Goal: Information Seeking & Learning: Learn about a topic

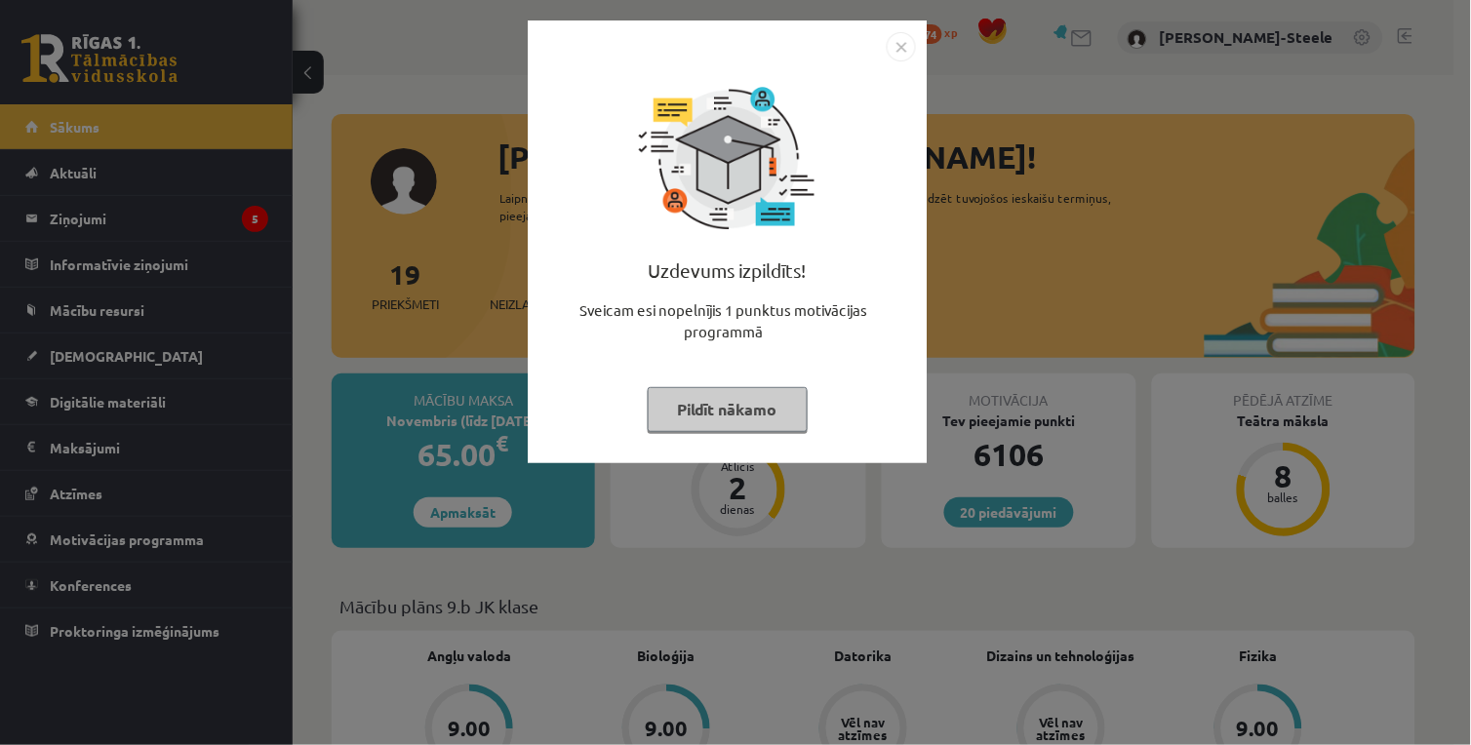
click at [1027, 211] on div "Uzdevums izpildīts! Sveicam esi nopelnījis 1 punktus motivācijas programmā Pild…" at bounding box center [735, 372] width 1471 height 745
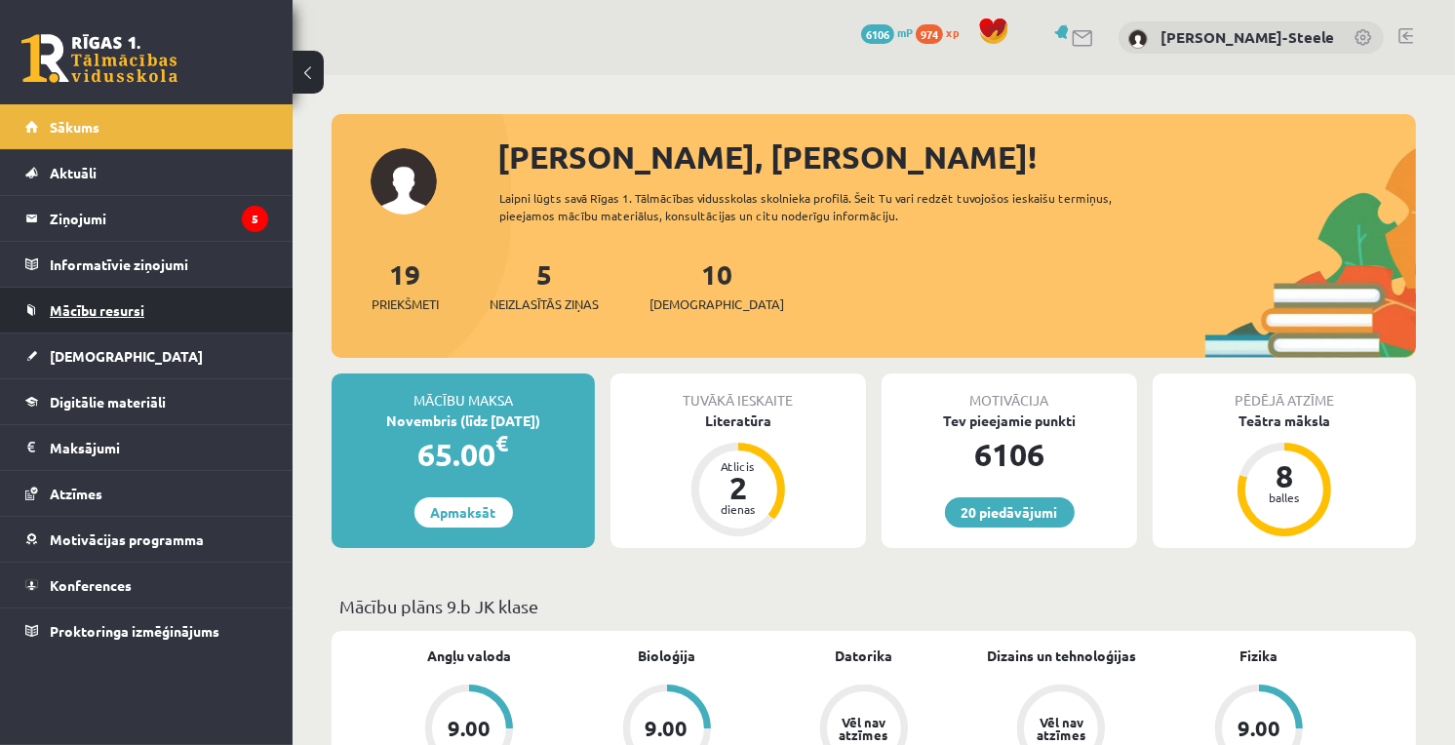
click at [141, 319] on link "Mācību resursi" at bounding box center [146, 310] width 243 height 45
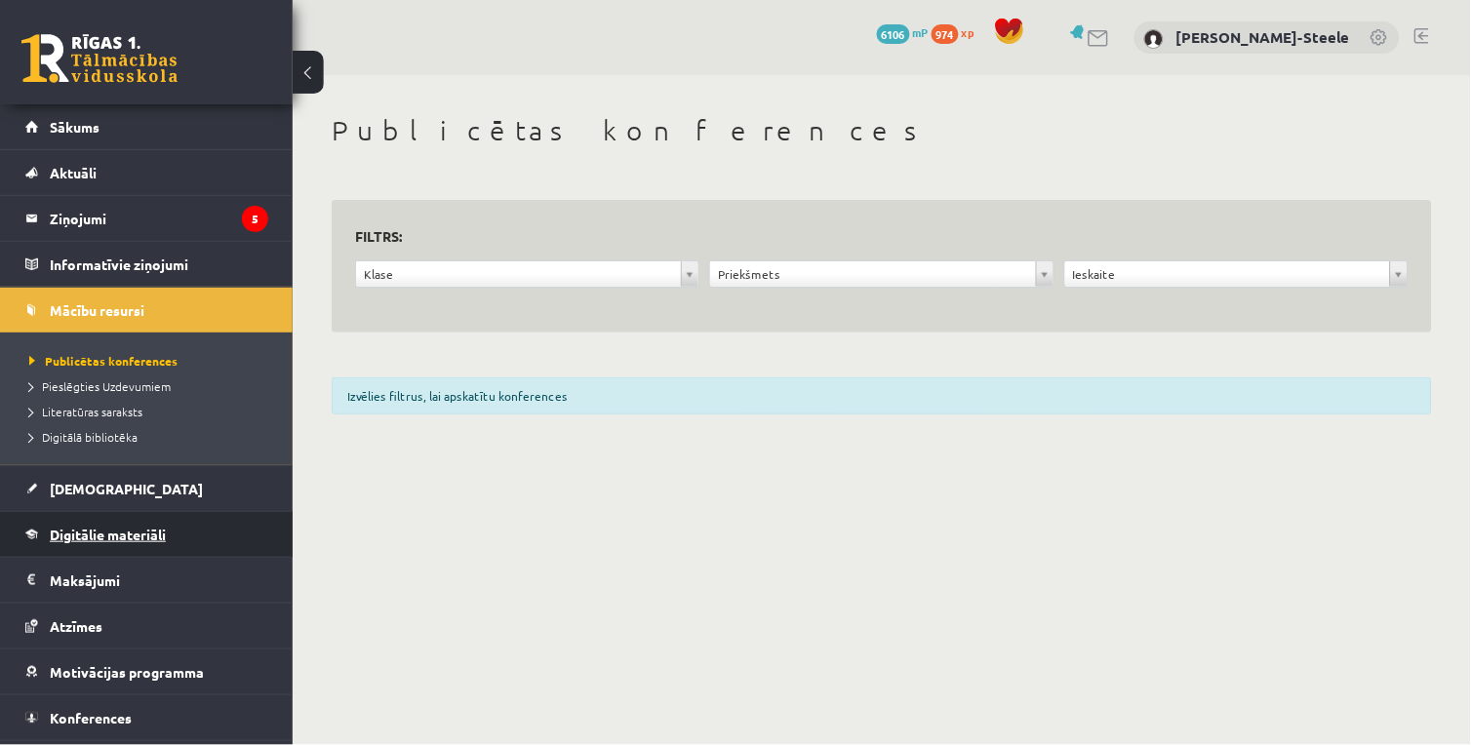
click at [118, 534] on span "Digitālie materiāli" at bounding box center [108, 535] width 116 height 18
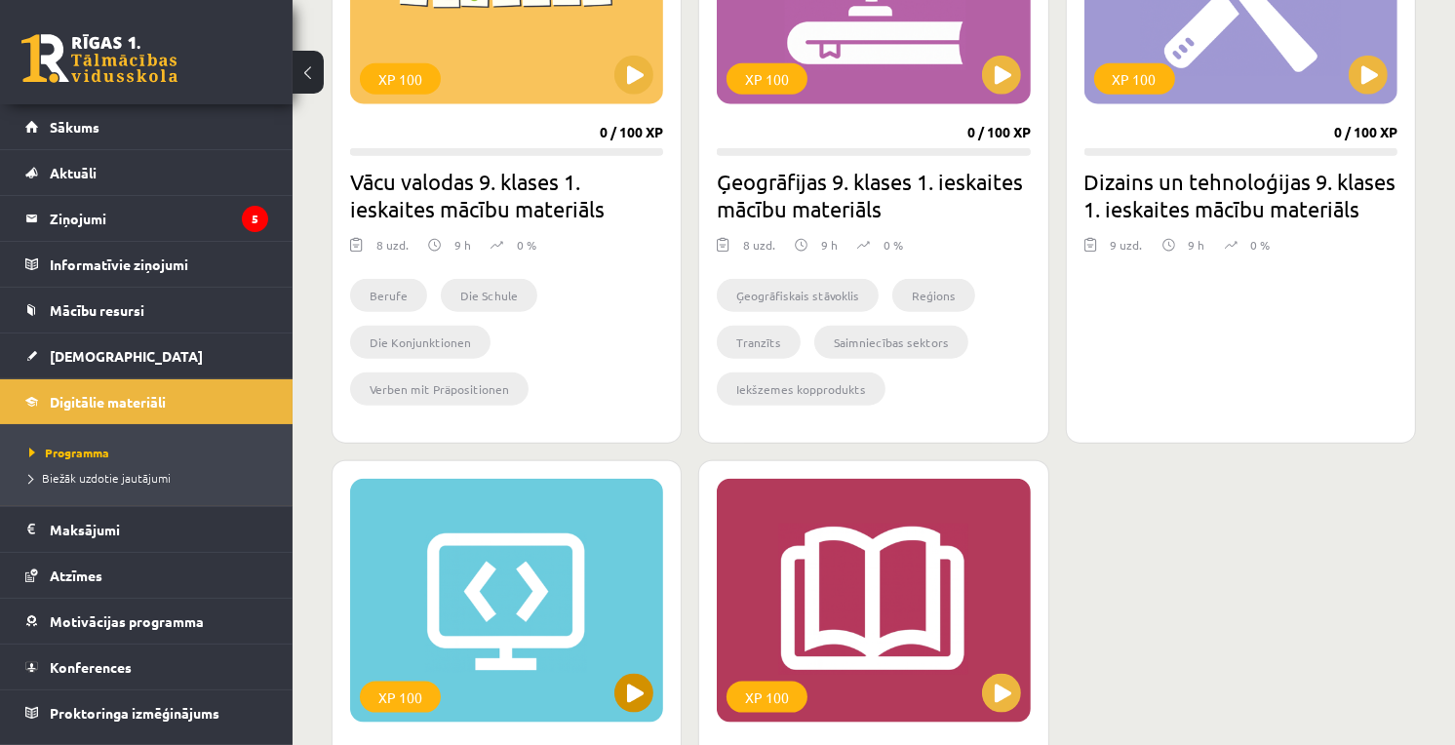
scroll to position [2167, 0]
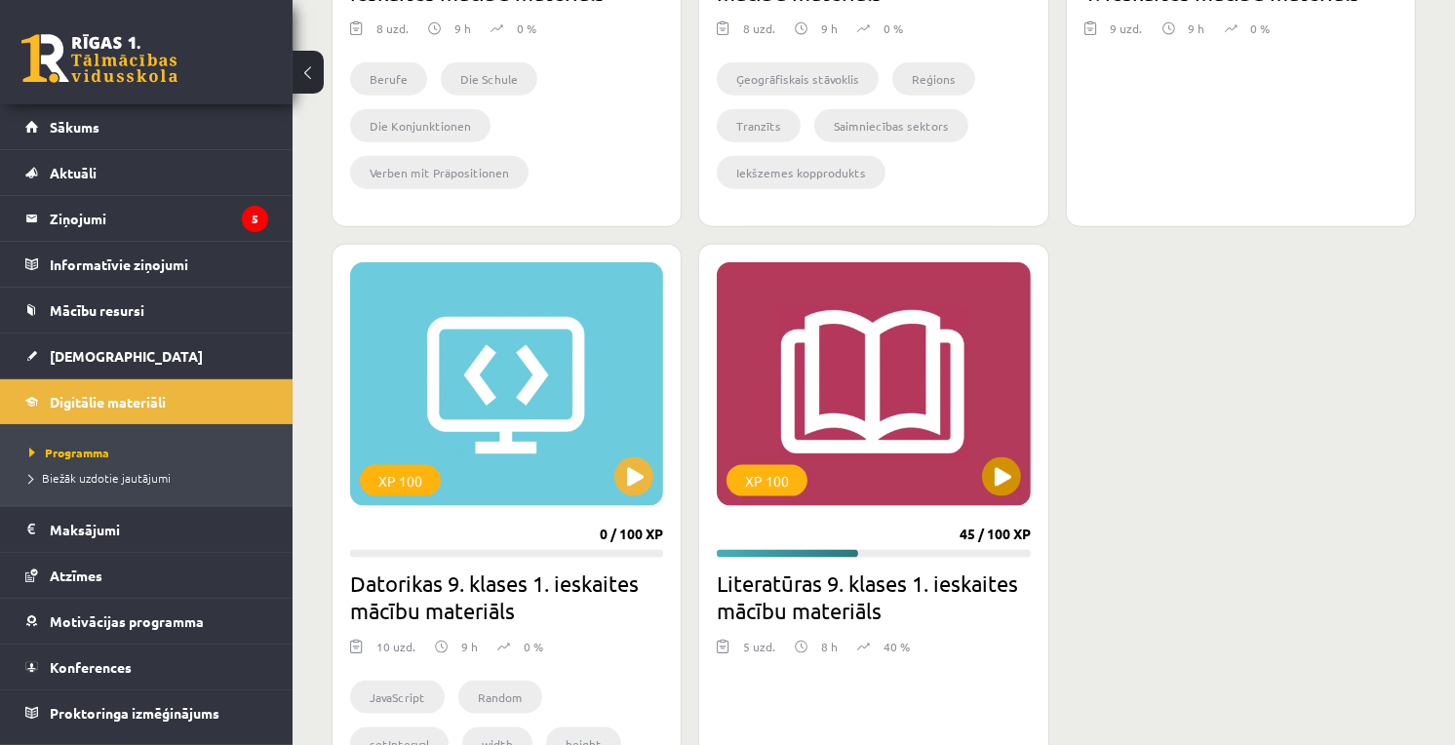
click at [975, 470] on div "XP 100" at bounding box center [873, 384] width 313 height 244
drag, startPoint x: 975, startPoint y: 470, endPoint x: 973, endPoint y: 480, distance: 9.9
drag, startPoint x: 973, startPoint y: 480, endPoint x: 874, endPoint y: 485, distance: 99.6
click at [875, 485] on div "XP 100" at bounding box center [873, 384] width 313 height 244
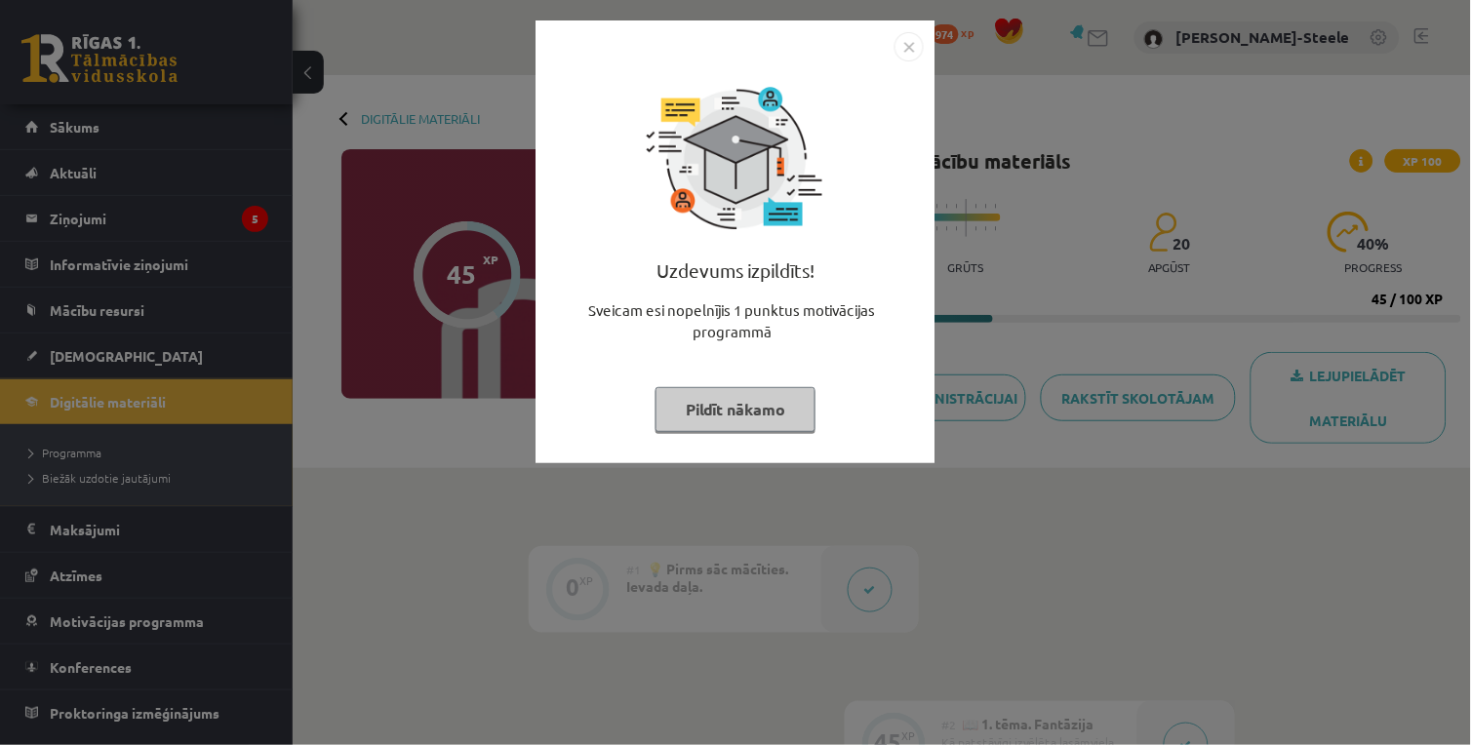
click at [1080, 422] on div "Uzdevums izpildīts! Sveicam esi nopelnījis 1 punktus motivācijas programmā Pild…" at bounding box center [735, 372] width 1471 height 745
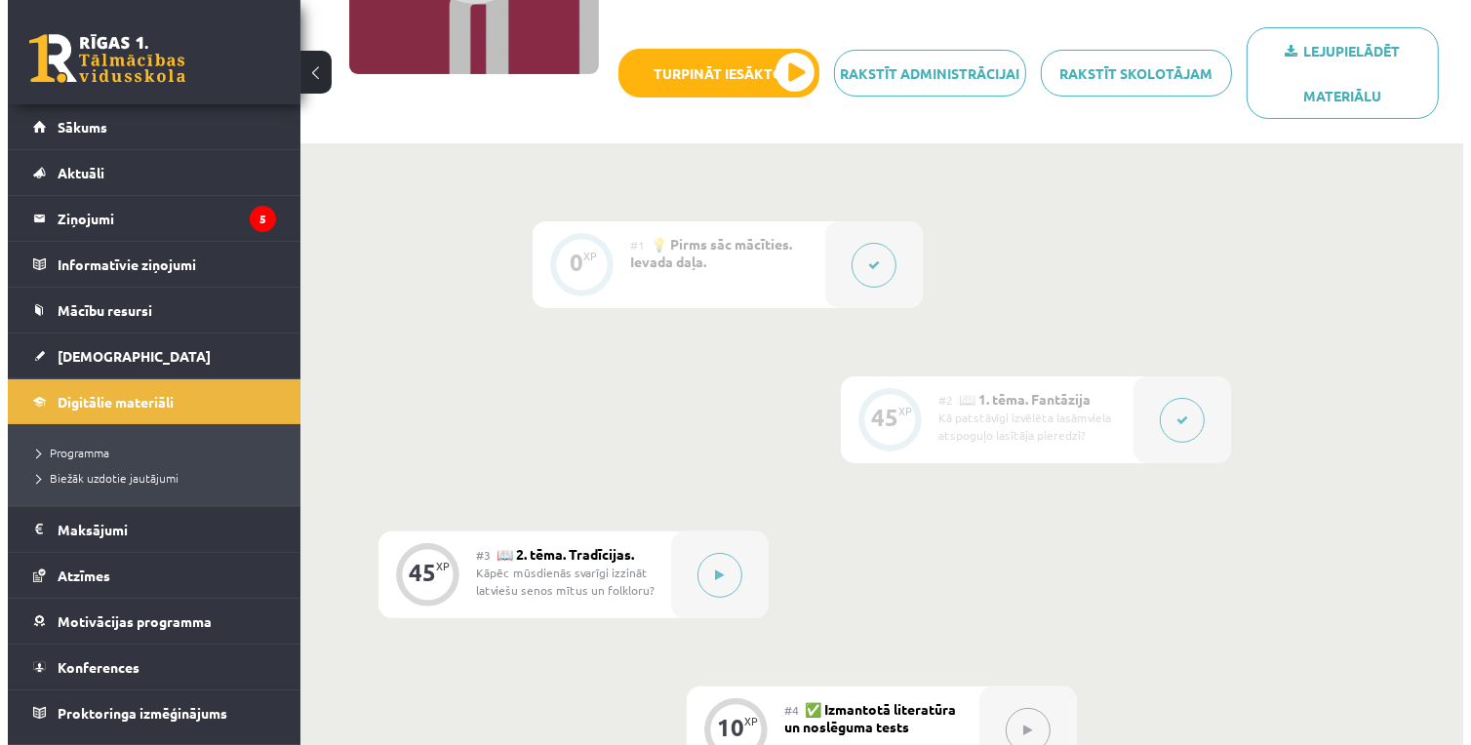
scroll to position [433, 0]
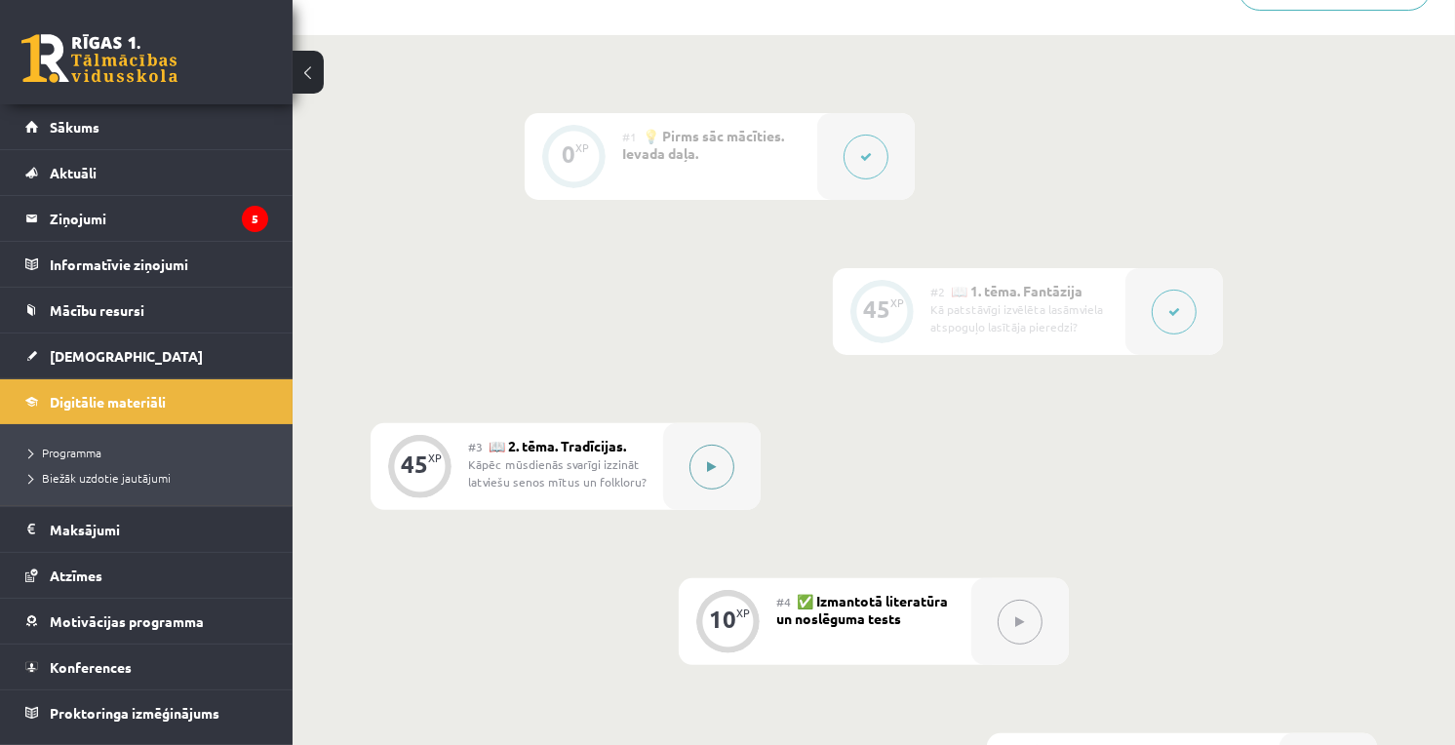
click at [741, 478] on div at bounding box center [712, 466] width 98 height 87
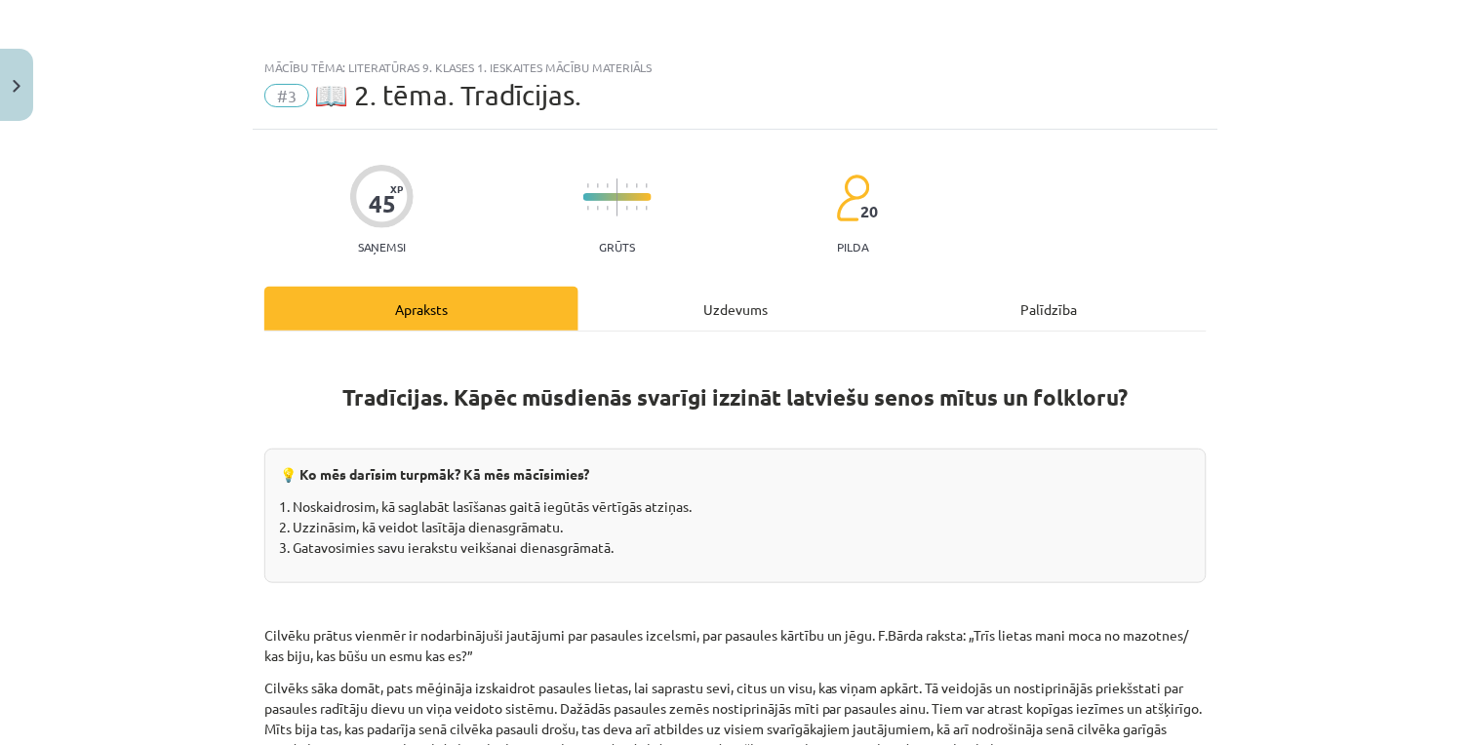
click at [650, 325] on div "Uzdevums" at bounding box center [735, 309] width 314 height 44
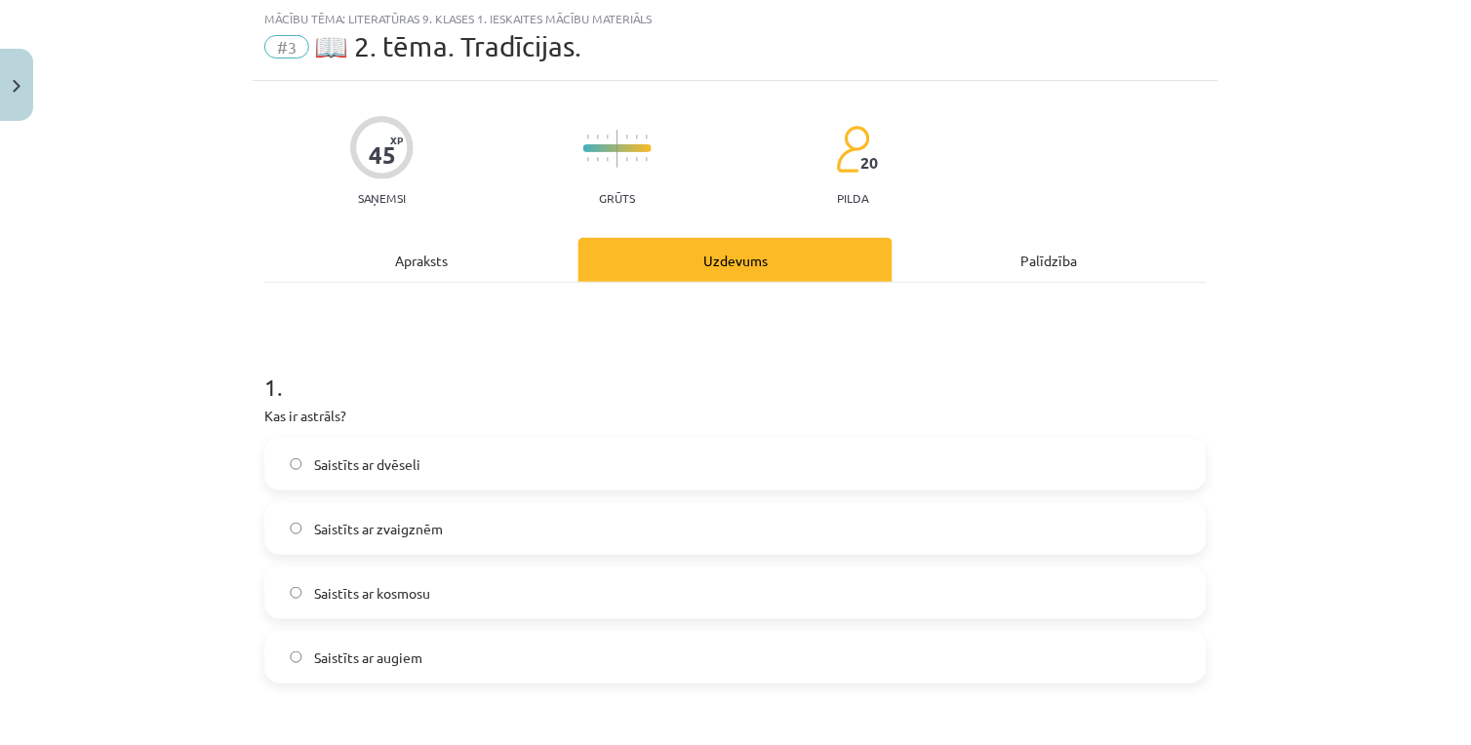
click at [420, 256] on div "Apraksts" at bounding box center [421, 260] width 314 height 44
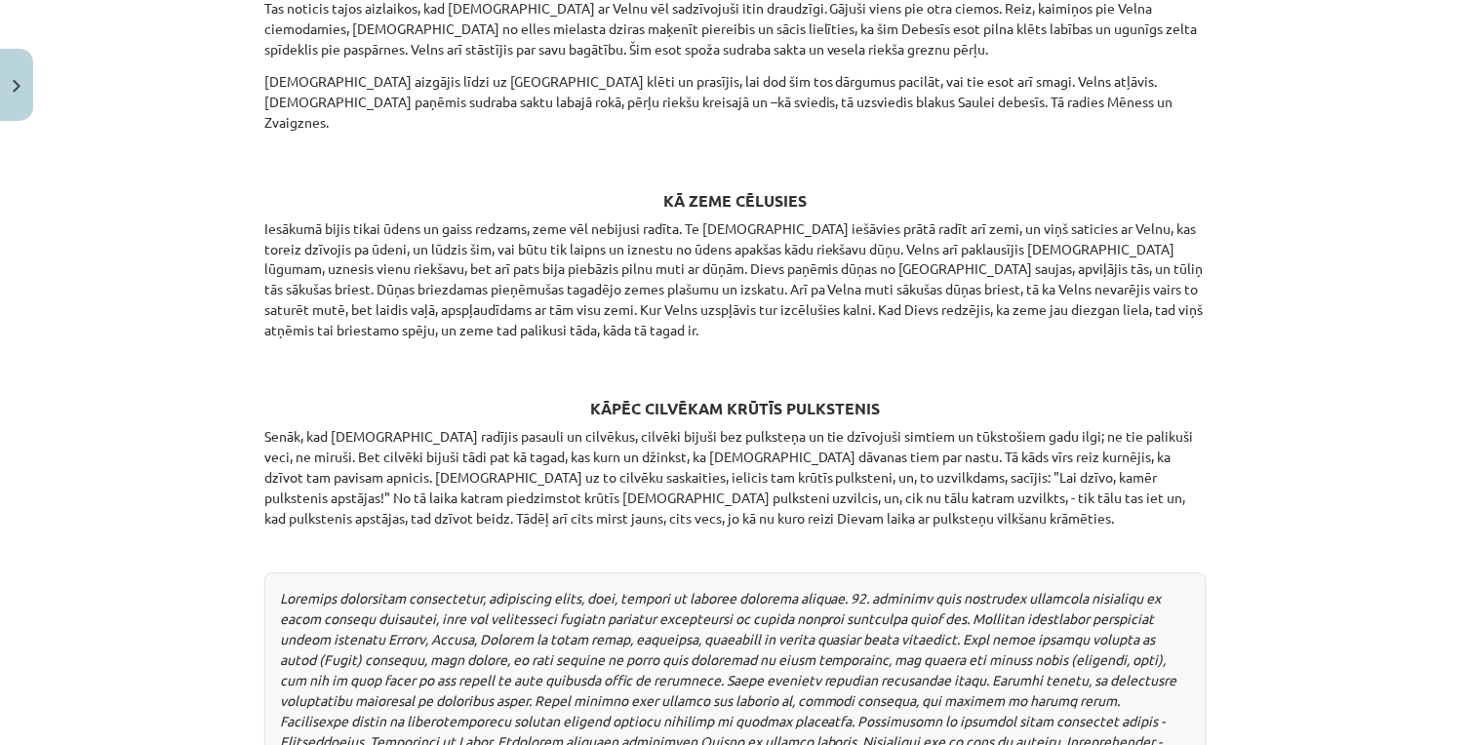
scroll to position [2432, 0]
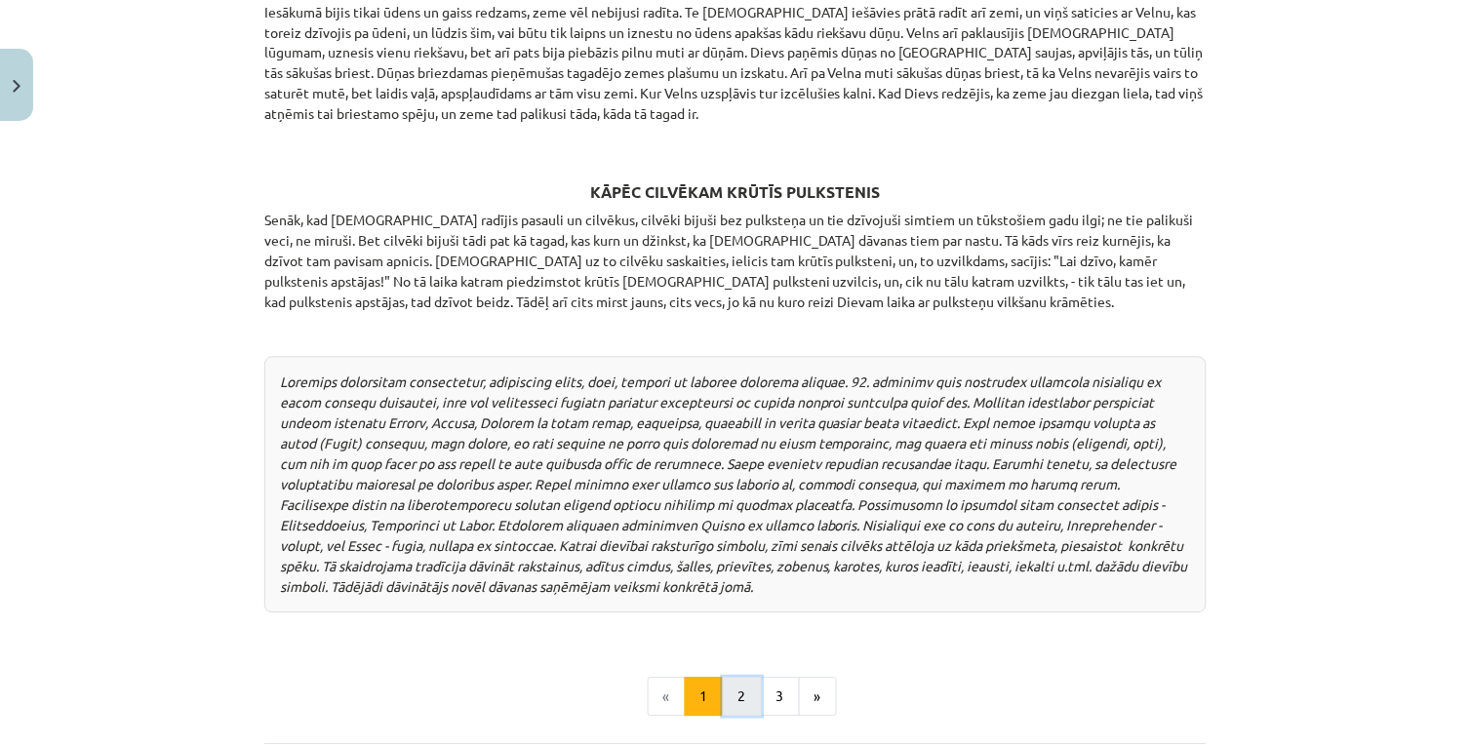
click at [747, 690] on button "2" at bounding box center [742, 697] width 39 height 39
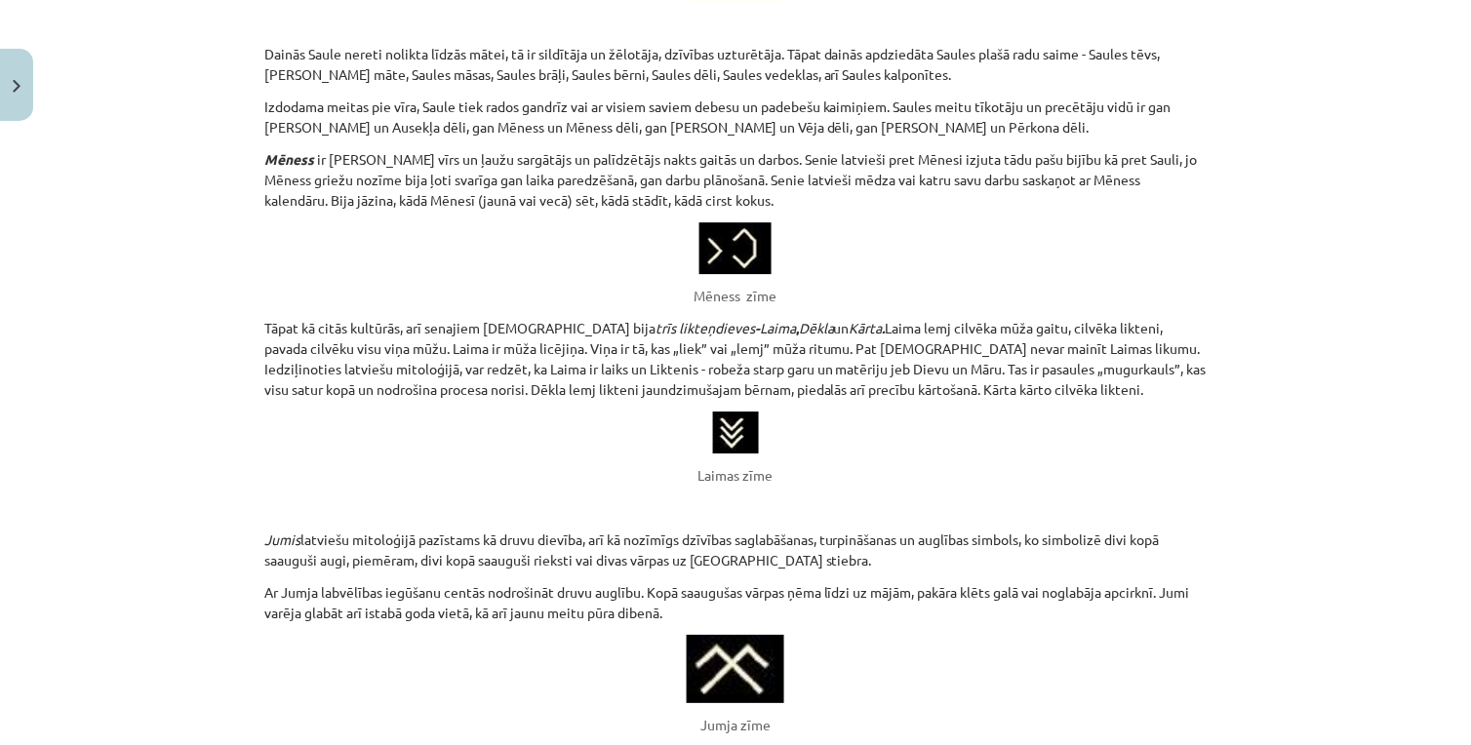
scroll to position [2949, 0]
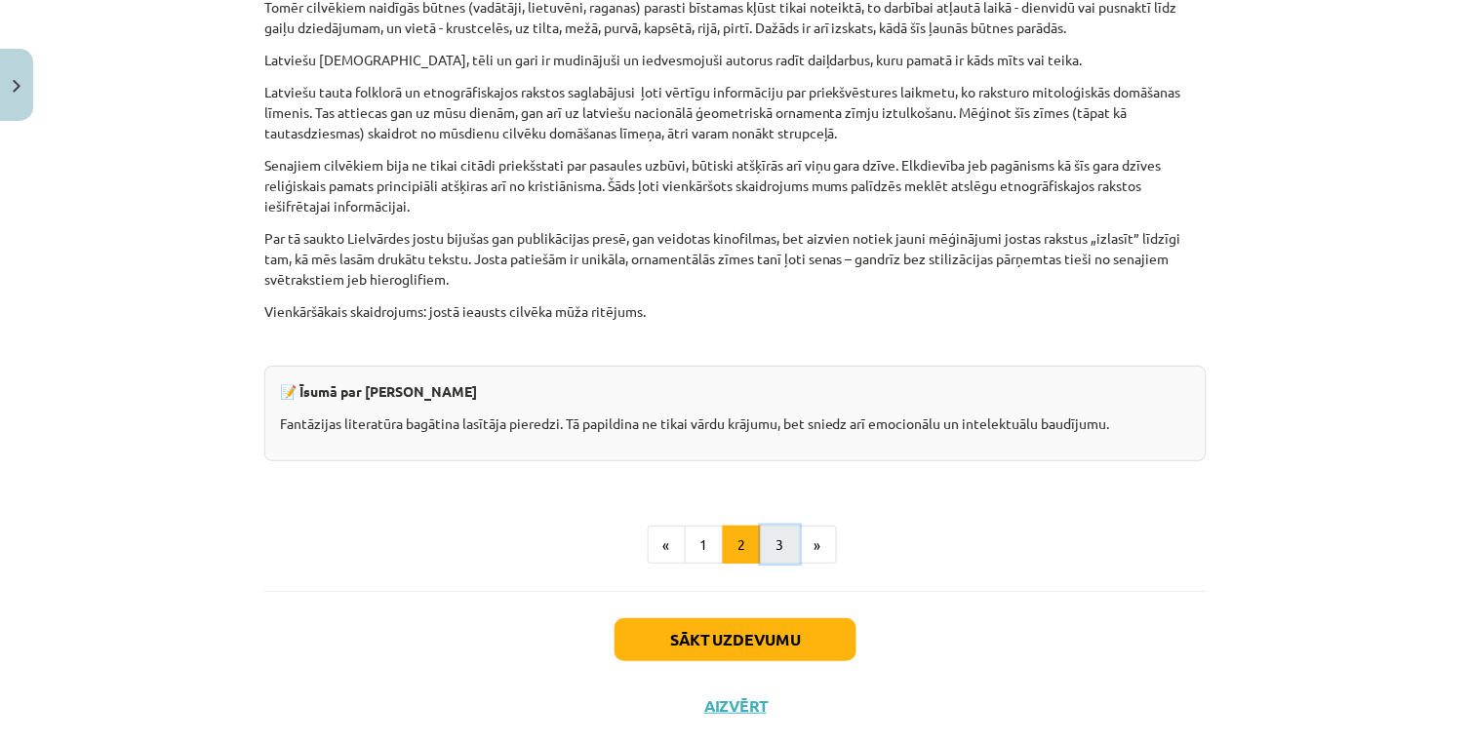
click at [770, 526] on button "3" at bounding box center [780, 545] width 39 height 39
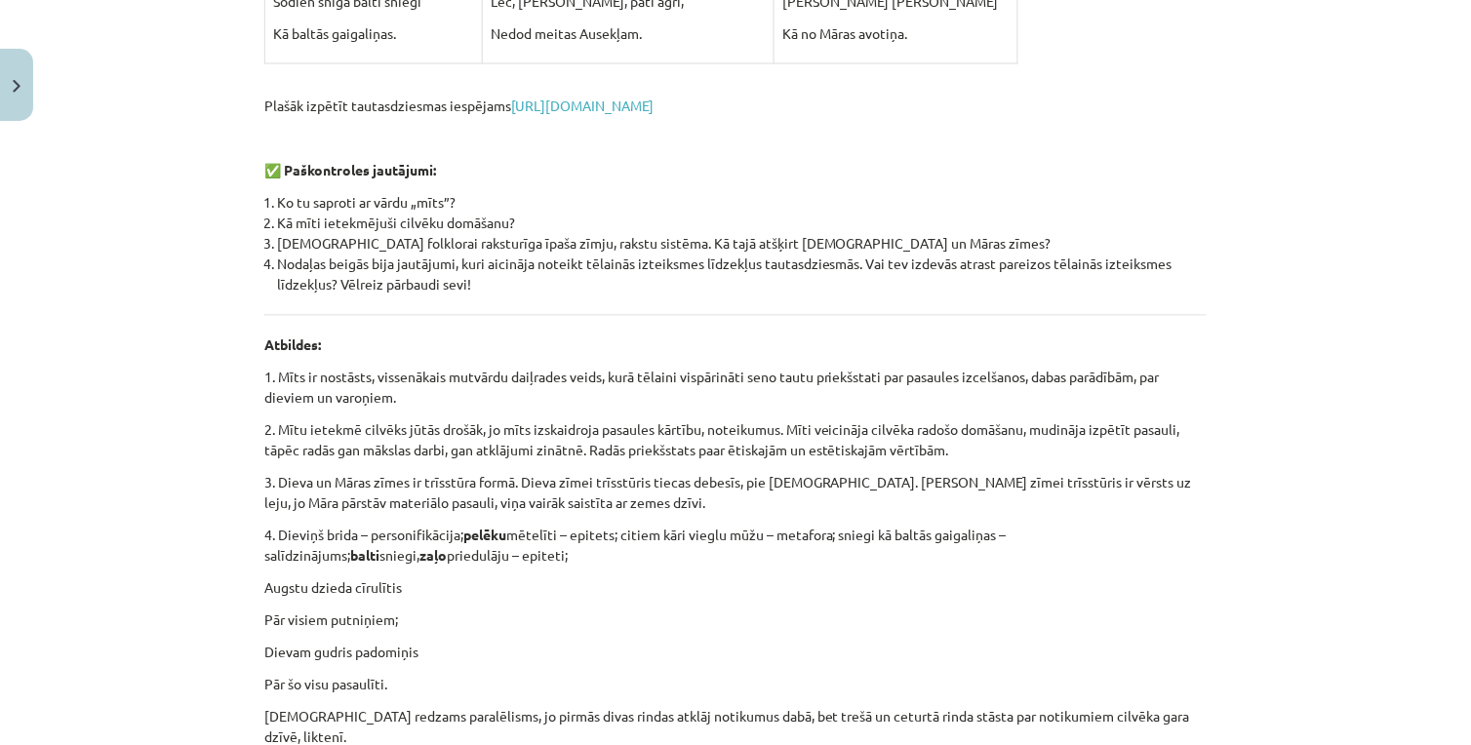
scroll to position [1067, 0]
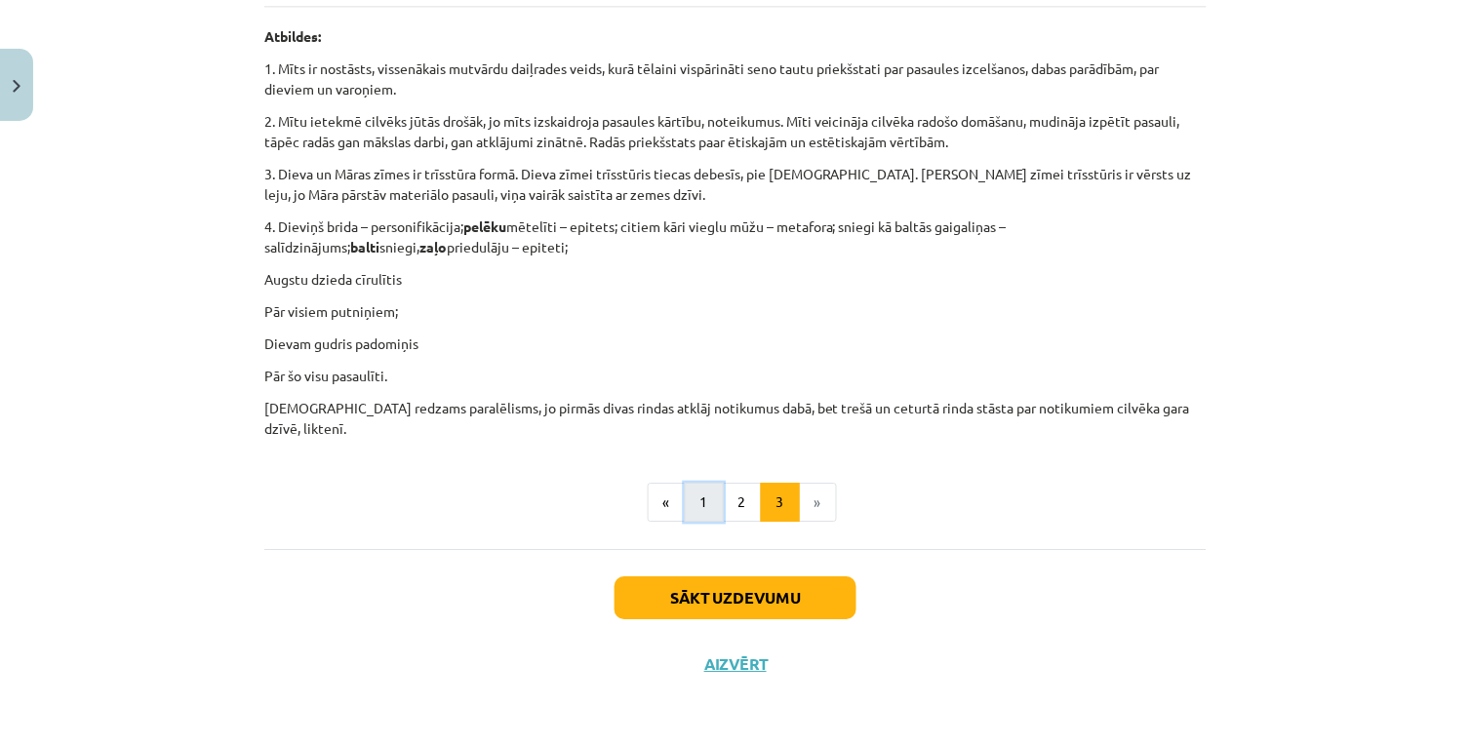
click at [685, 501] on button "1" at bounding box center [704, 502] width 39 height 39
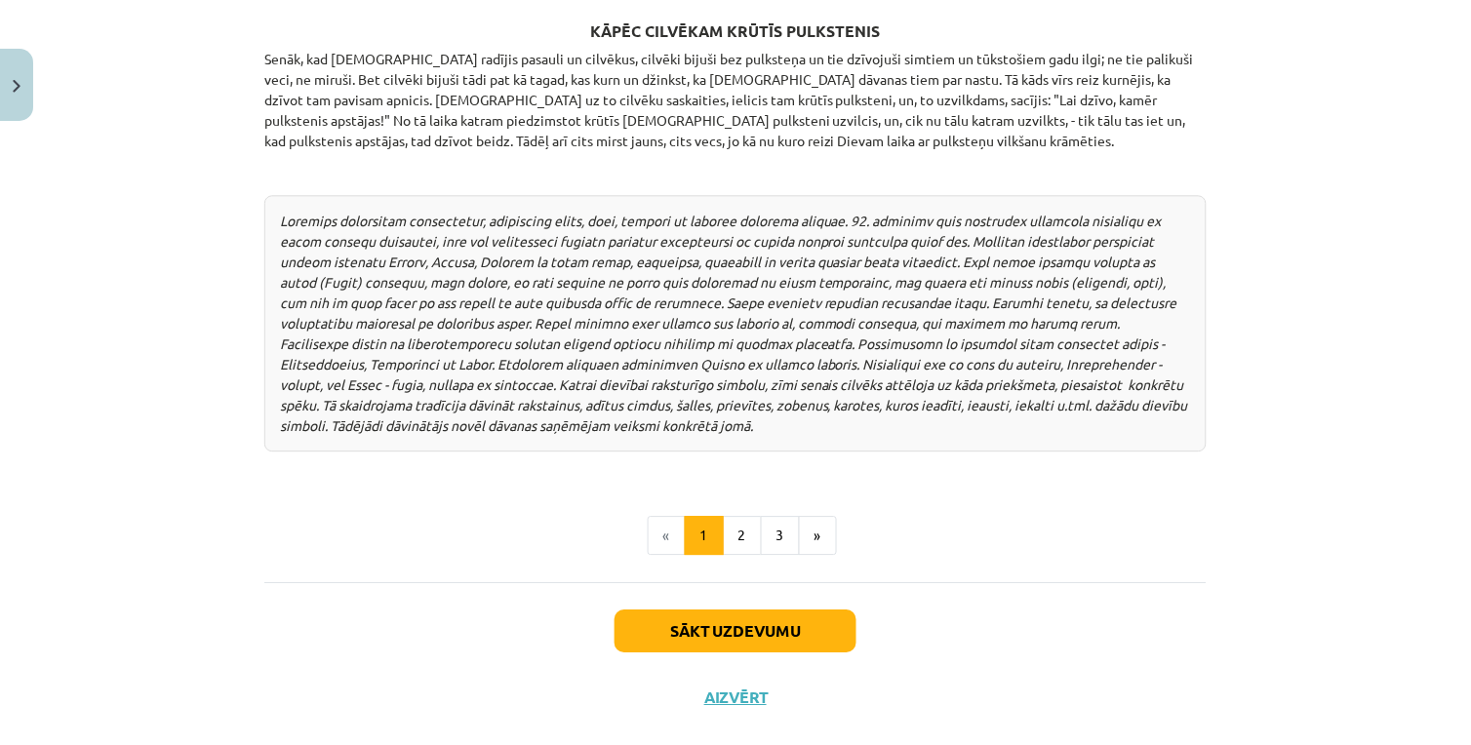
scroll to position [2602, 0]
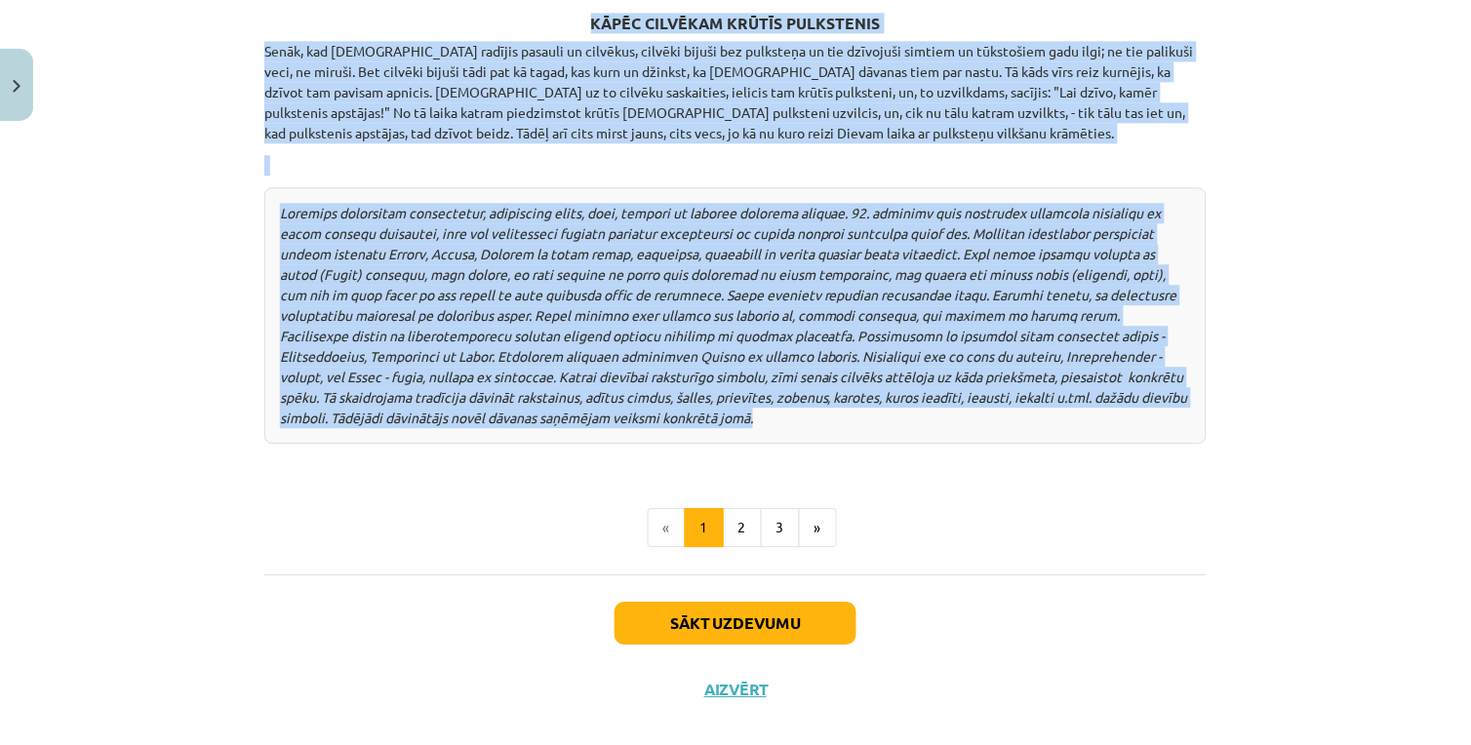
drag, startPoint x: 313, startPoint y: 386, endPoint x: 805, endPoint y: 396, distance: 491.6
copy div "Loremipsum. Dolor sitametco adipisc elitsed doeiusmo tempo incid ut laboreet? 💡…"
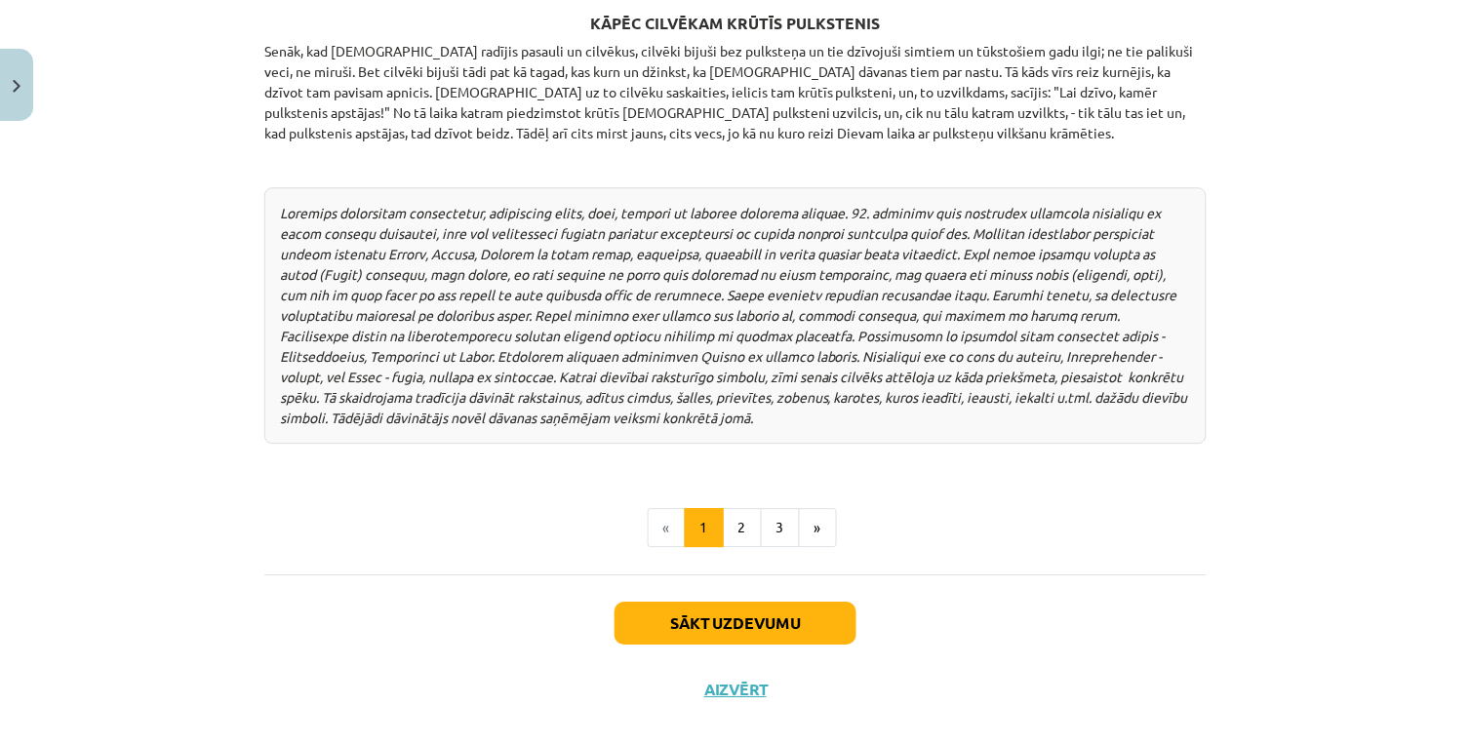
click at [734, 508] on button "2" at bounding box center [742, 527] width 39 height 39
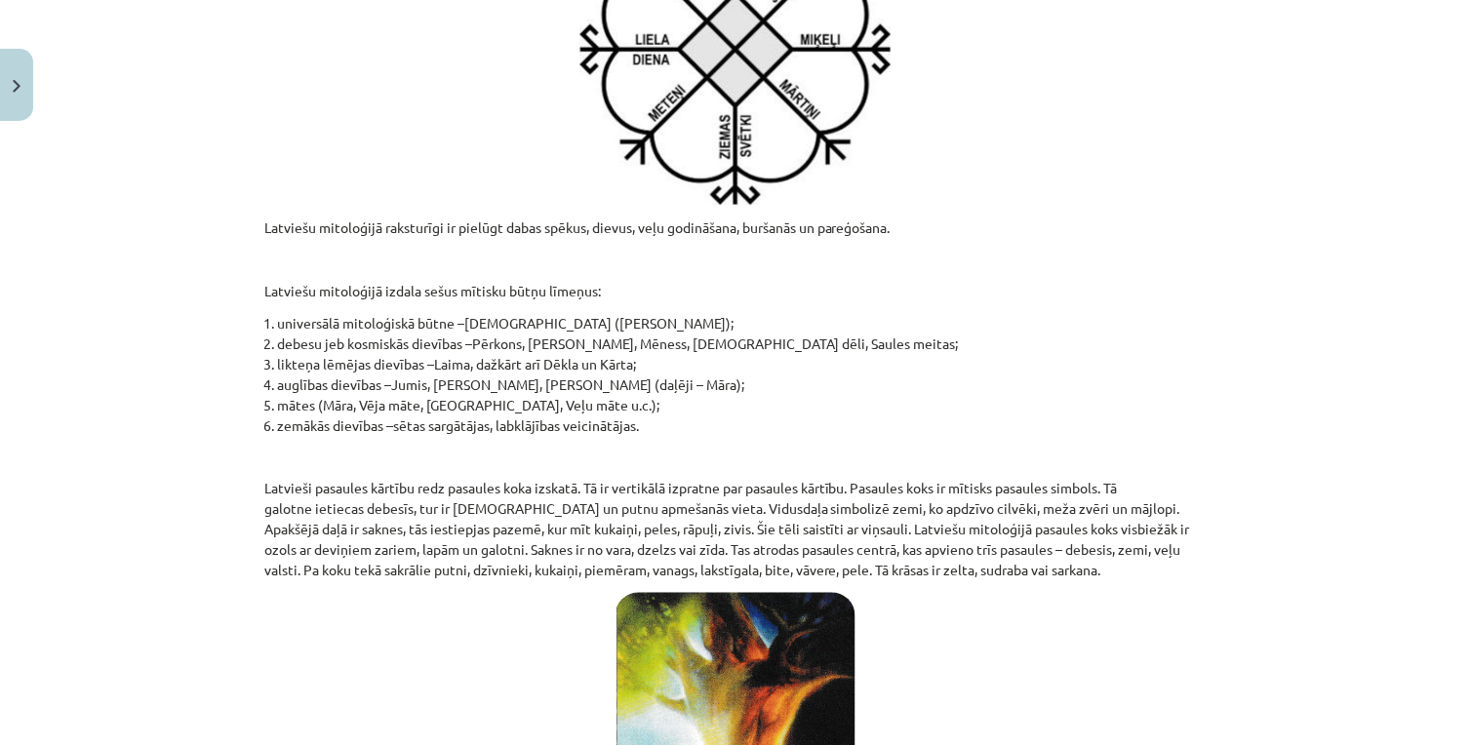
scroll to position [649, 0]
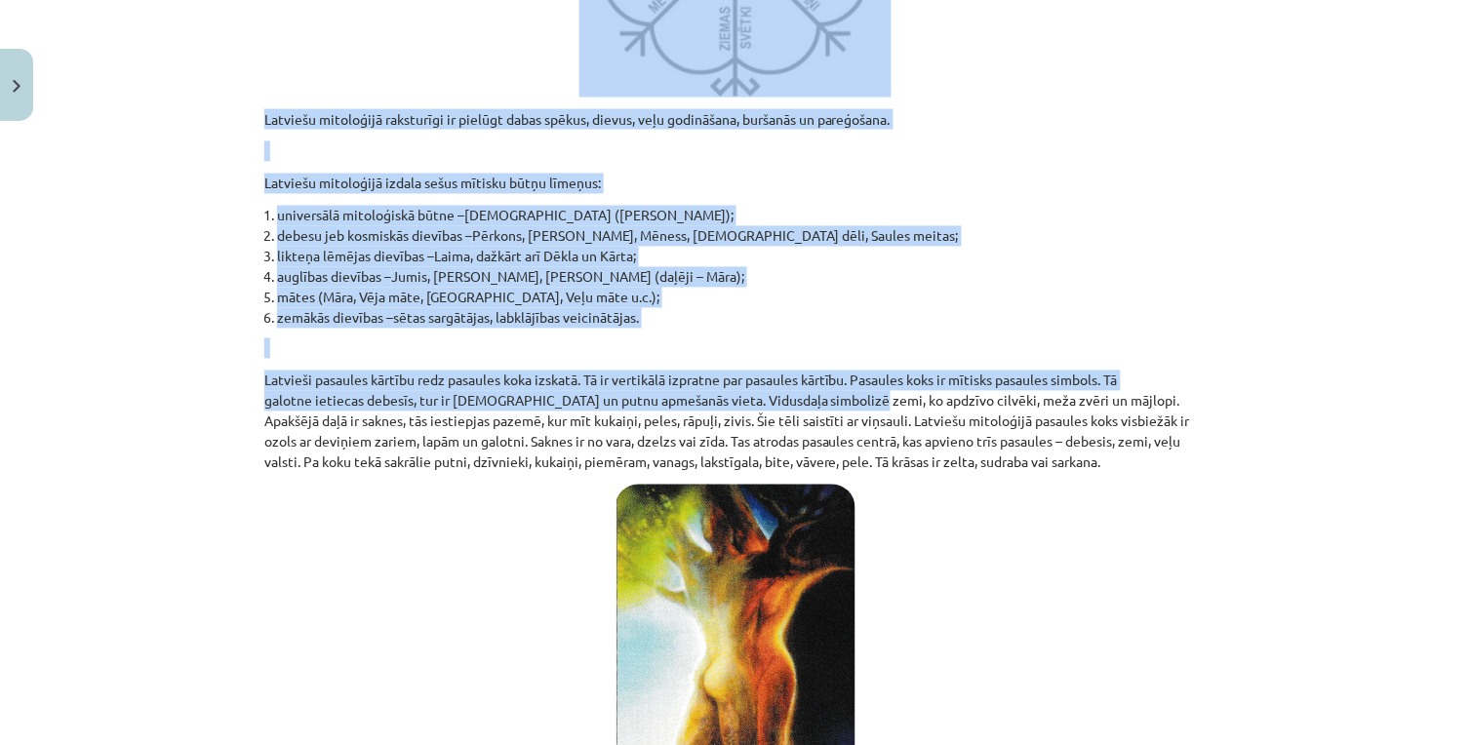
drag, startPoint x: 259, startPoint y: 108, endPoint x: 842, endPoint y: 381, distance: 643.0
click at [843, 382] on div "Mācību tēma: Literatūras 9. klases 1. ieskaites mācību materiāls #3 📖 2. tēma. …" at bounding box center [735, 372] width 1471 height 745
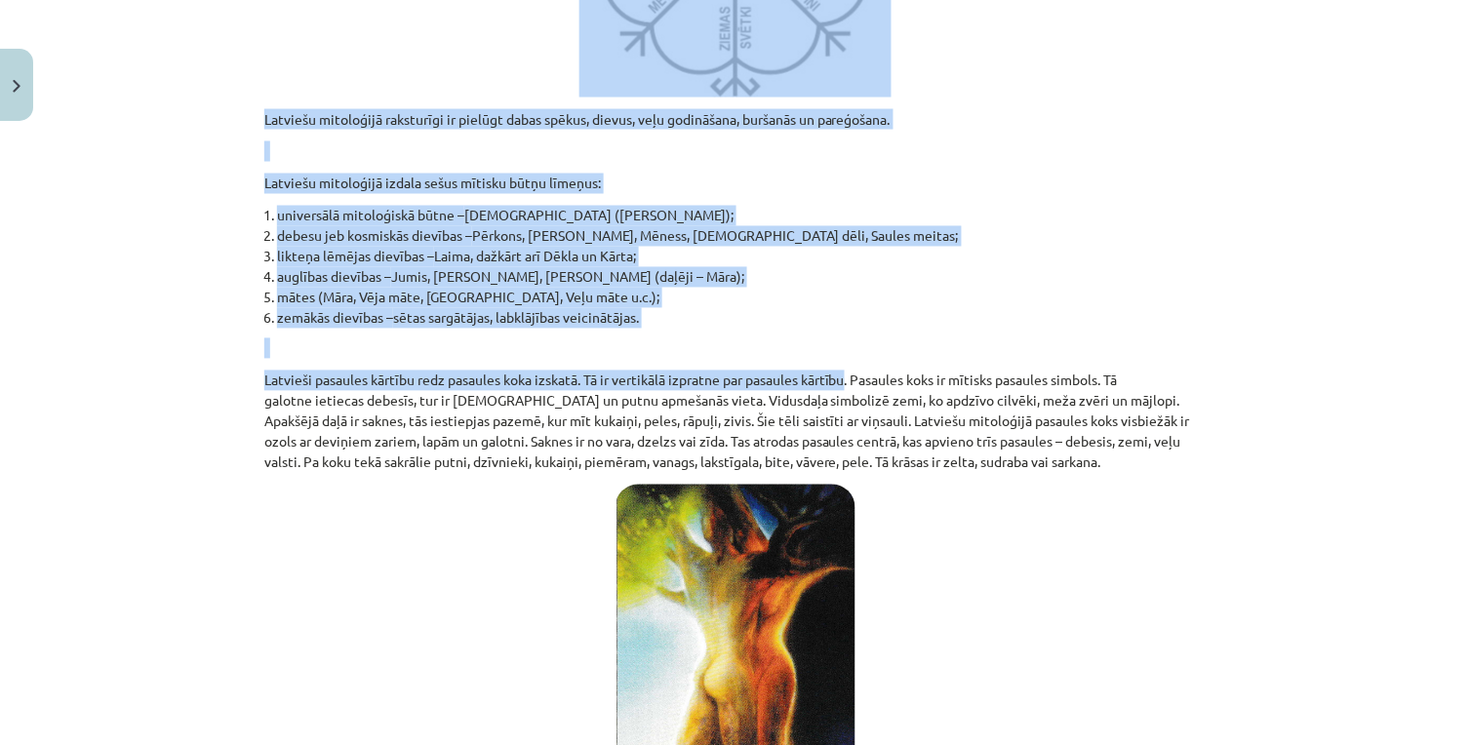
drag, startPoint x: 842, startPoint y: 381, endPoint x: 432, endPoint y: 246, distance: 431.4
click at [432, 247] on li "likteņa lēmējas dievības – Laima, dažkārt arī Dēkla un Kārta;" at bounding box center [741, 257] width 929 height 20
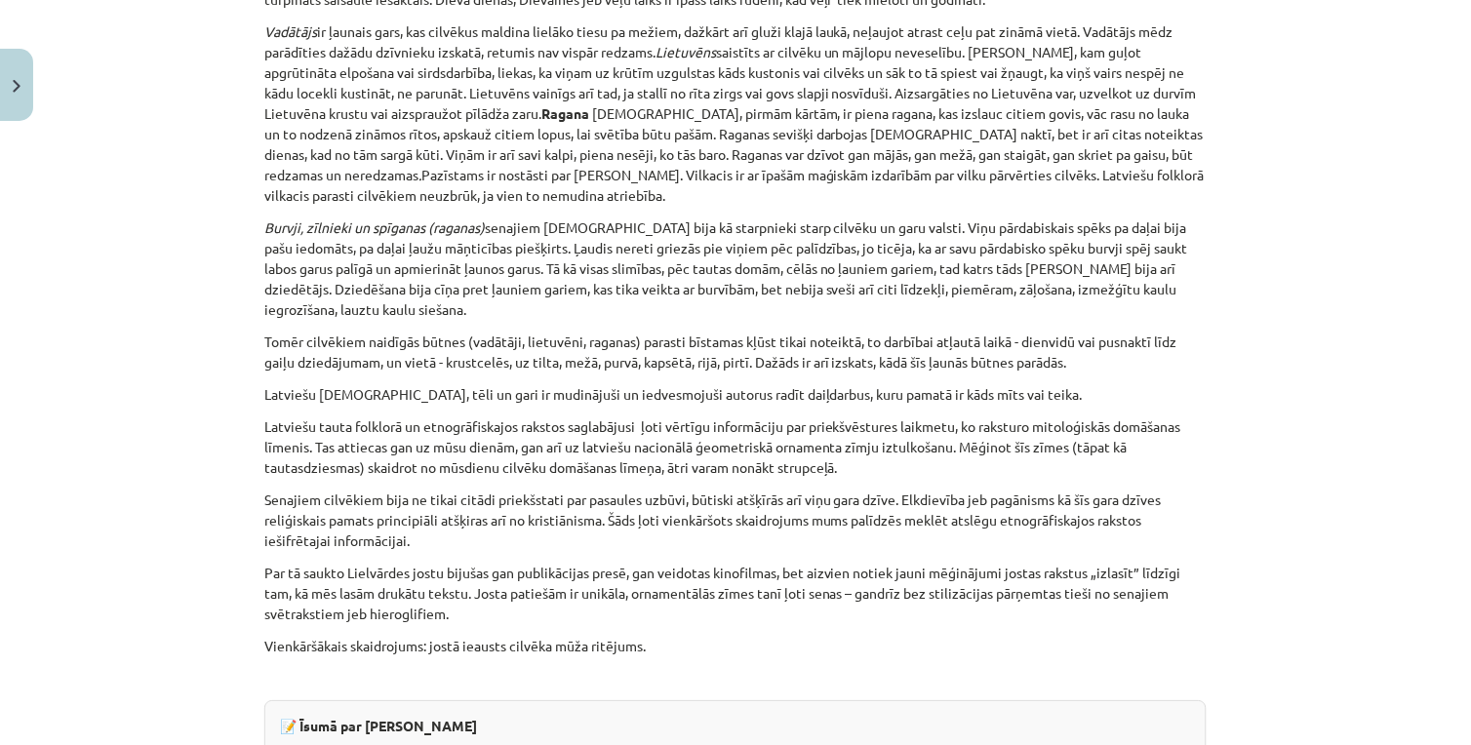
scroll to position [4792, 0]
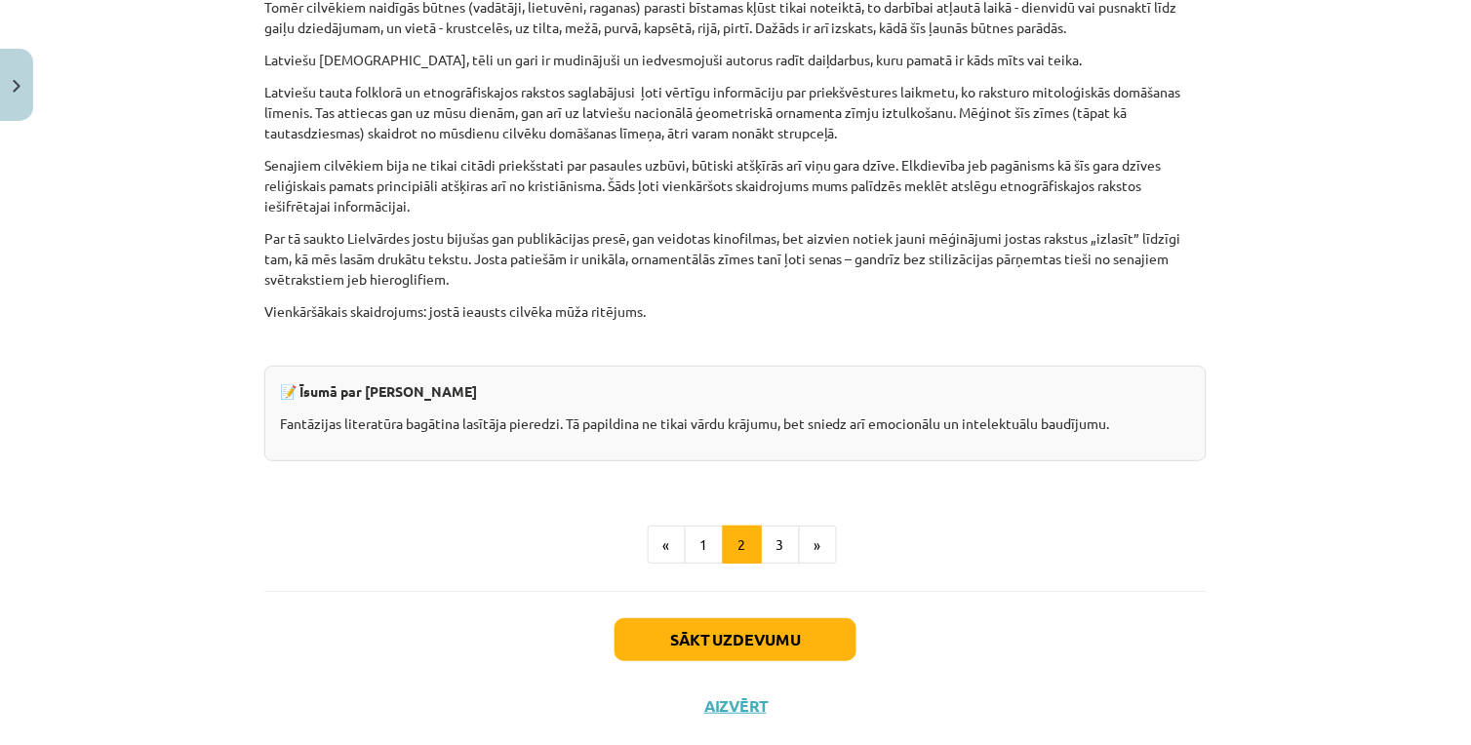
drag, startPoint x: 229, startPoint y: 111, endPoint x: 766, endPoint y: 276, distance: 561.1
click at [766, 276] on div "Mācību tēma: Literatūras 9. klases 1. ieskaites mācību materiāls #3 📖 2. tēma. …" at bounding box center [735, 372] width 1471 height 745
copy div "Loremips dolorsitam consectetu ad elitsed doeiu tempor, incidi, utla etdolorema…"
click at [780, 526] on button "3" at bounding box center [780, 545] width 39 height 39
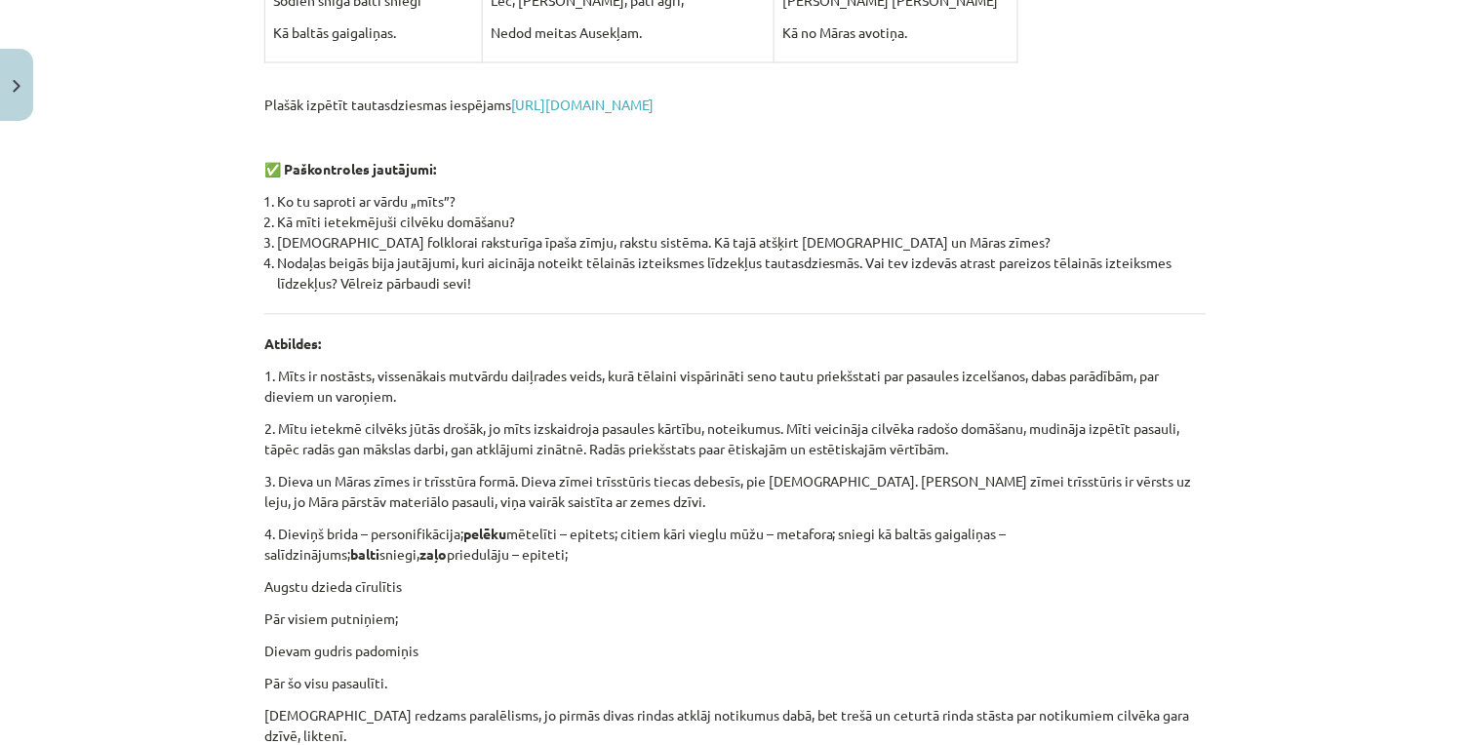
scroll to position [1067, 0]
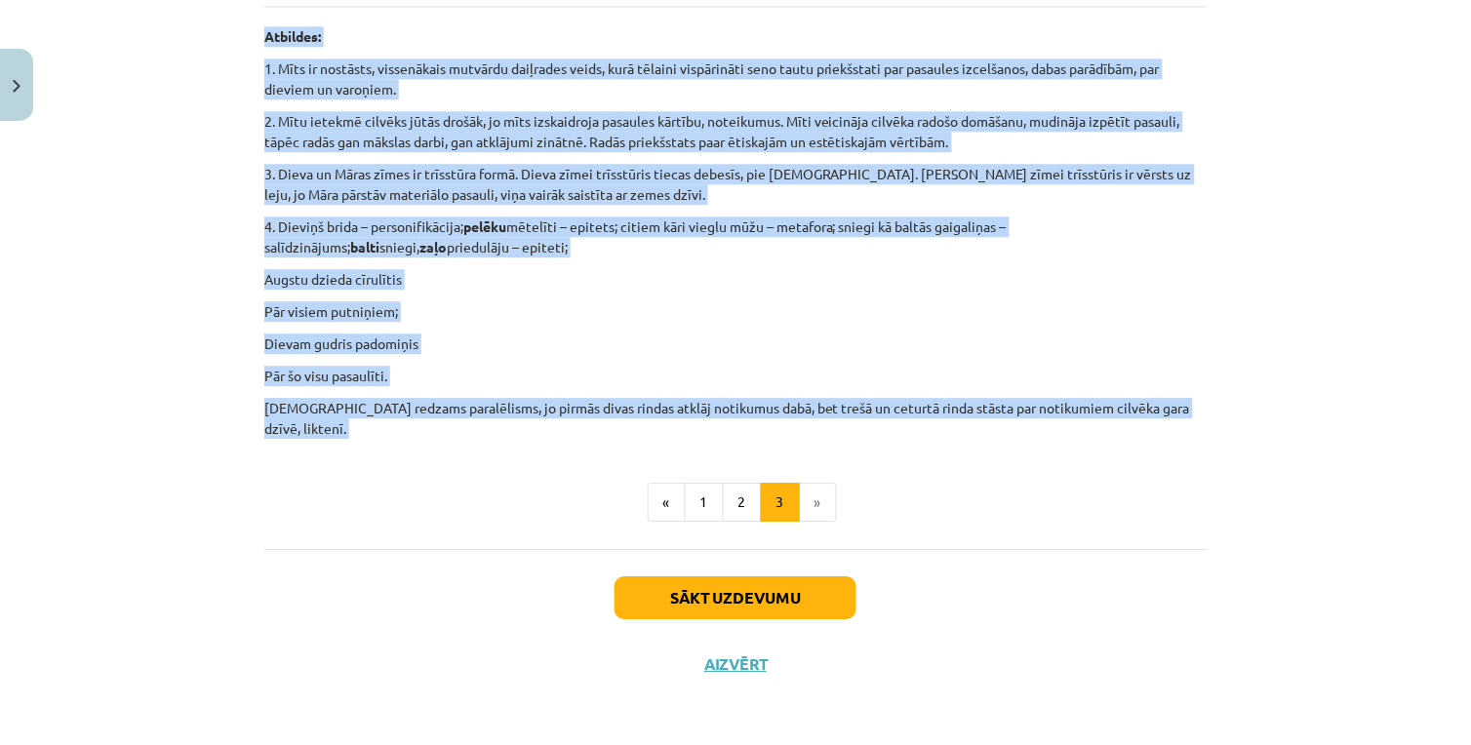
drag, startPoint x: 221, startPoint y: 356, endPoint x: 593, endPoint y: 452, distance: 383.6
click at [593, 452] on div "Mācību tēma: Literatūras 9. klases 1. ieskaites mācību materiāls #3 📖 2. tēma. …" at bounding box center [735, 372] width 1471 height 745
copy div "✅ Loremipsu dolorsitamet: 0. Cons adipiscingelit se doeiusmod, temp incidid utl…"
click at [756, 595] on button "Sākt uzdevumu" at bounding box center [735, 597] width 242 height 43
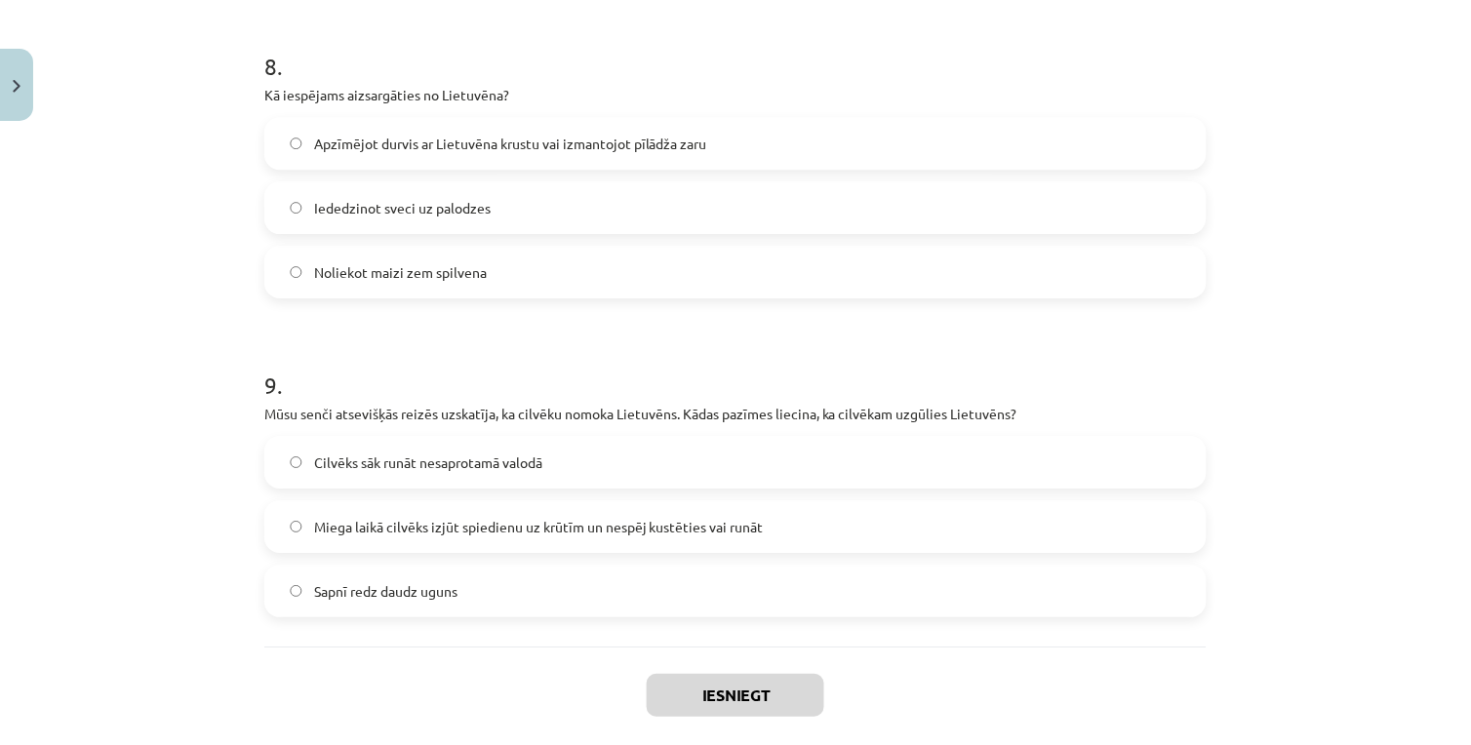
scroll to position [3020, 0]
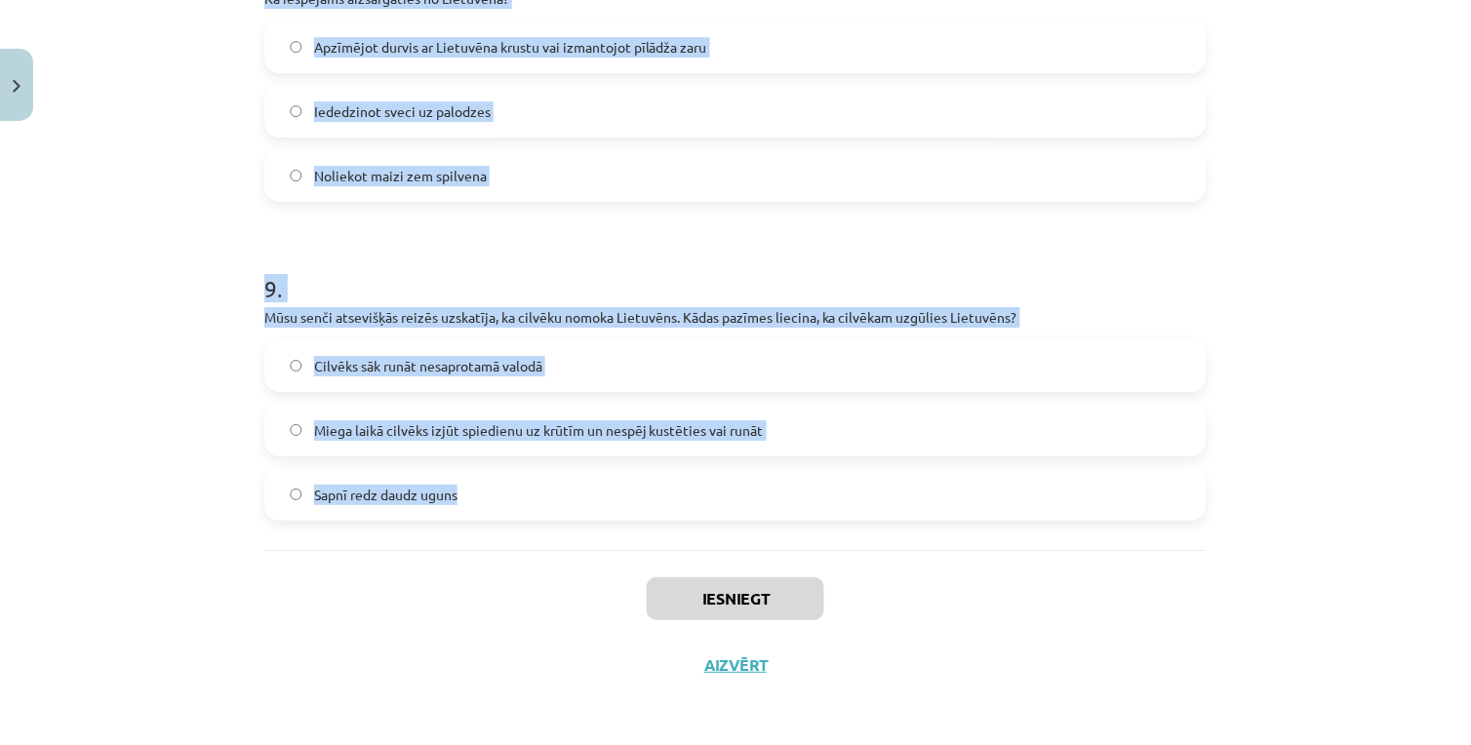
drag, startPoint x: 219, startPoint y: 391, endPoint x: 695, endPoint y: 542, distance: 499.3
click at [695, 542] on div "Mācību tēma: Literatūras 9. klases 1. ieskaites mācību materiāls #3 📖 2. tēma. …" at bounding box center [735, 372] width 1471 height 745
copy form "7 . Lor ip dolorsi? Ametcons ad elitsed Doeiusmo te incididun Utlabore et dolor…"
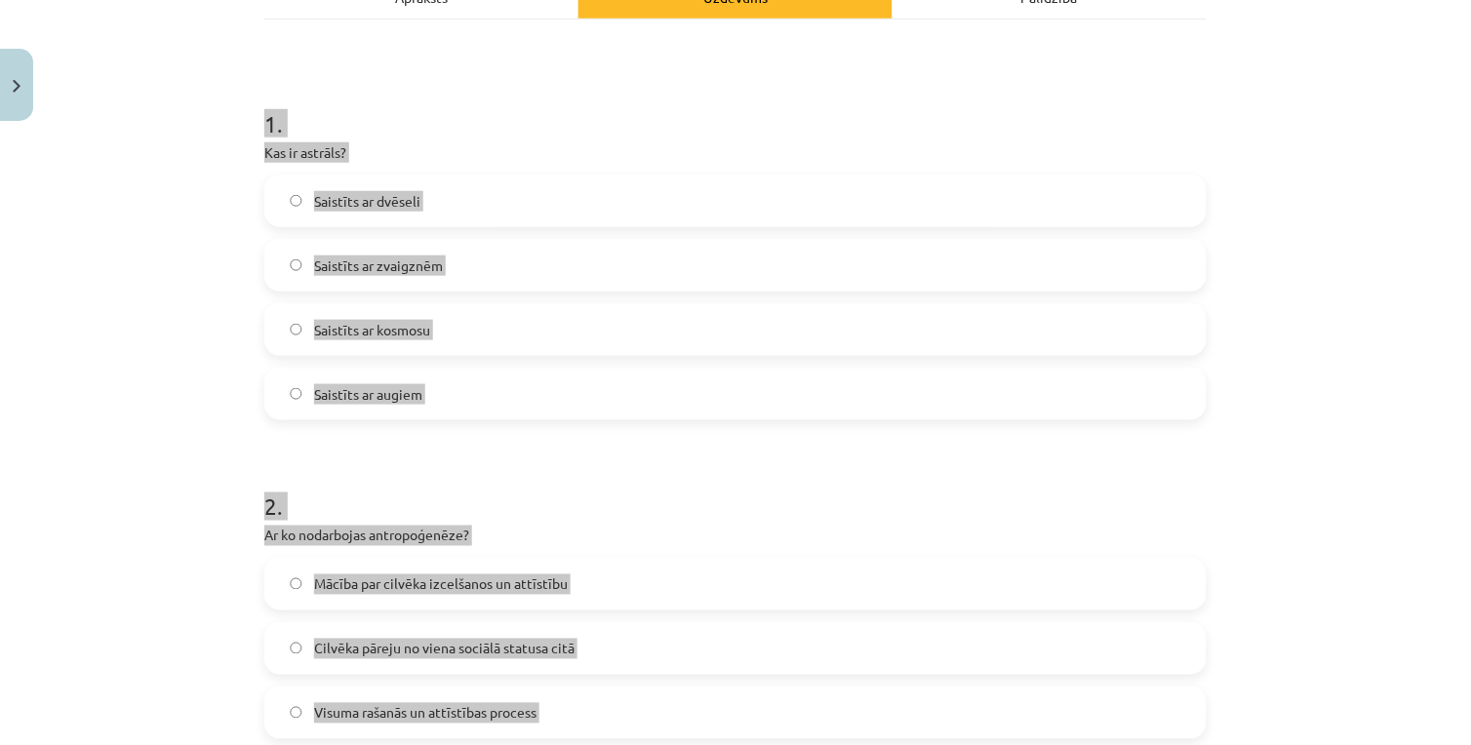
scroll to position [0, 0]
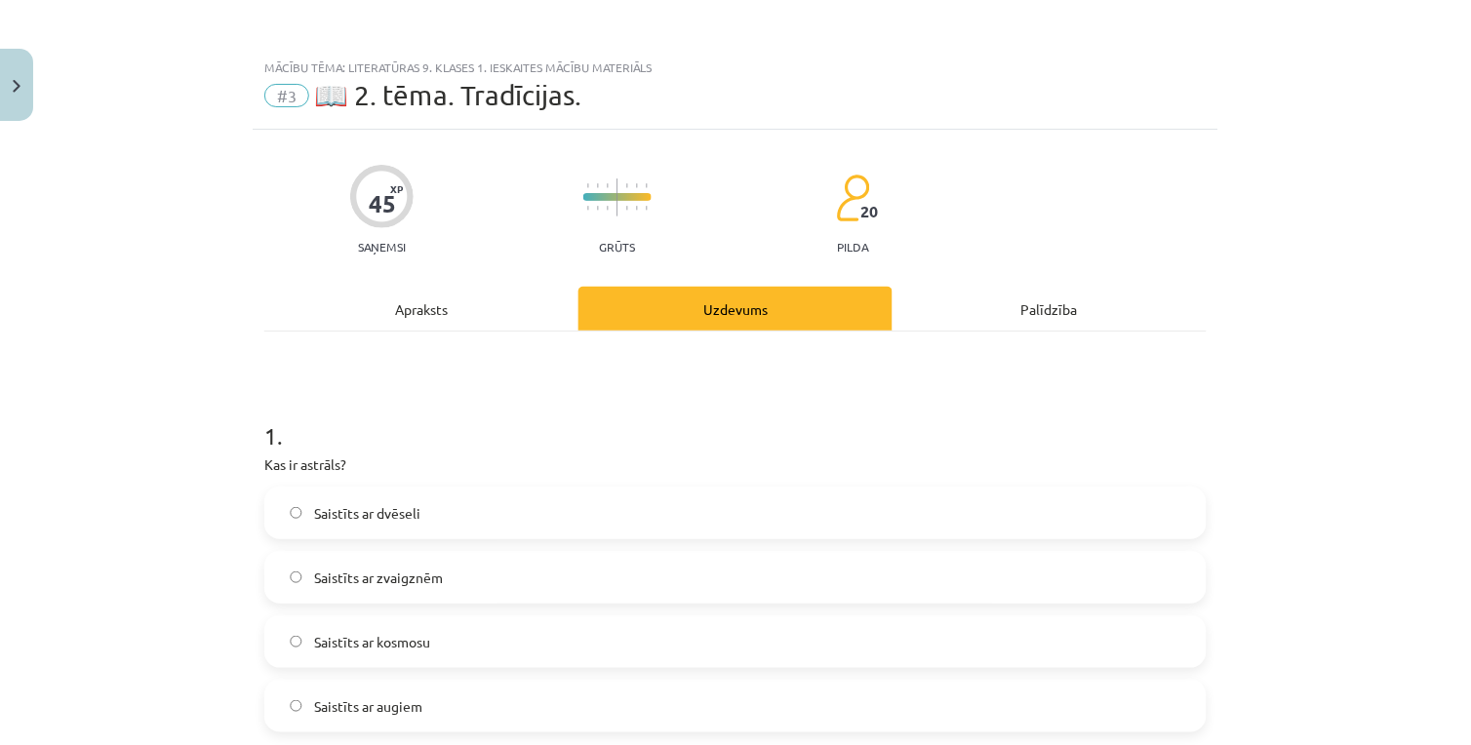
click at [384, 329] on div "Apraksts" at bounding box center [421, 309] width 314 height 44
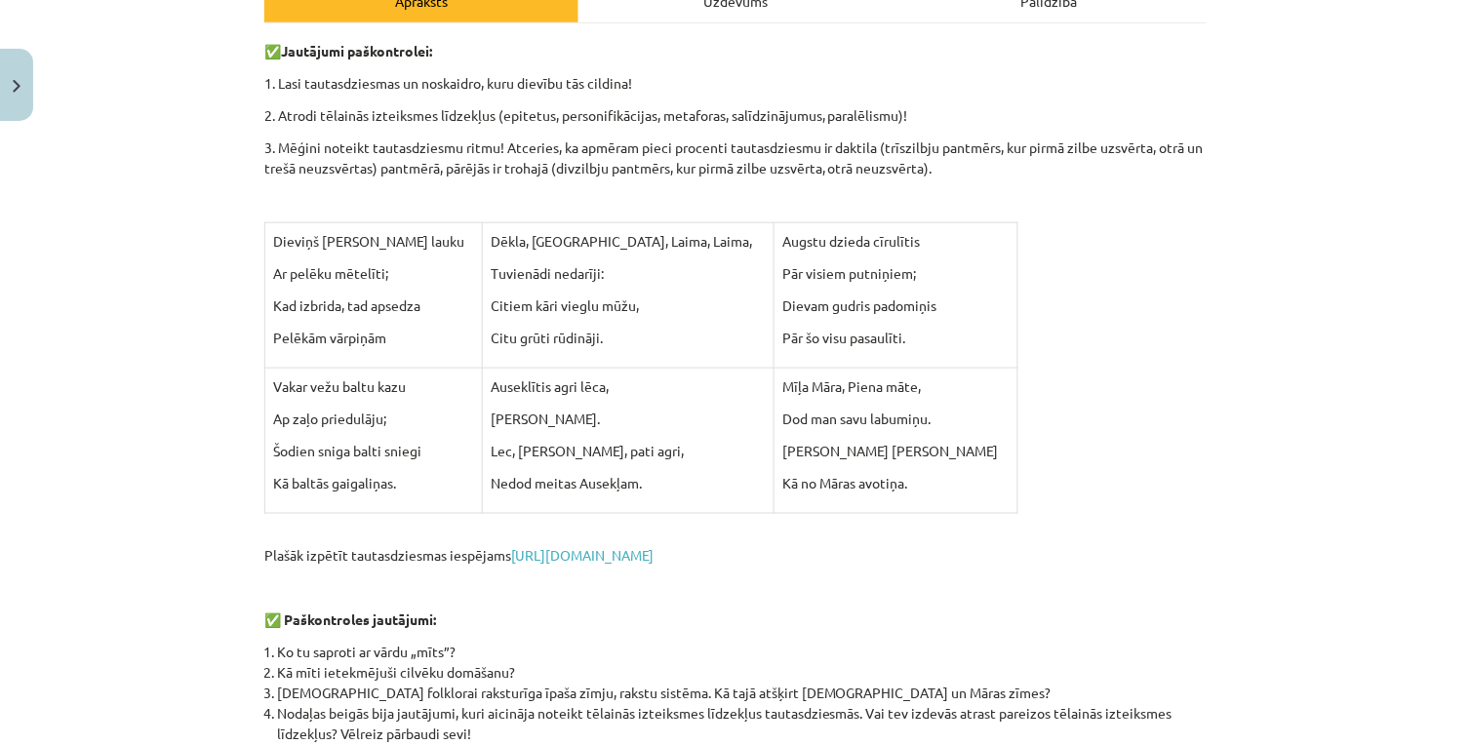
scroll to position [200, 0]
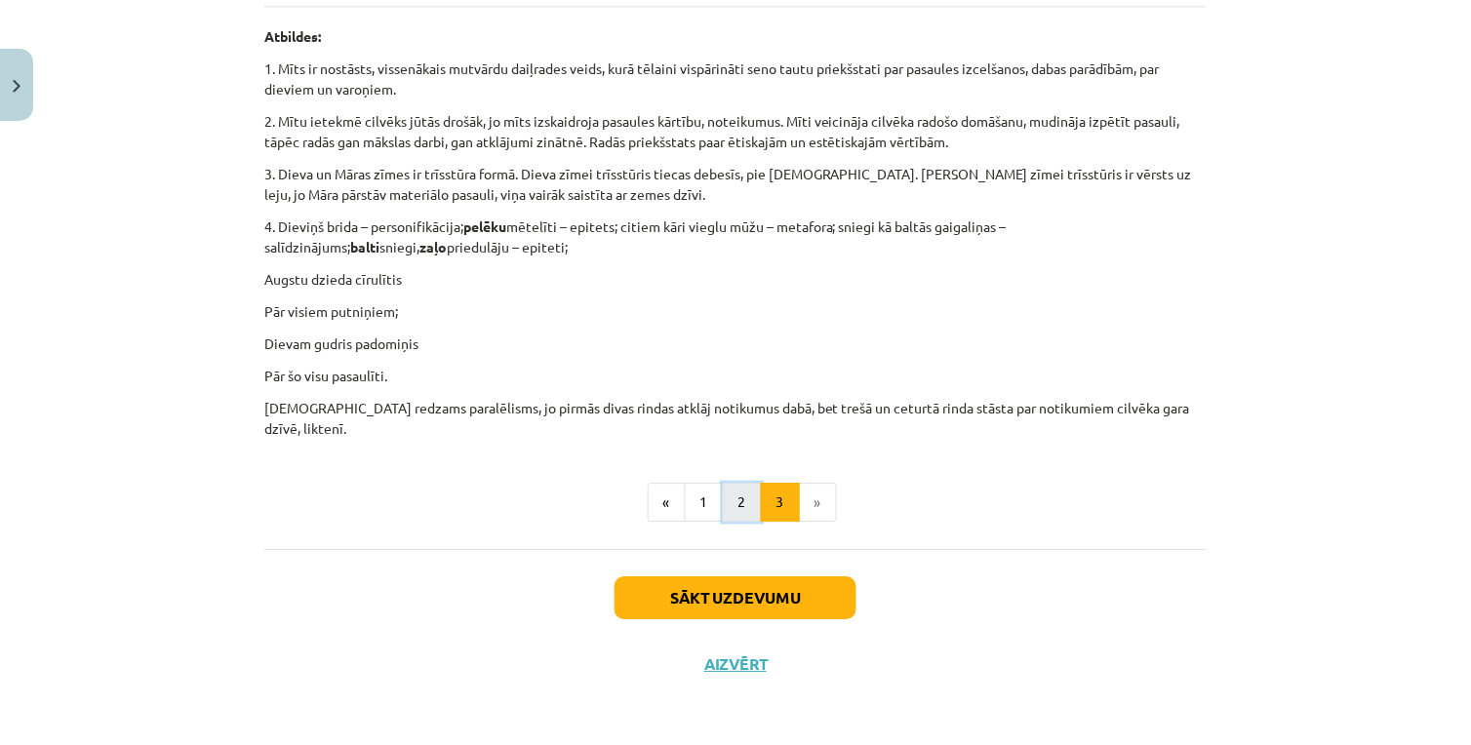
click at [723, 497] on button "2" at bounding box center [742, 502] width 39 height 39
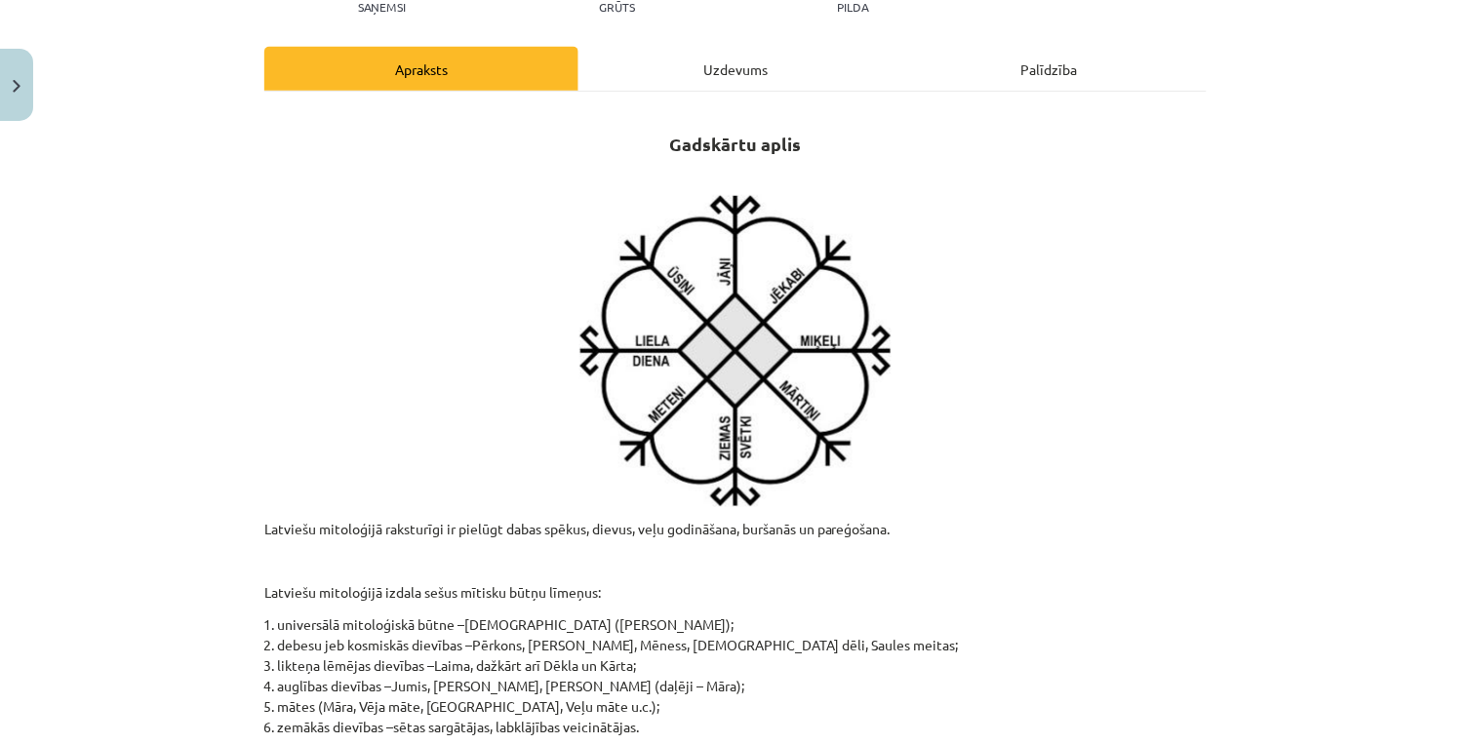
scroll to position [0, 0]
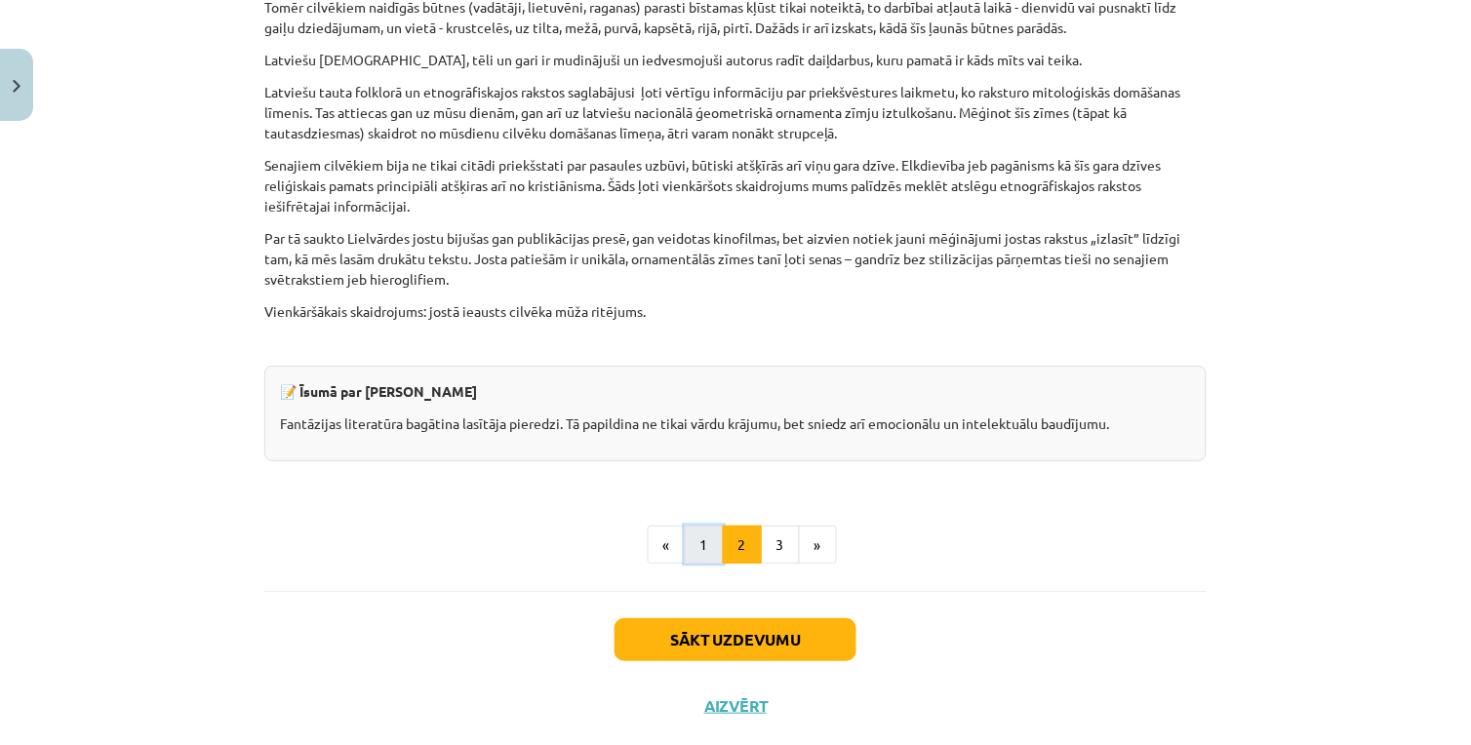
click at [685, 526] on button "1" at bounding box center [704, 545] width 39 height 39
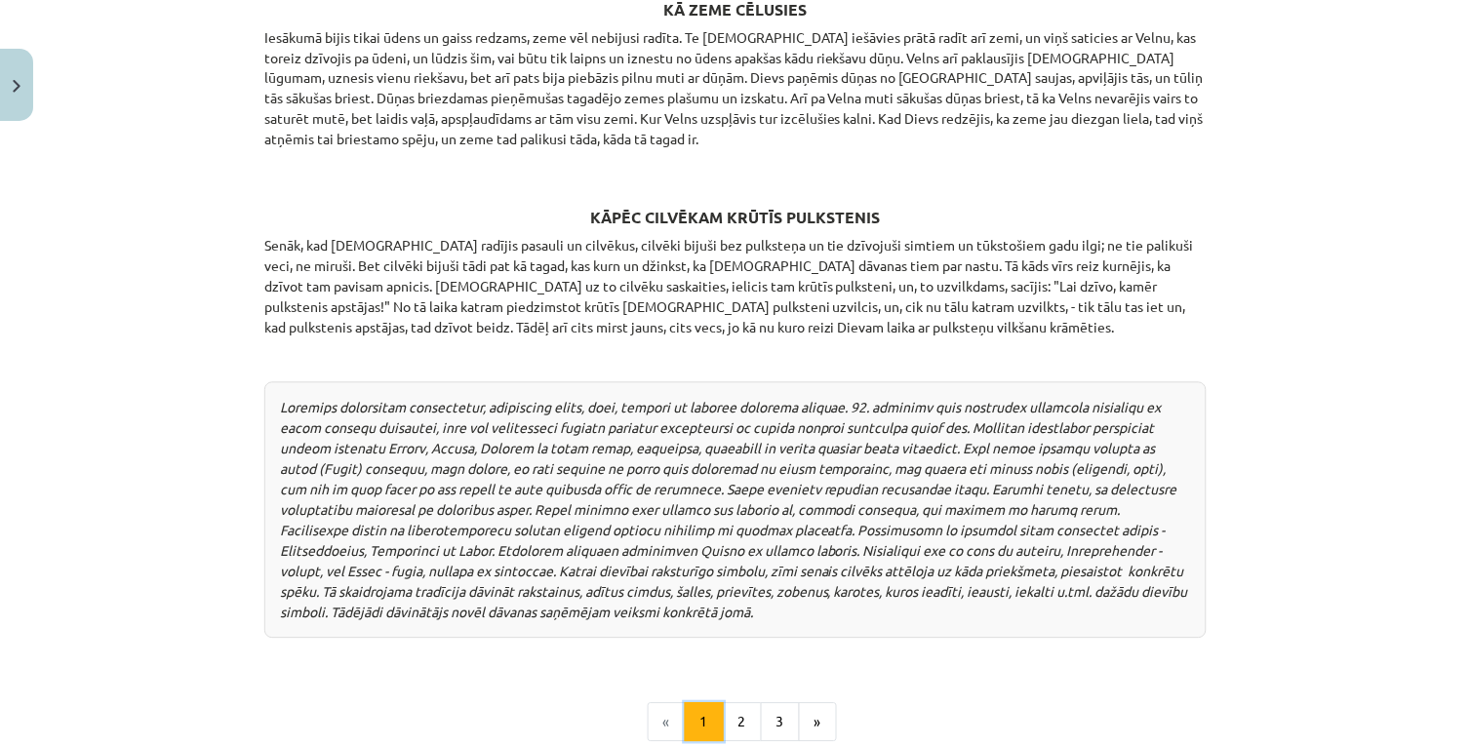
scroll to position [2602, 0]
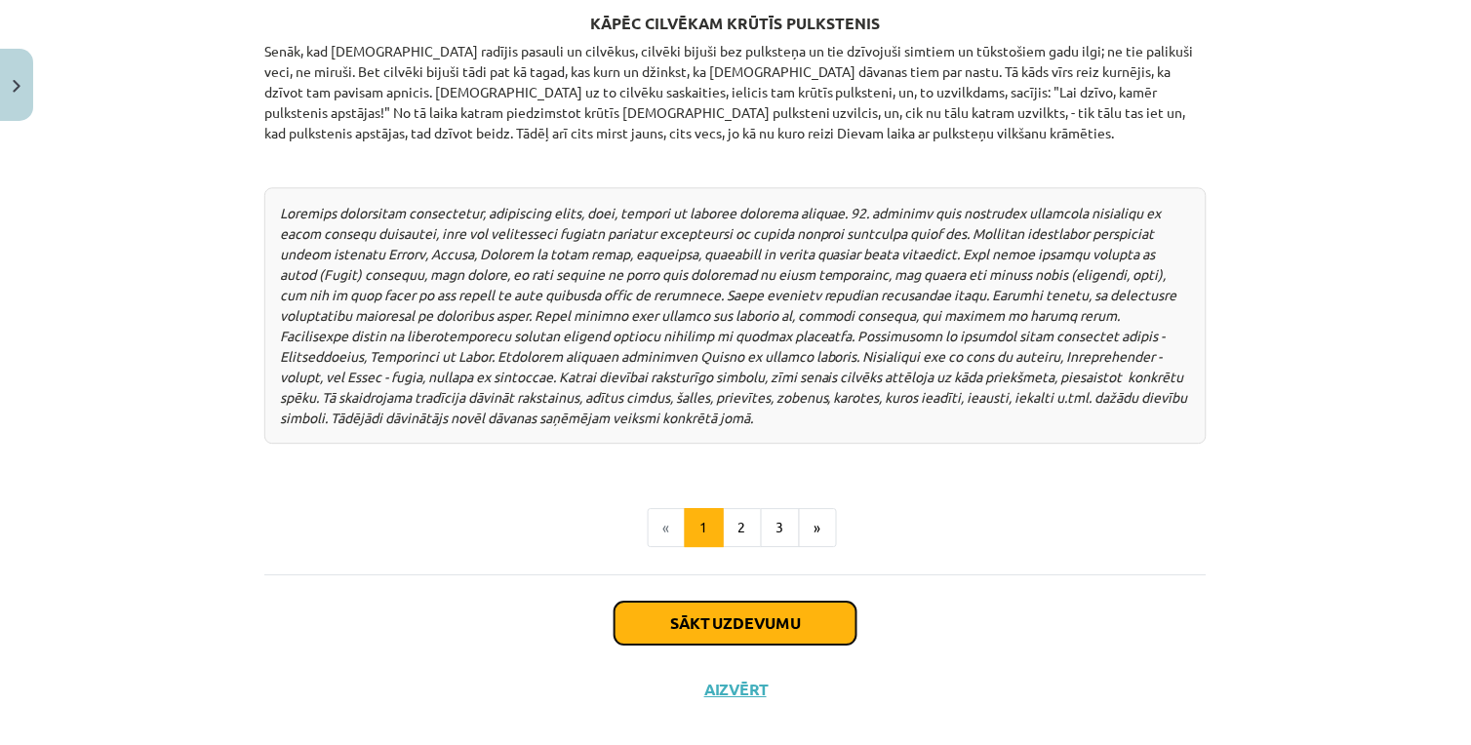
click at [741, 602] on button "Sākt uzdevumu" at bounding box center [735, 623] width 242 height 43
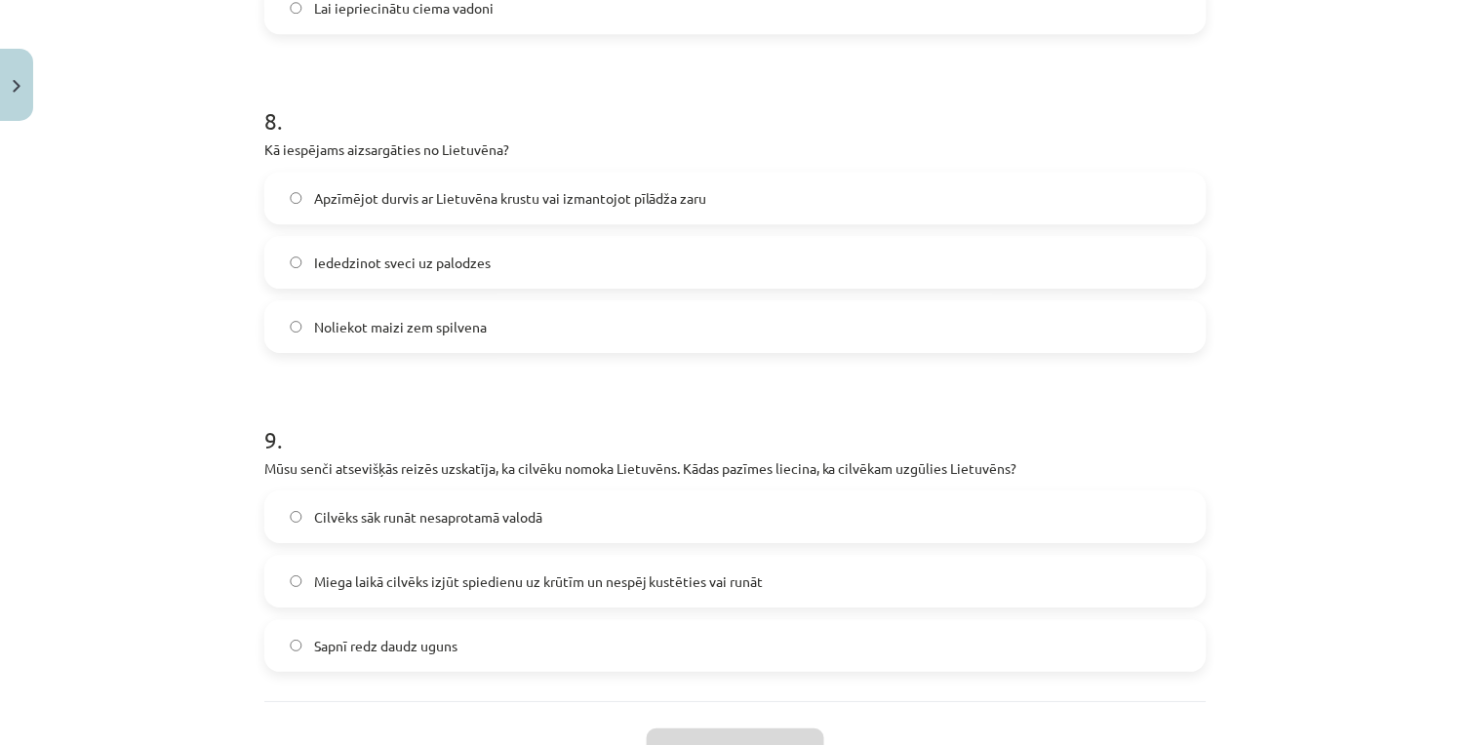
scroll to position [2990, 0]
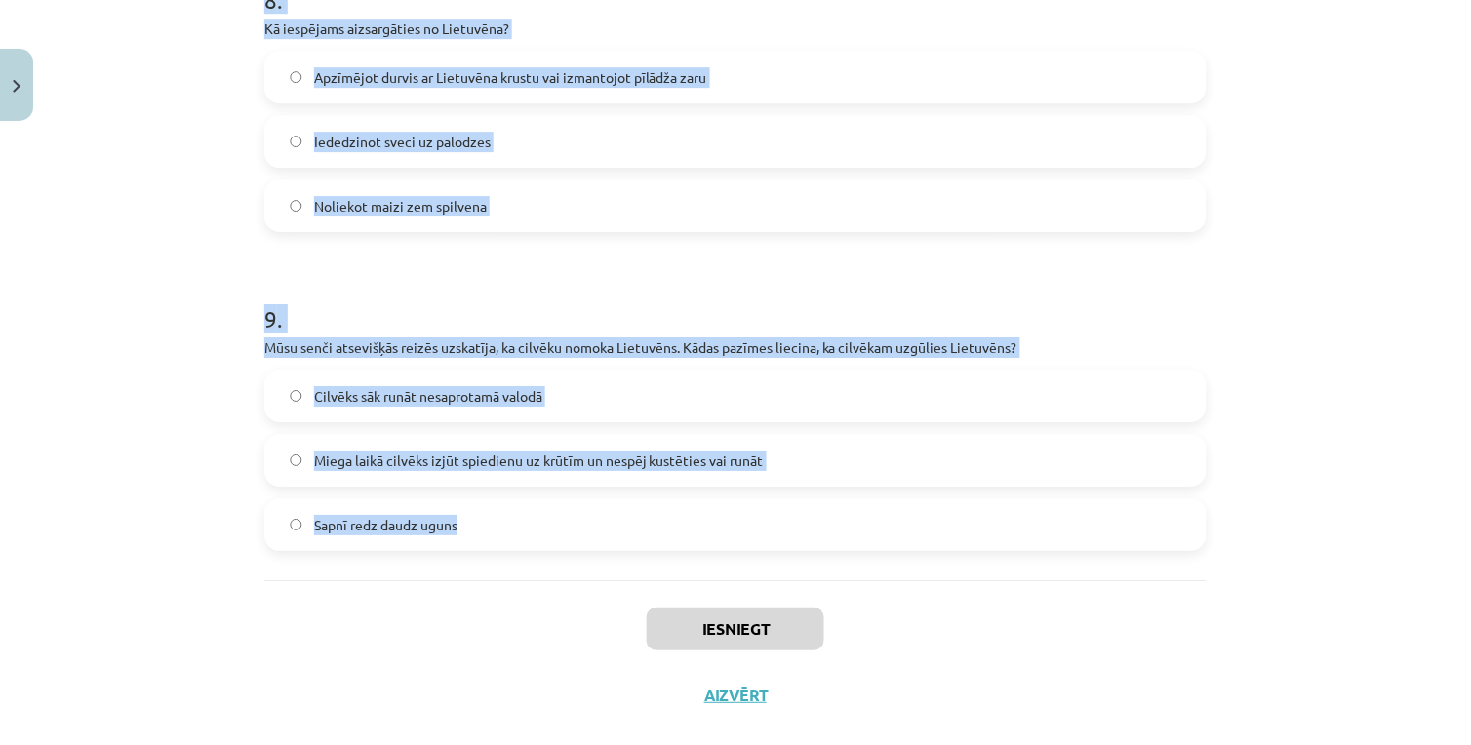
drag, startPoint x: 225, startPoint y: 381, endPoint x: 513, endPoint y: 525, distance: 321.4
click at [513, 525] on div "Mācību tēma: Literatūras 9. klases 1. ieskaites mācību materiāls #3 📖 2. tēma. …" at bounding box center [735, 372] width 1471 height 745
copy form "7 . Lor ip dolorsi? Ametcons ad elitsed Doeiusmo te incididun Utlabore et dolor…"
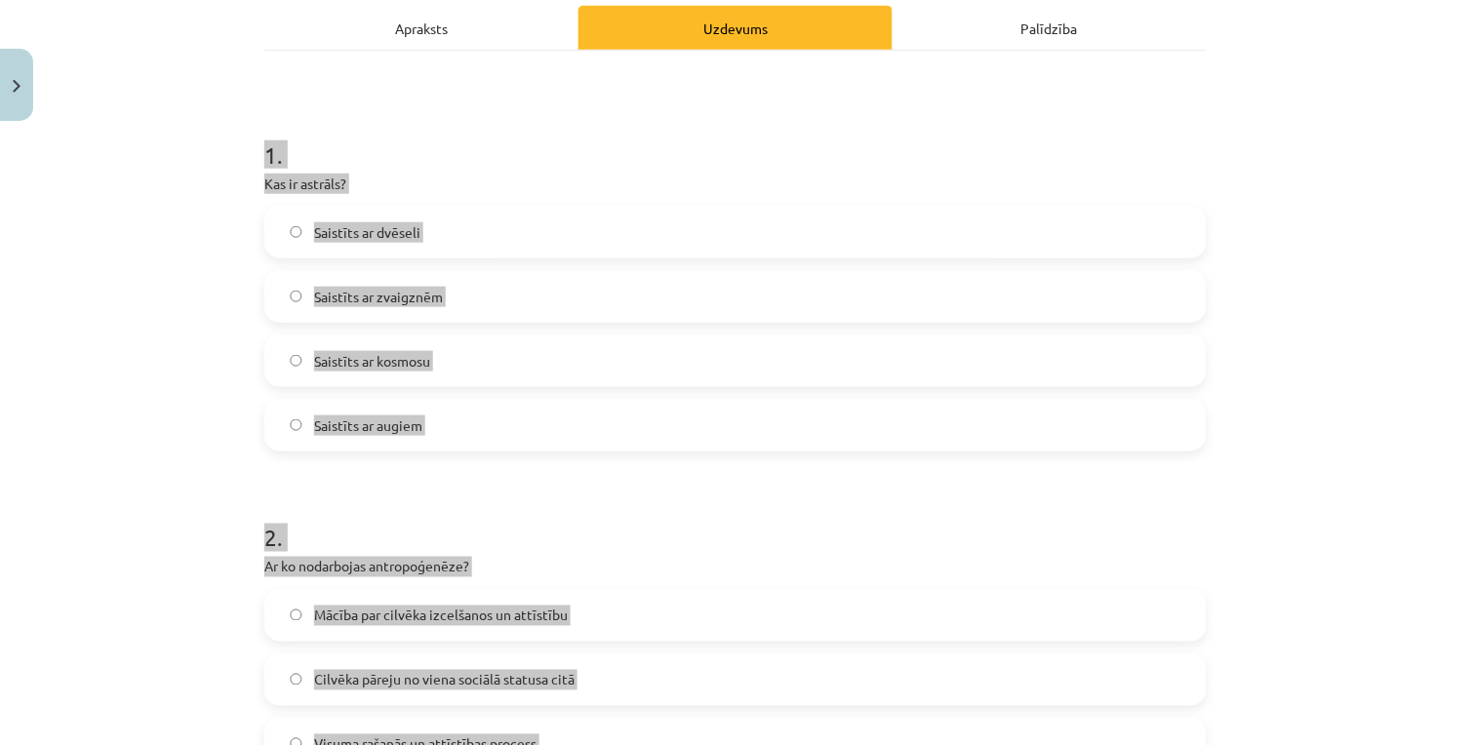
scroll to position [0, 0]
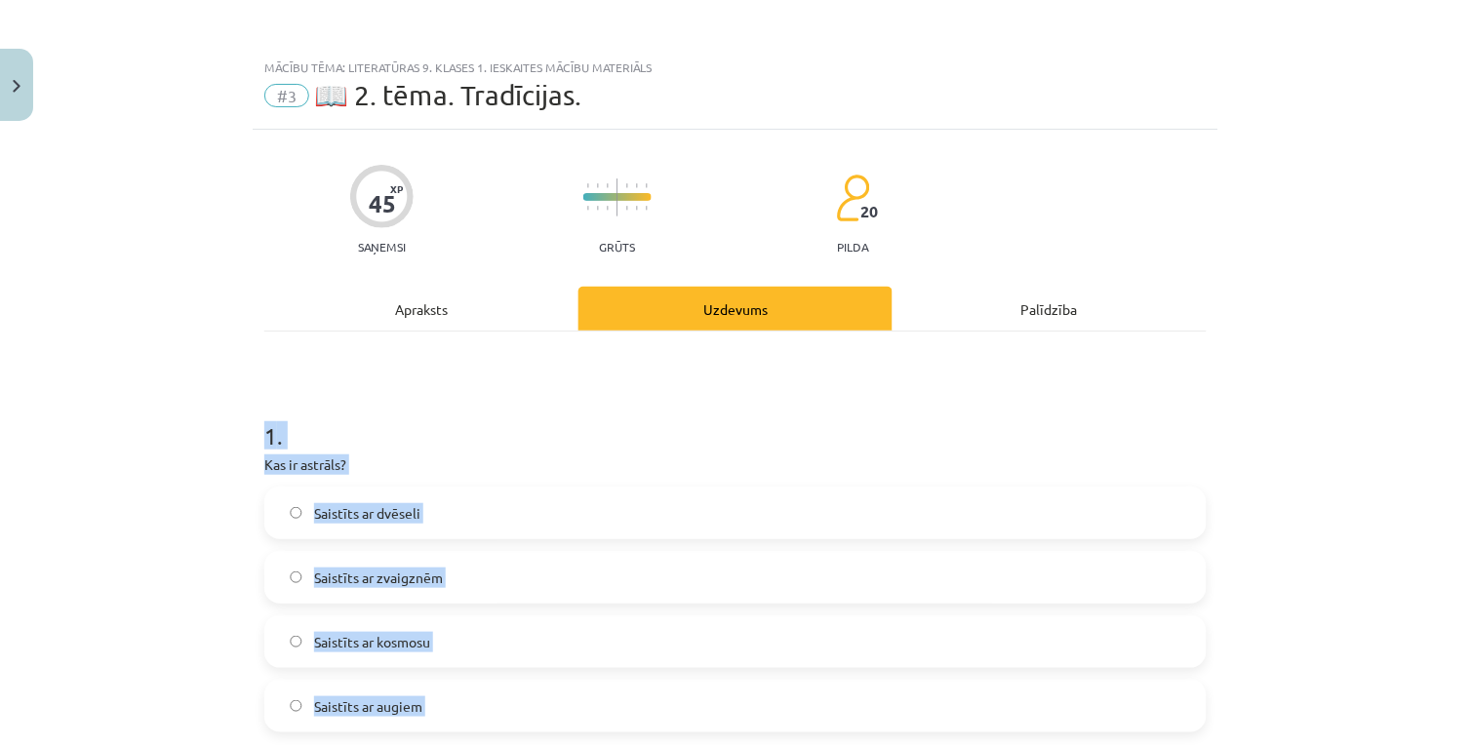
click at [107, 588] on div "Mācību tēma: Literatūras 9. klases 1. ieskaites mācību materiāls #3 📖 2. tēma. …" at bounding box center [735, 372] width 1471 height 745
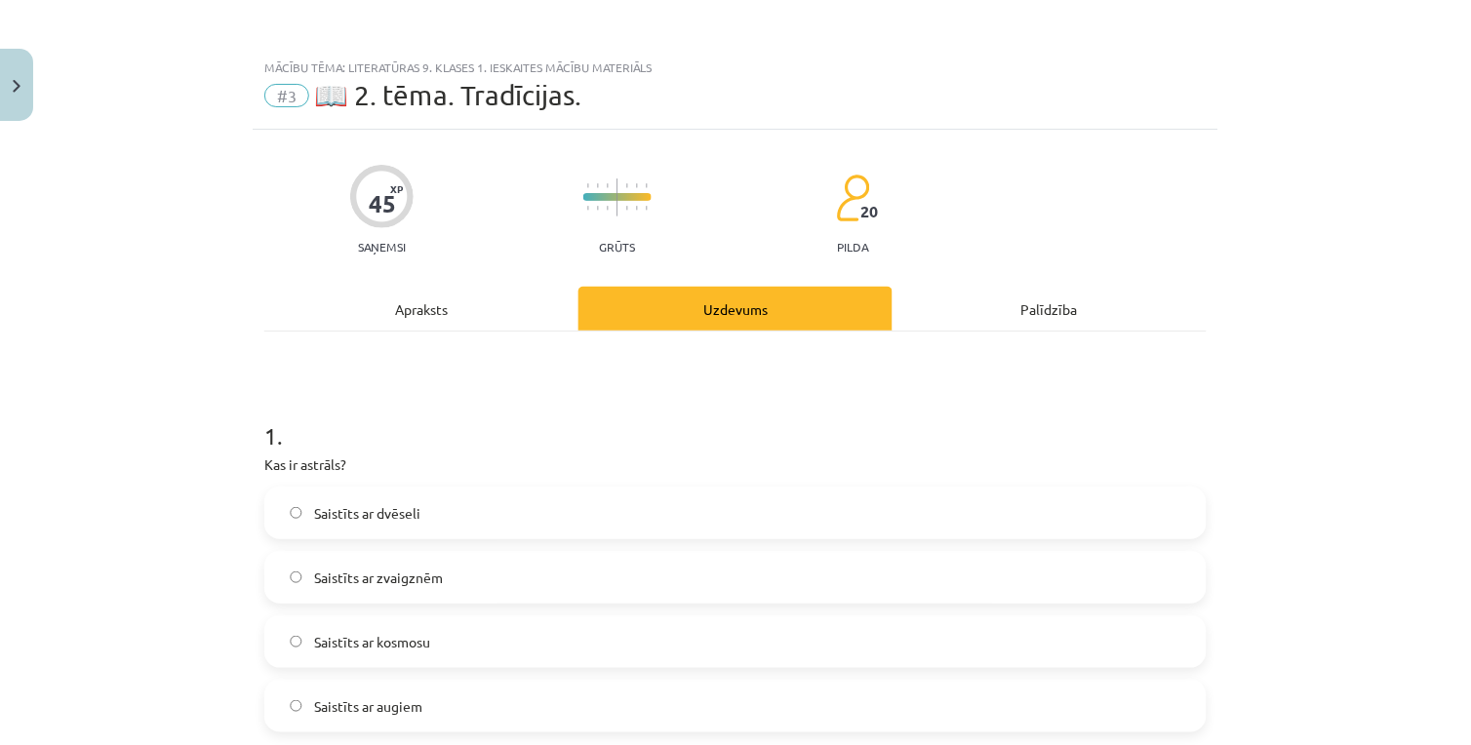
click at [465, 595] on label "Saistīts ar zvaigznēm" at bounding box center [735, 577] width 938 height 49
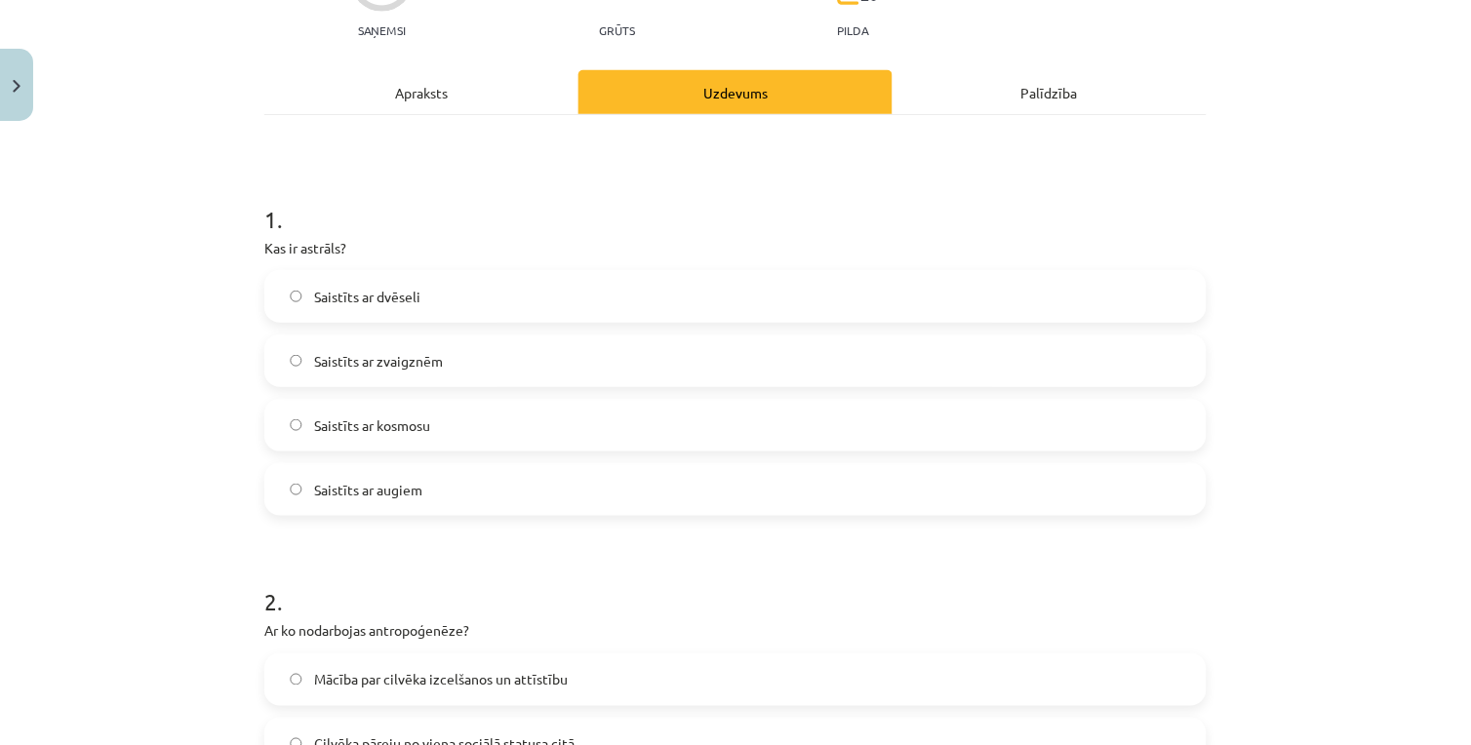
scroll to position [433, 0]
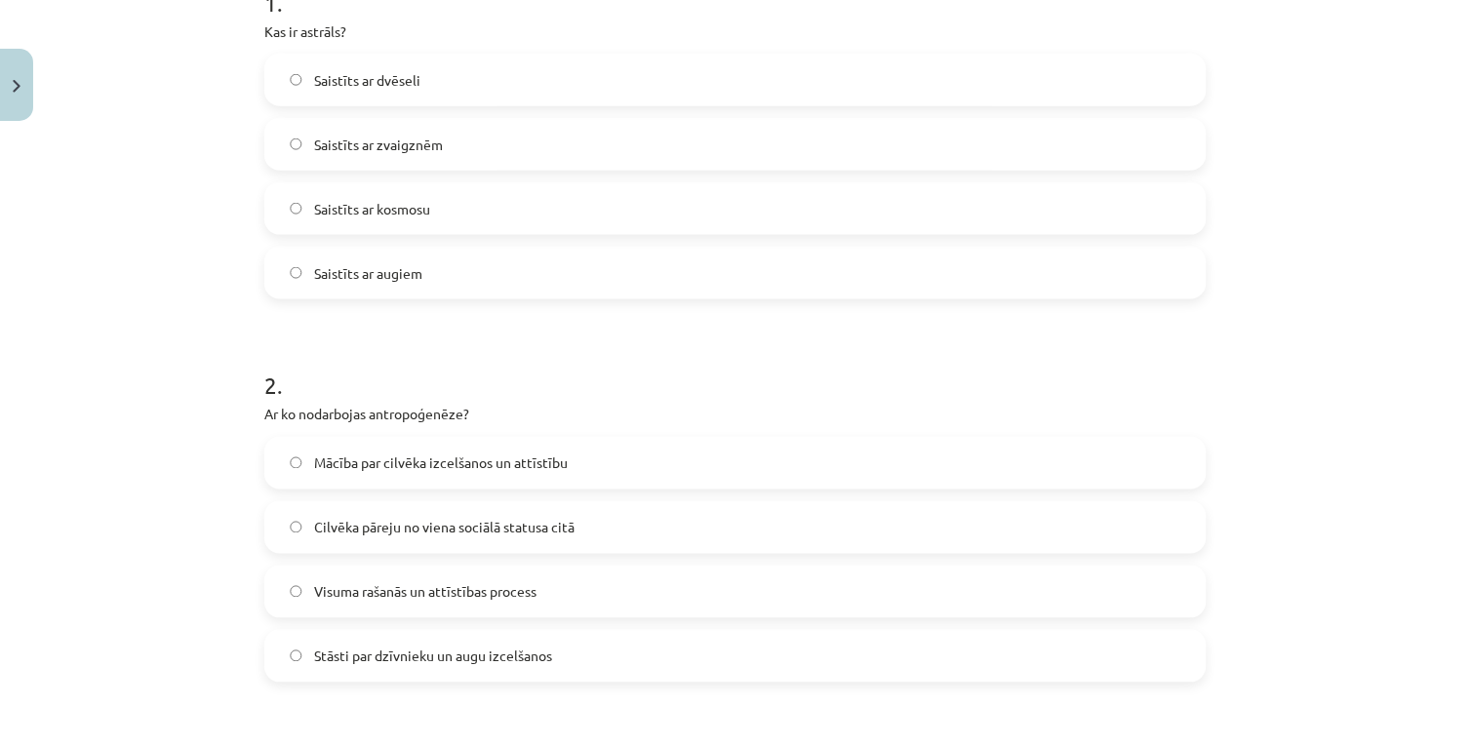
click at [361, 459] on span "Mācība par cilvēka izcelšanos un attīstību" at bounding box center [441, 463] width 254 height 20
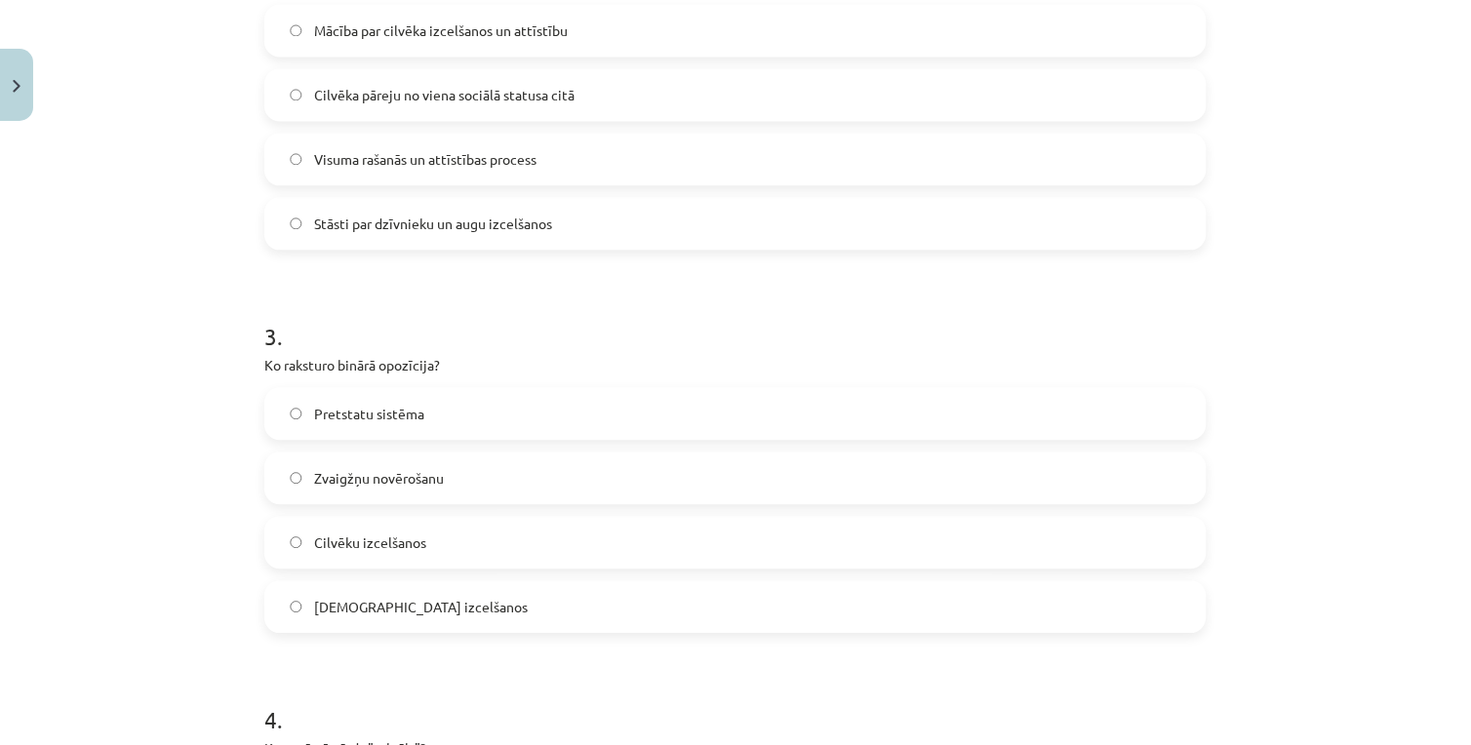
click at [443, 415] on label "Pretstatu sistēma" at bounding box center [735, 413] width 938 height 49
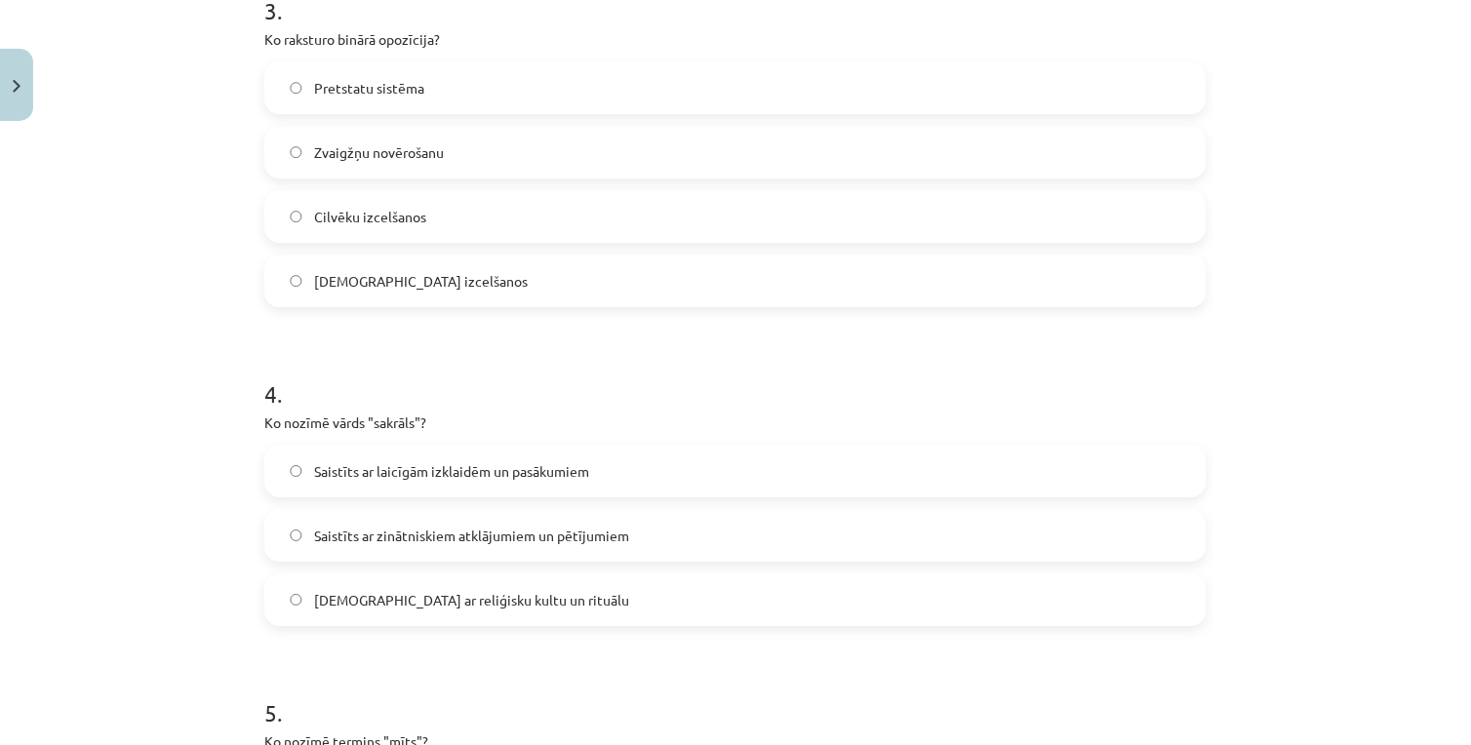
click at [461, 608] on span "[DEMOGRAPHIC_DATA] ar reliģisku kultu un rituālu" at bounding box center [471, 600] width 315 height 20
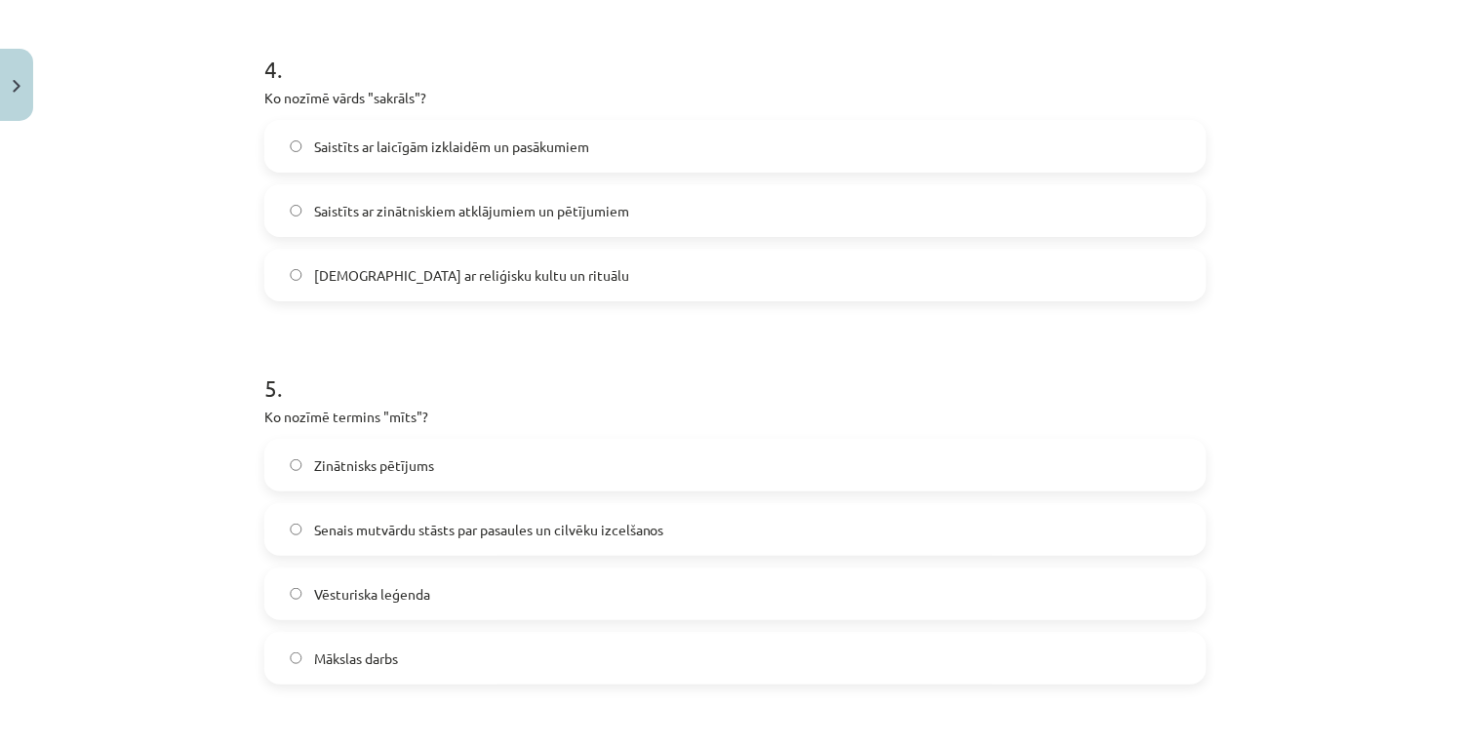
click at [449, 530] on span "Senais mutvārdu stāsts par pasaules un cilvēku izcelšanos" at bounding box center [489, 530] width 350 height 20
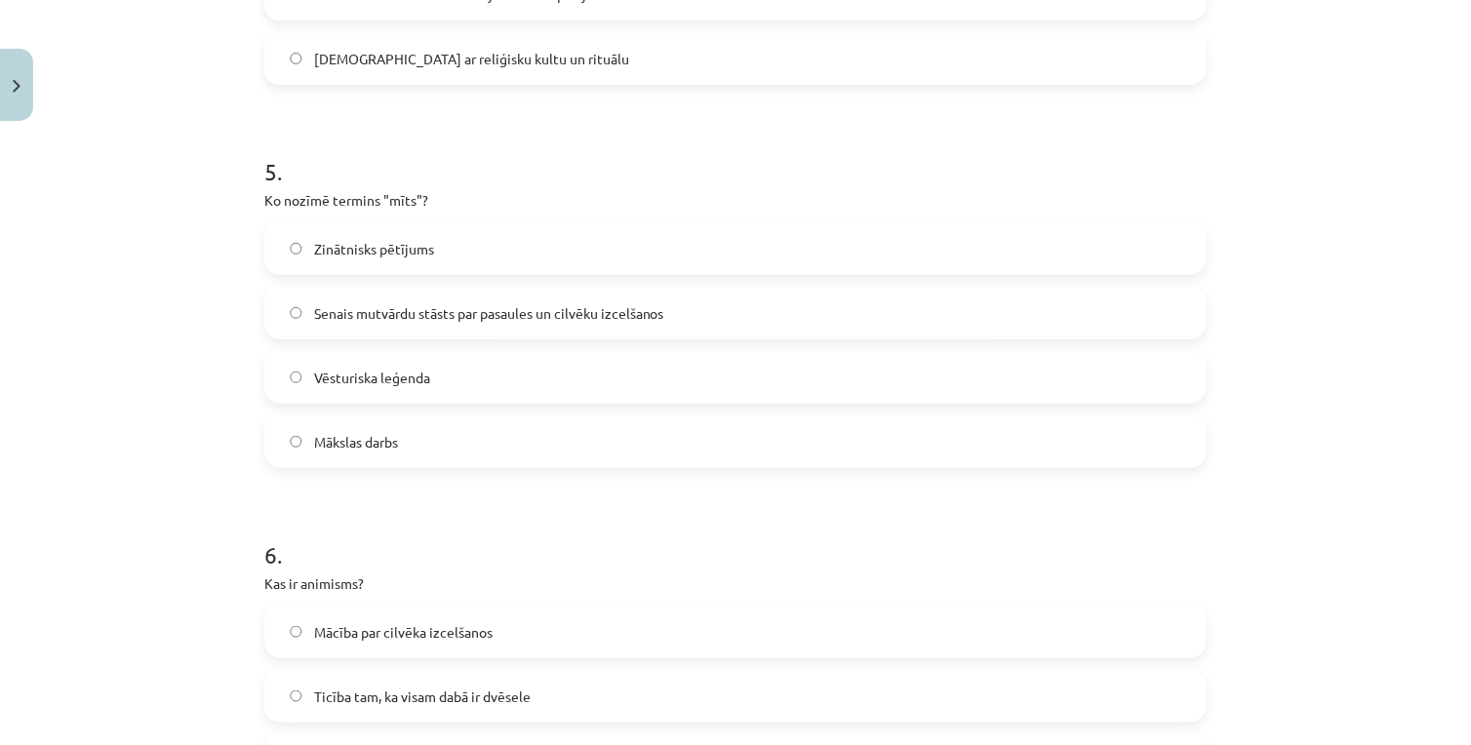
scroll to position [1841, 0]
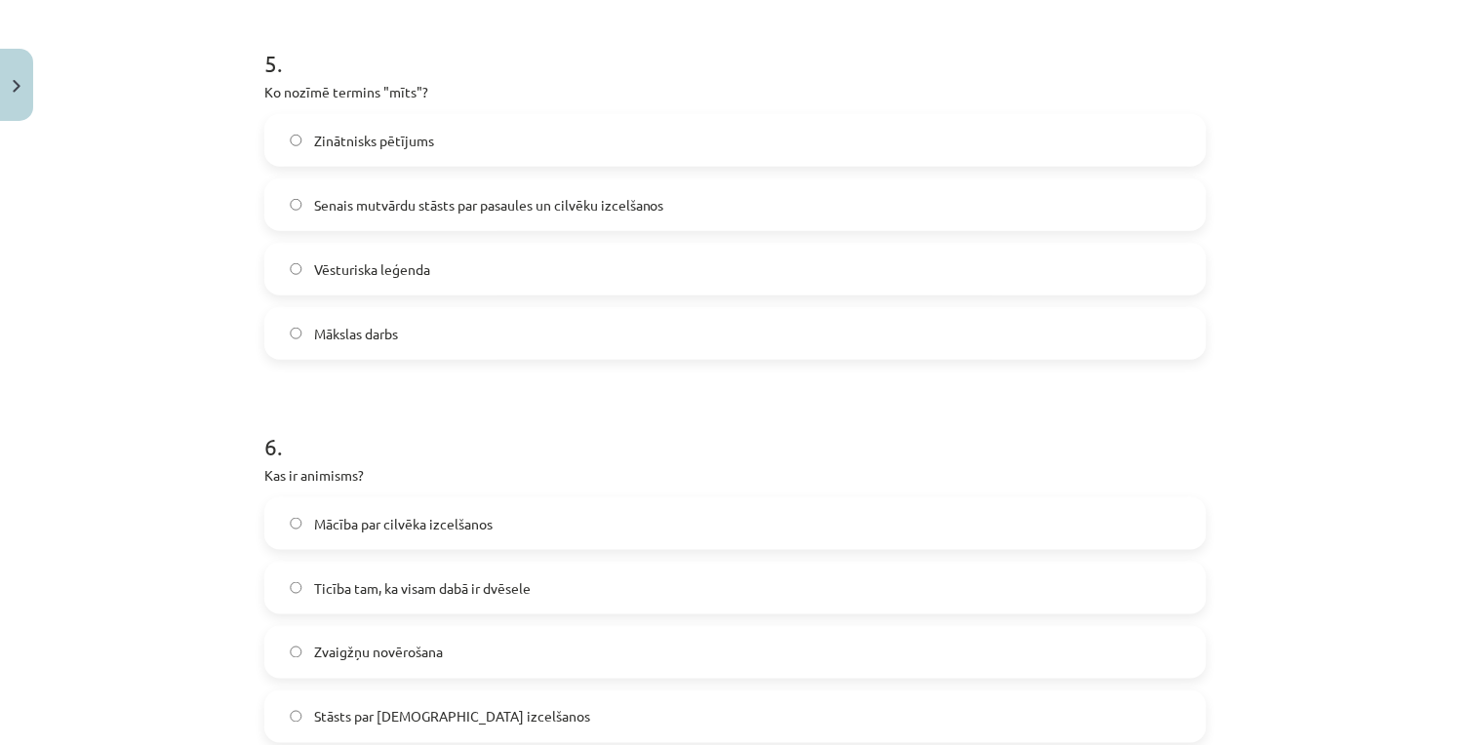
click at [453, 597] on span "Ticība tam, ka visam dabā ir dvēsele" at bounding box center [422, 588] width 216 height 20
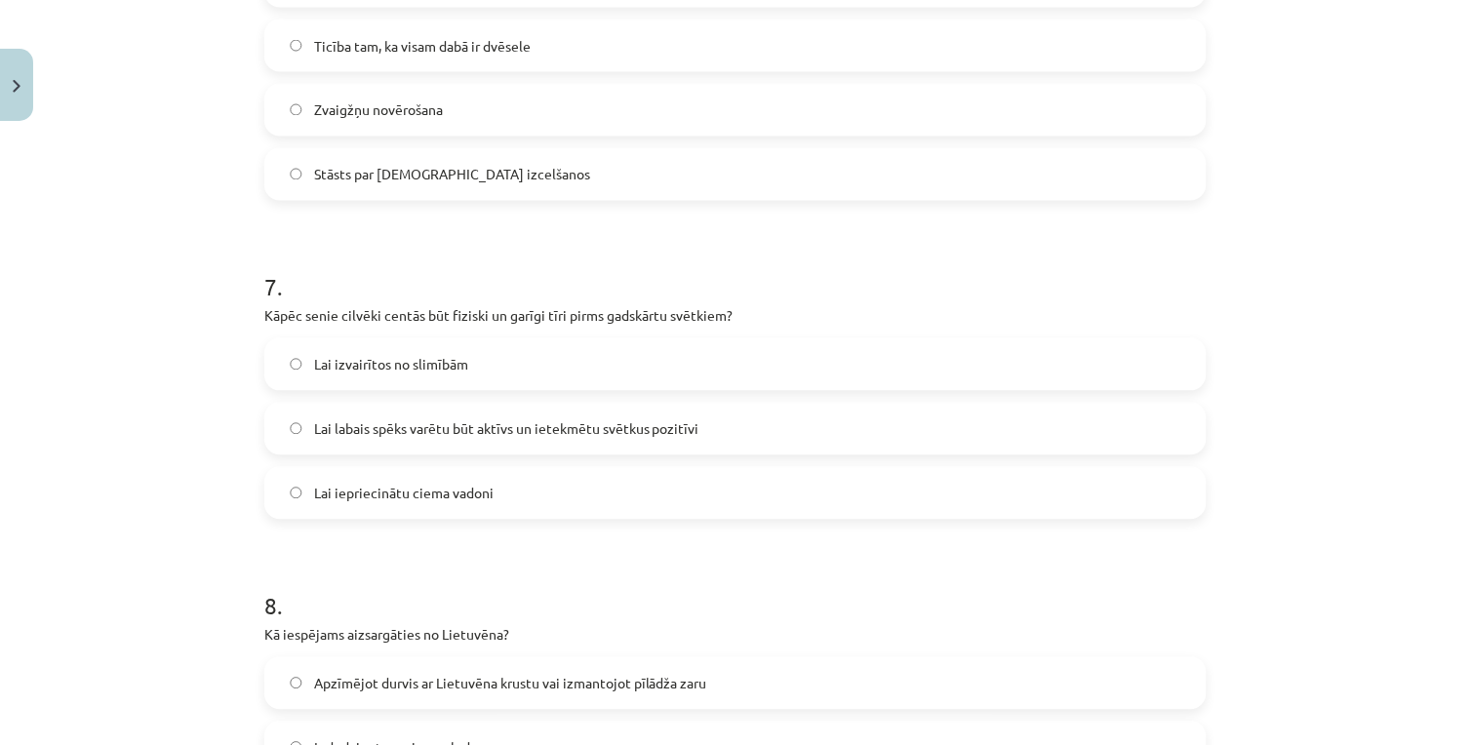
scroll to position [2492, 0]
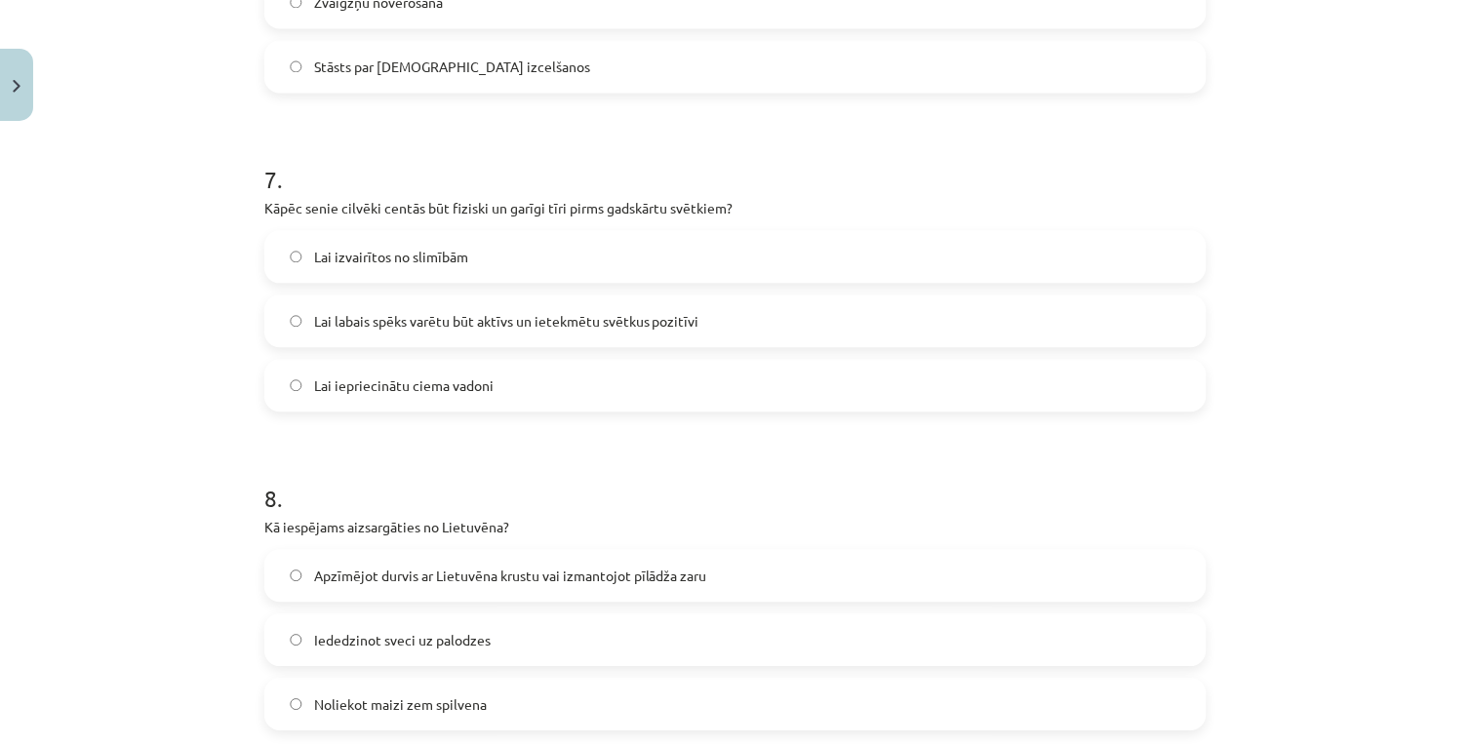
click at [364, 319] on span "Lai labais spēks varētu būt aktīvs un ietekmētu svētkus pozitīvi" at bounding box center [506, 321] width 385 height 20
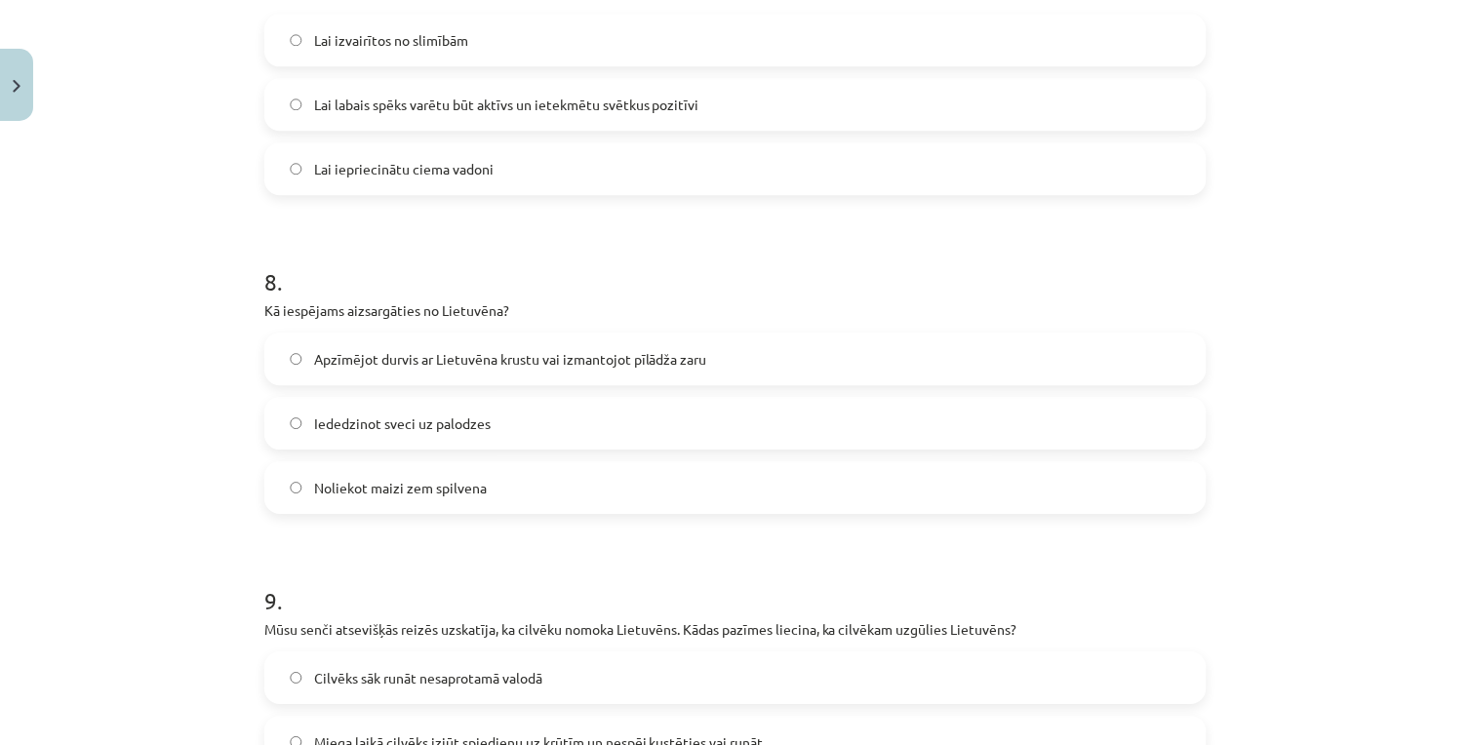
scroll to position [2816, 0]
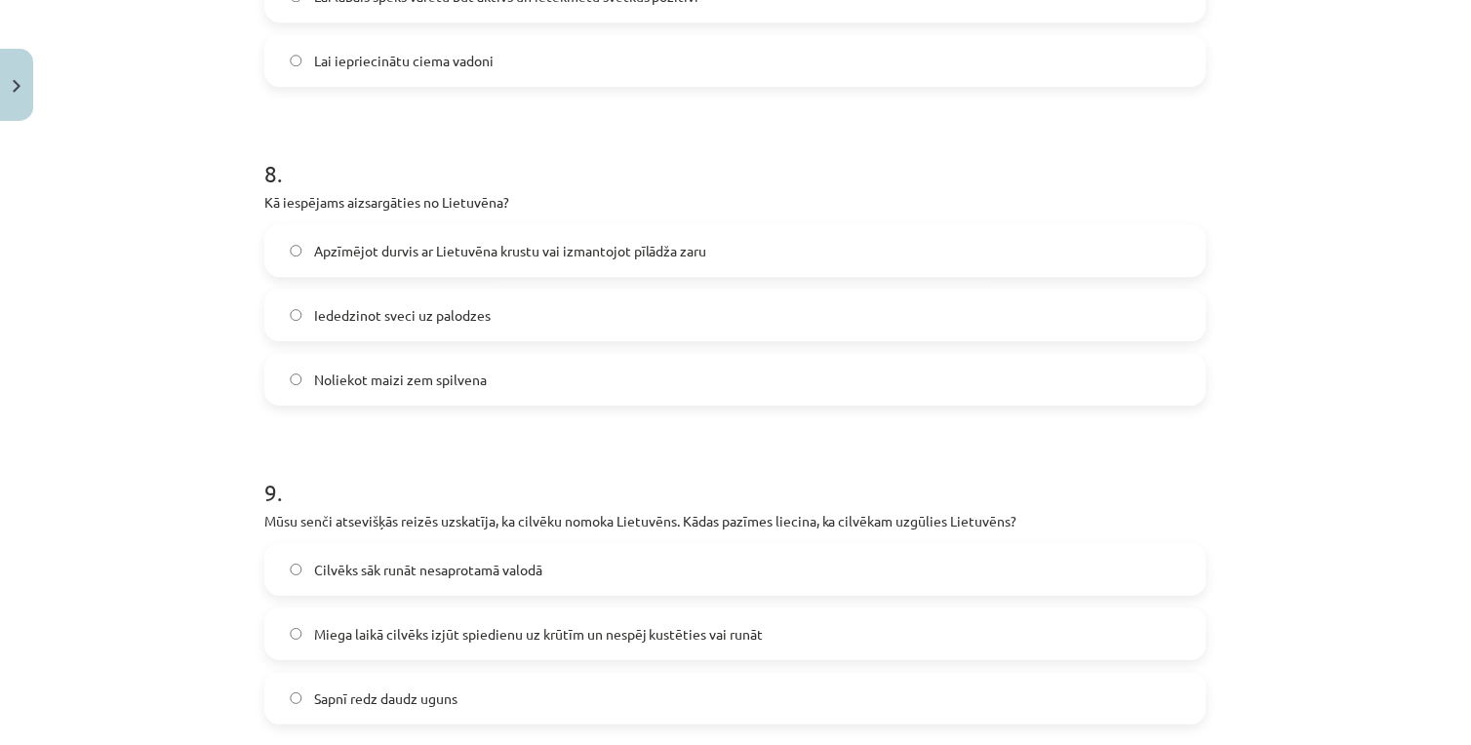
click at [469, 261] on label "Apzīmējot durvis ar Lietuvēna krustu vai izmantojot pīlādža zaru" at bounding box center [735, 250] width 938 height 49
click at [505, 615] on label "Miega laikā cilvēks izjūt spiedienu uz krūtīm un nespēj kustēties vai runāt" at bounding box center [735, 633] width 938 height 49
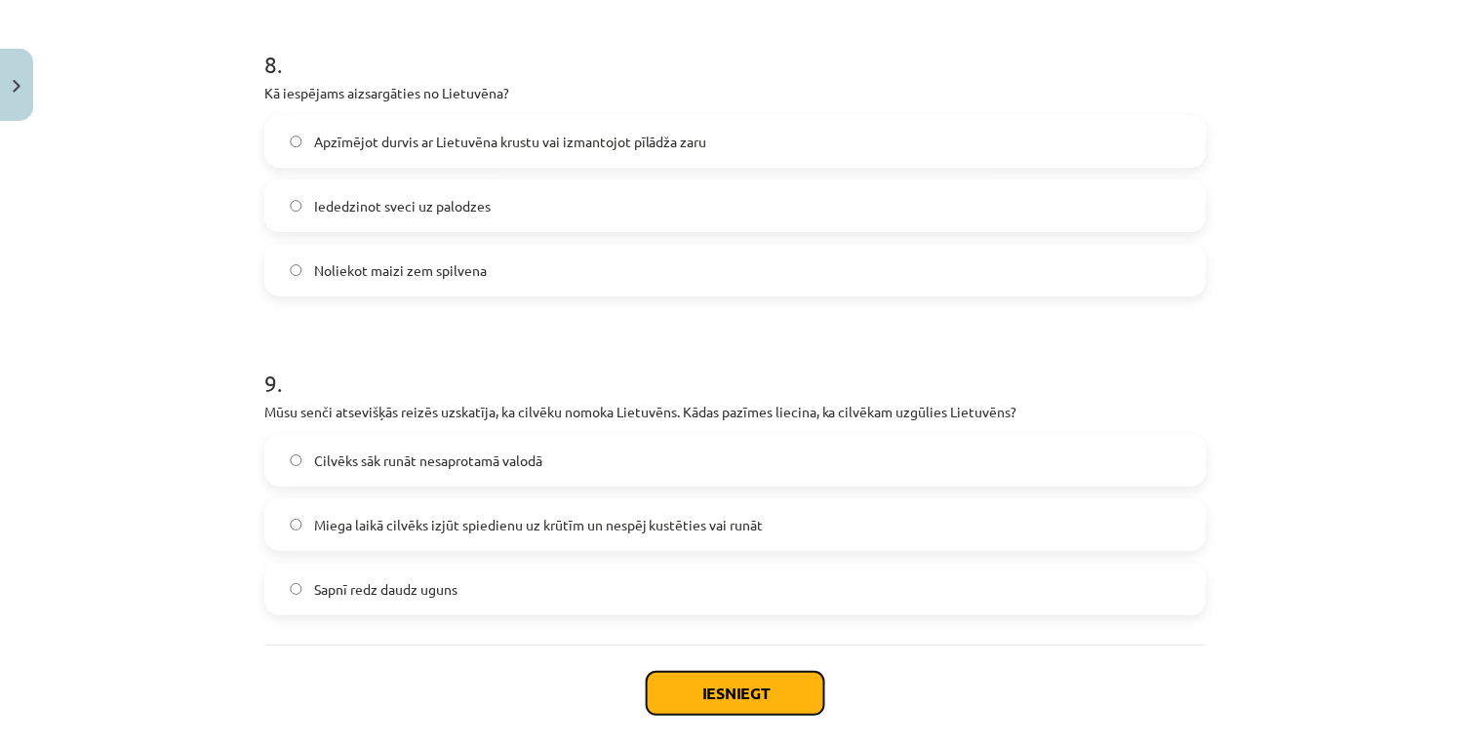
click at [734, 689] on button "Iesniegt" at bounding box center [735, 693] width 177 height 43
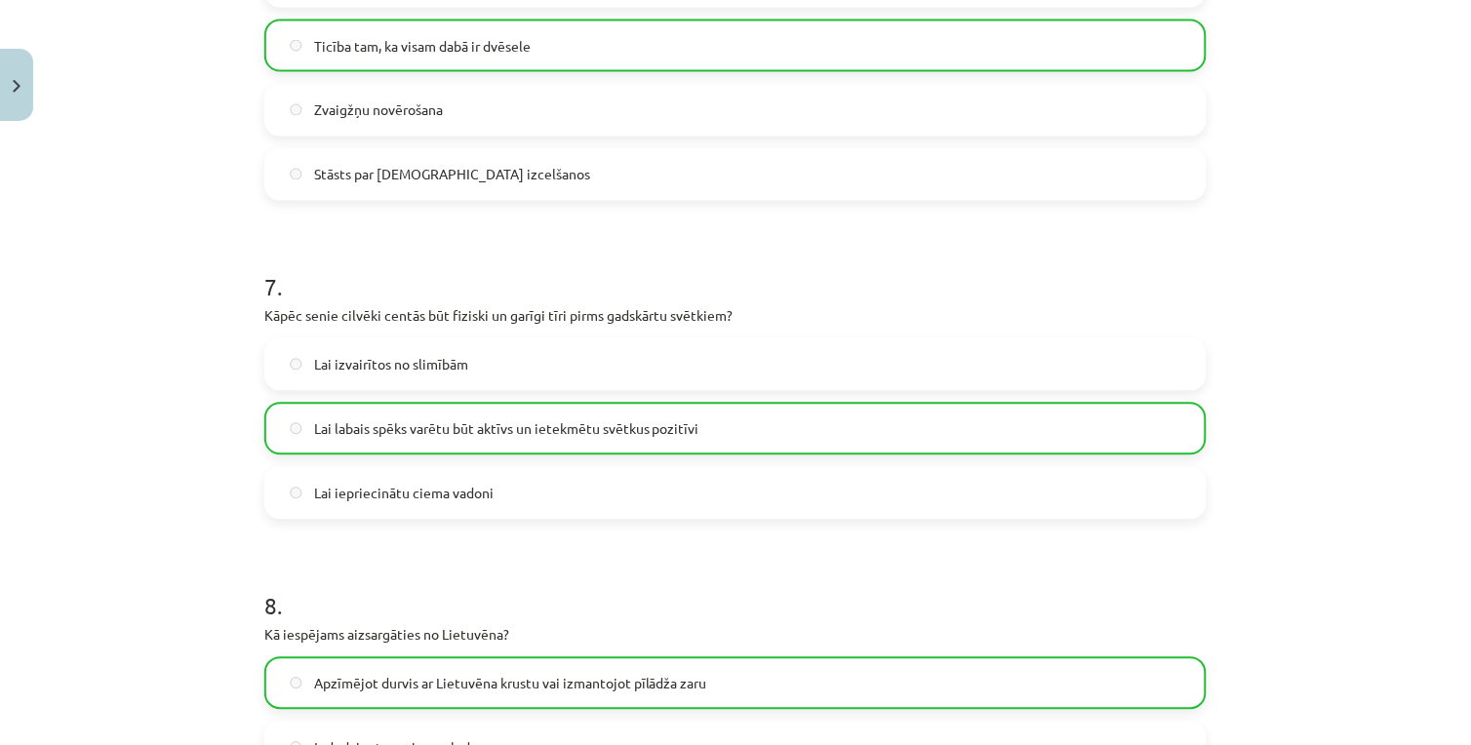
scroll to position [3084, 0]
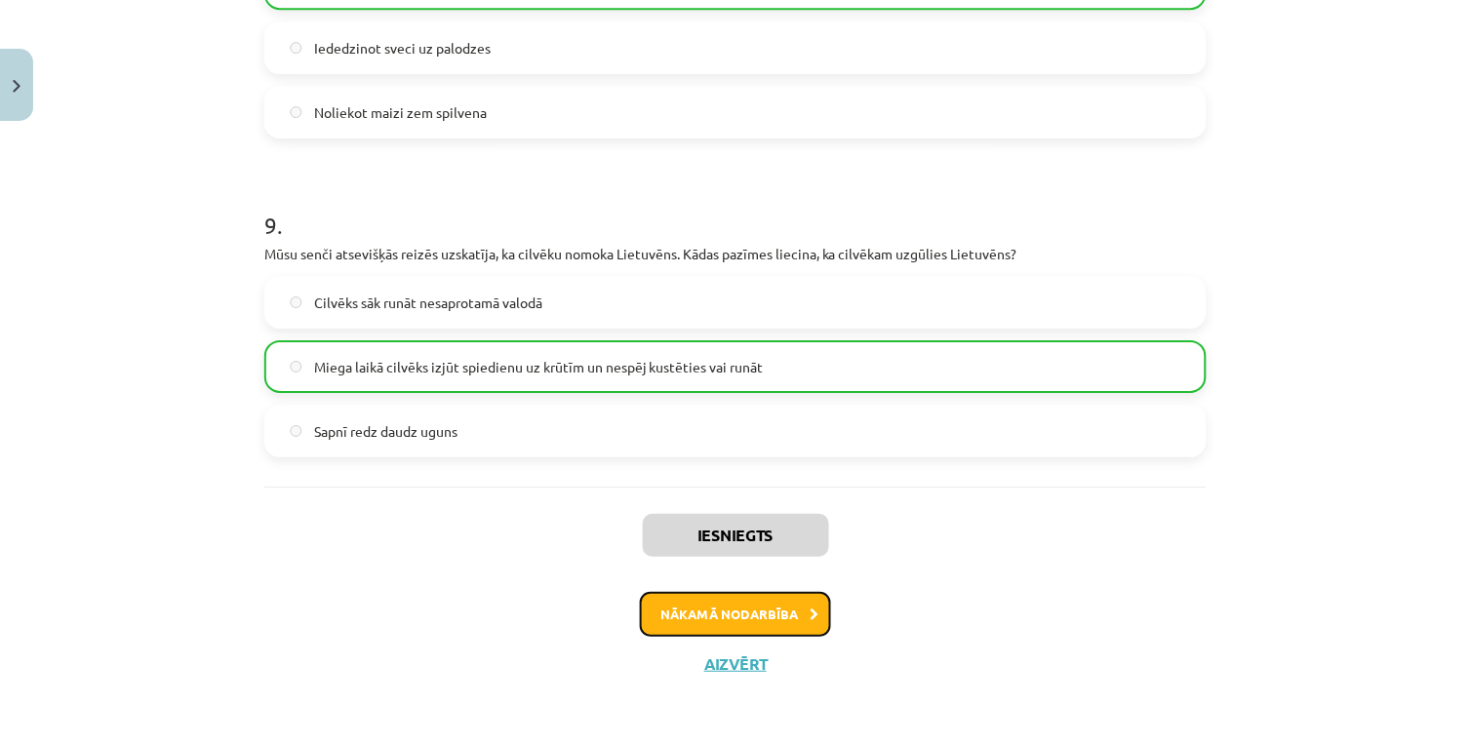
click at [778, 605] on button "Nākamā nodarbība" at bounding box center [735, 614] width 191 height 45
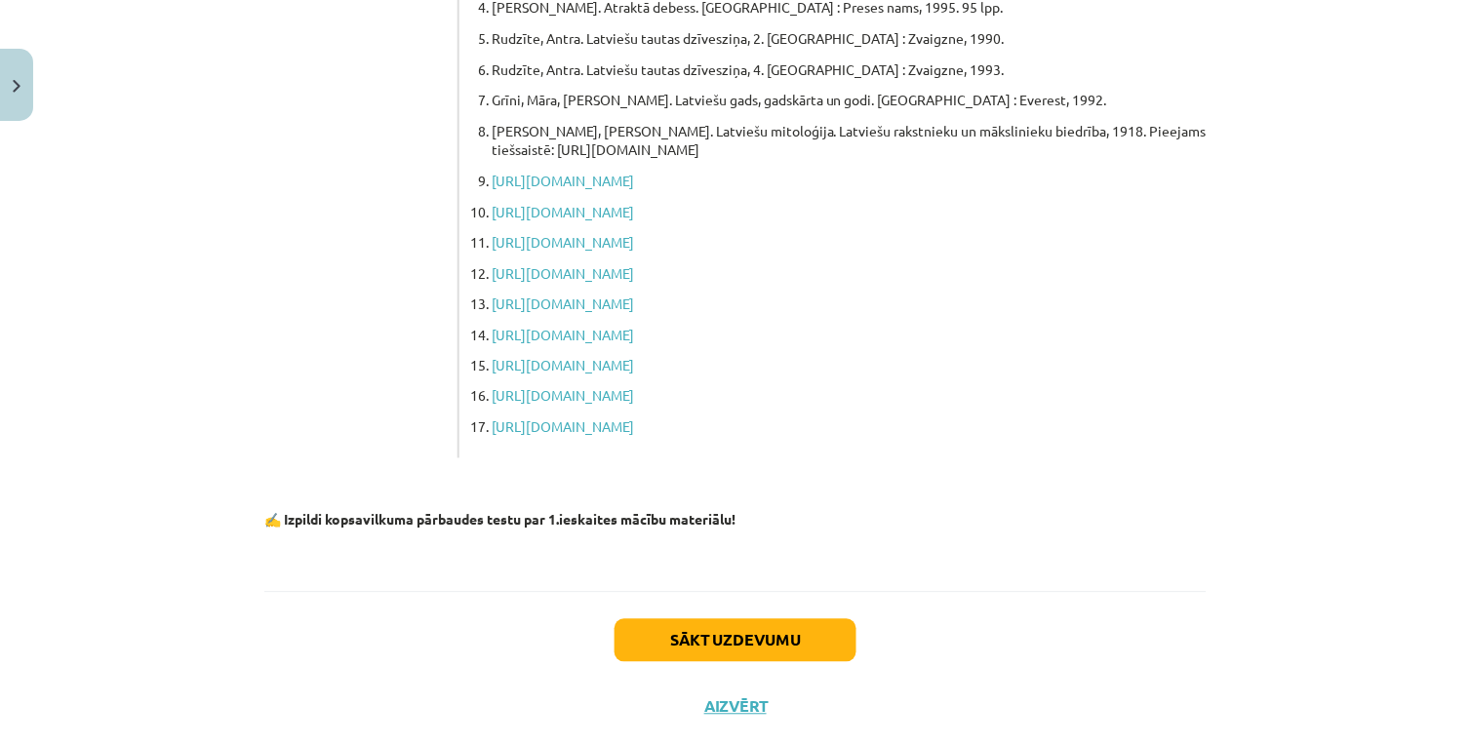
scroll to position [157, 0]
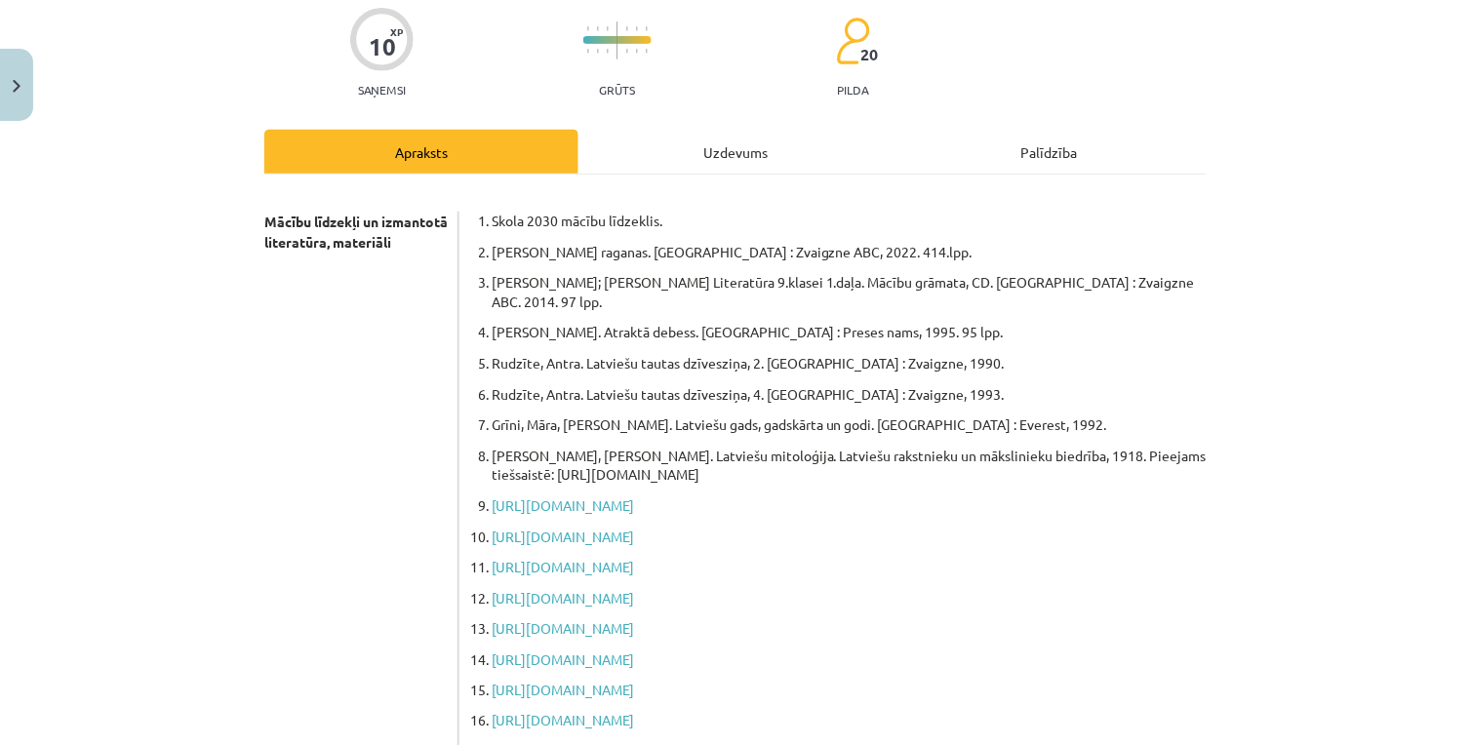
click at [771, 164] on div "Uzdevums" at bounding box center [735, 152] width 314 height 44
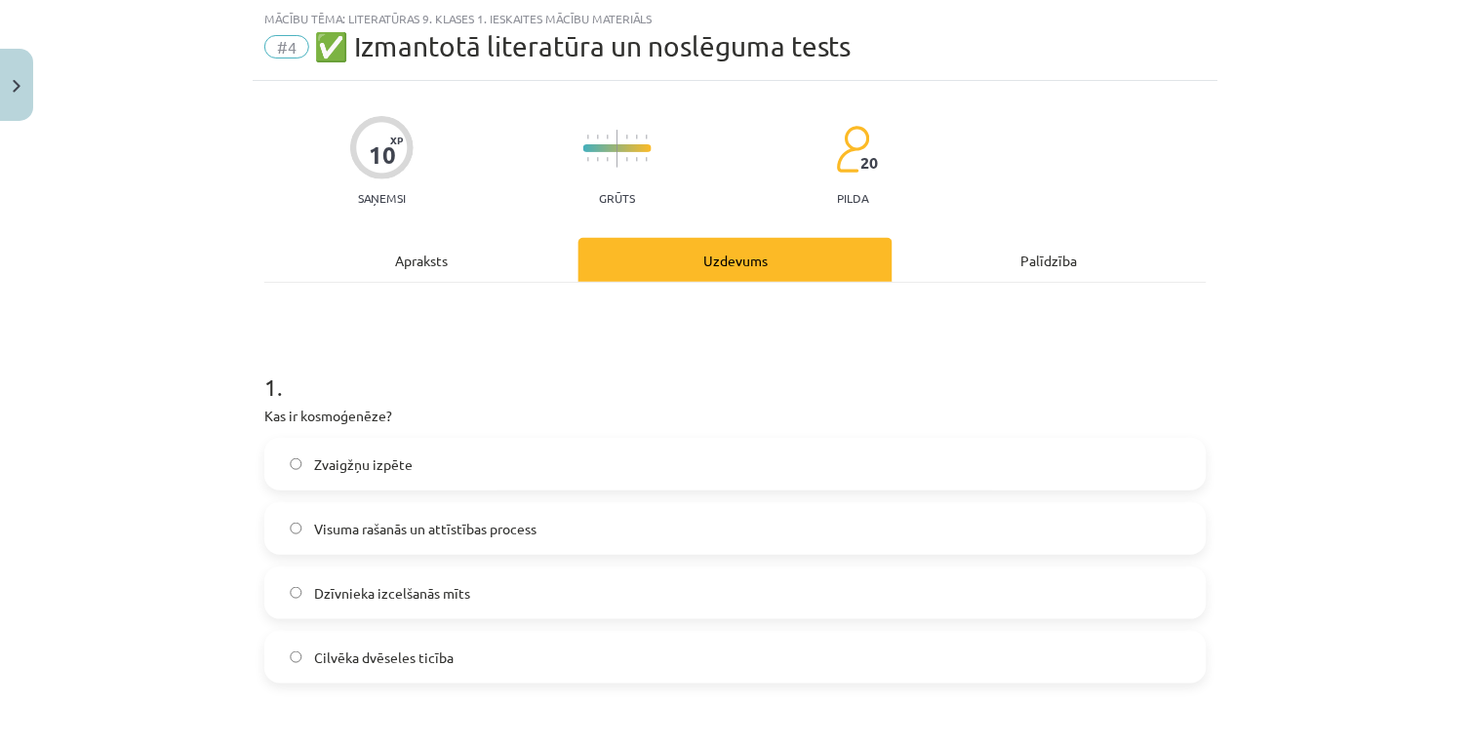
scroll to position [0, 0]
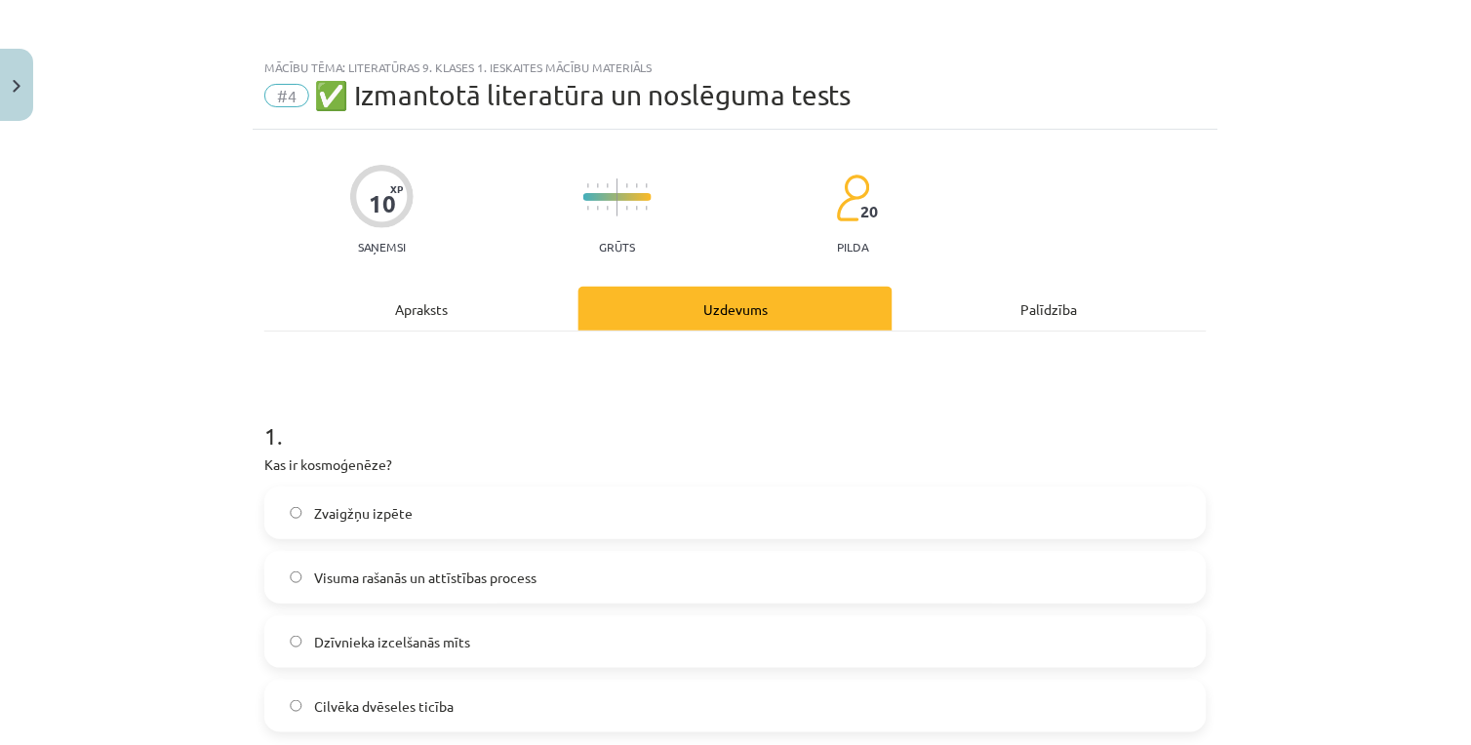
click at [434, 318] on div "Apraksts" at bounding box center [421, 309] width 314 height 44
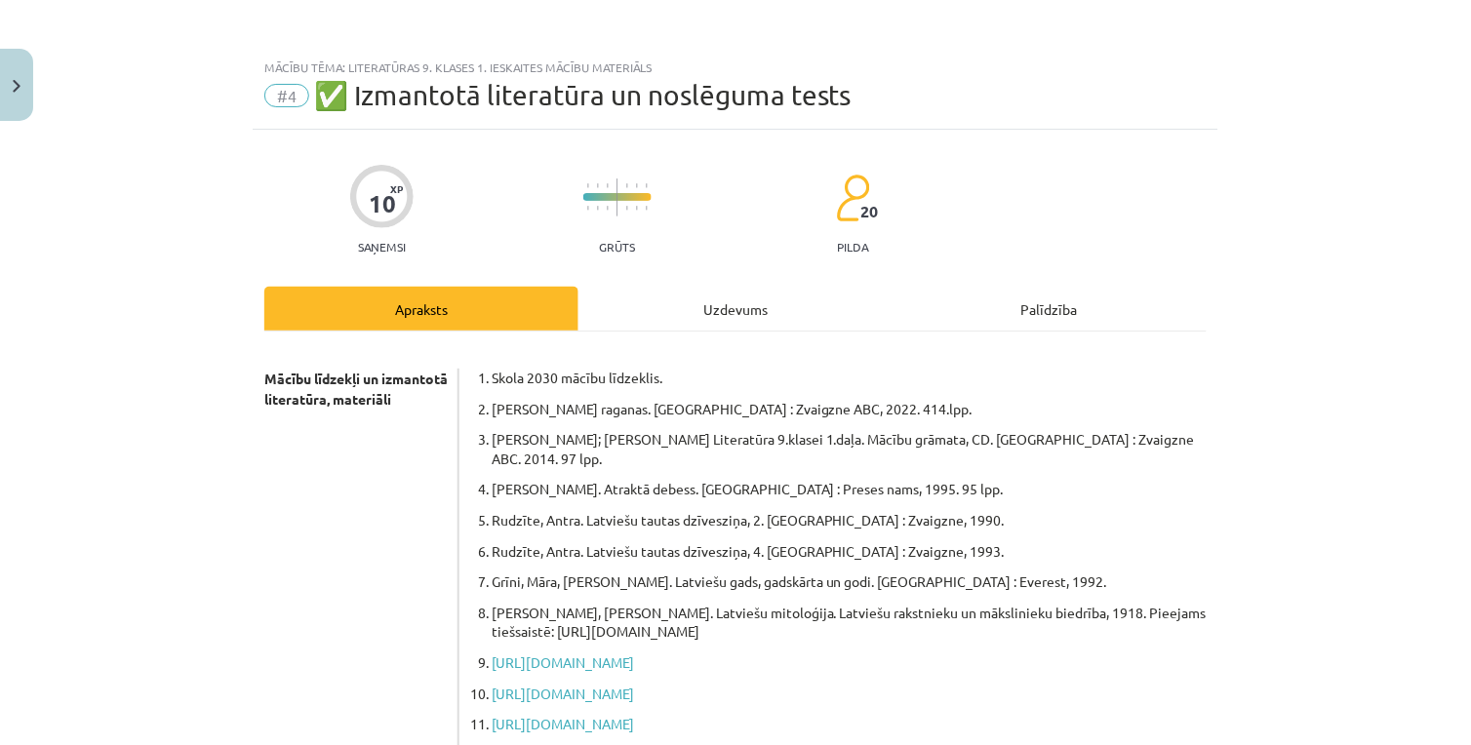
click at [582, 310] on div "Uzdevums" at bounding box center [735, 309] width 314 height 44
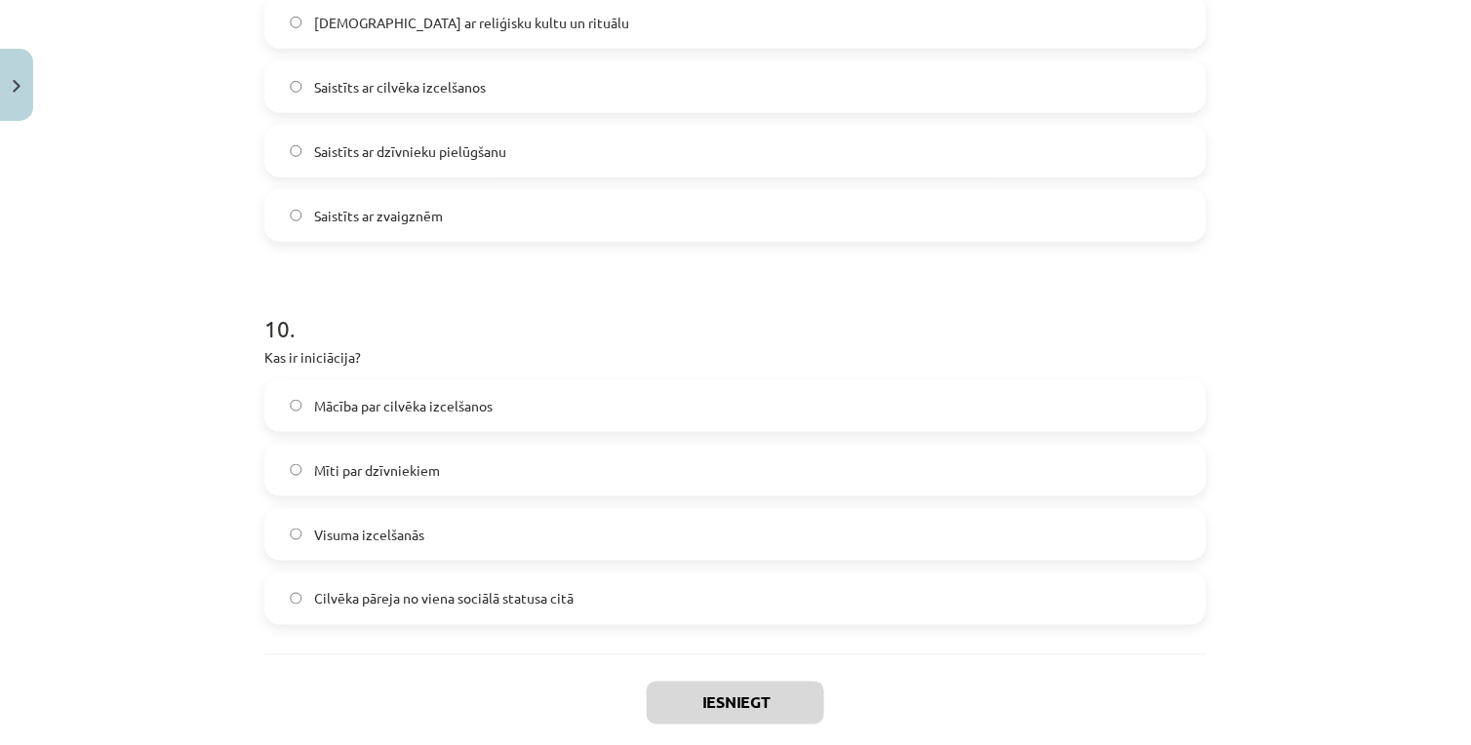
scroll to position [3662, 0]
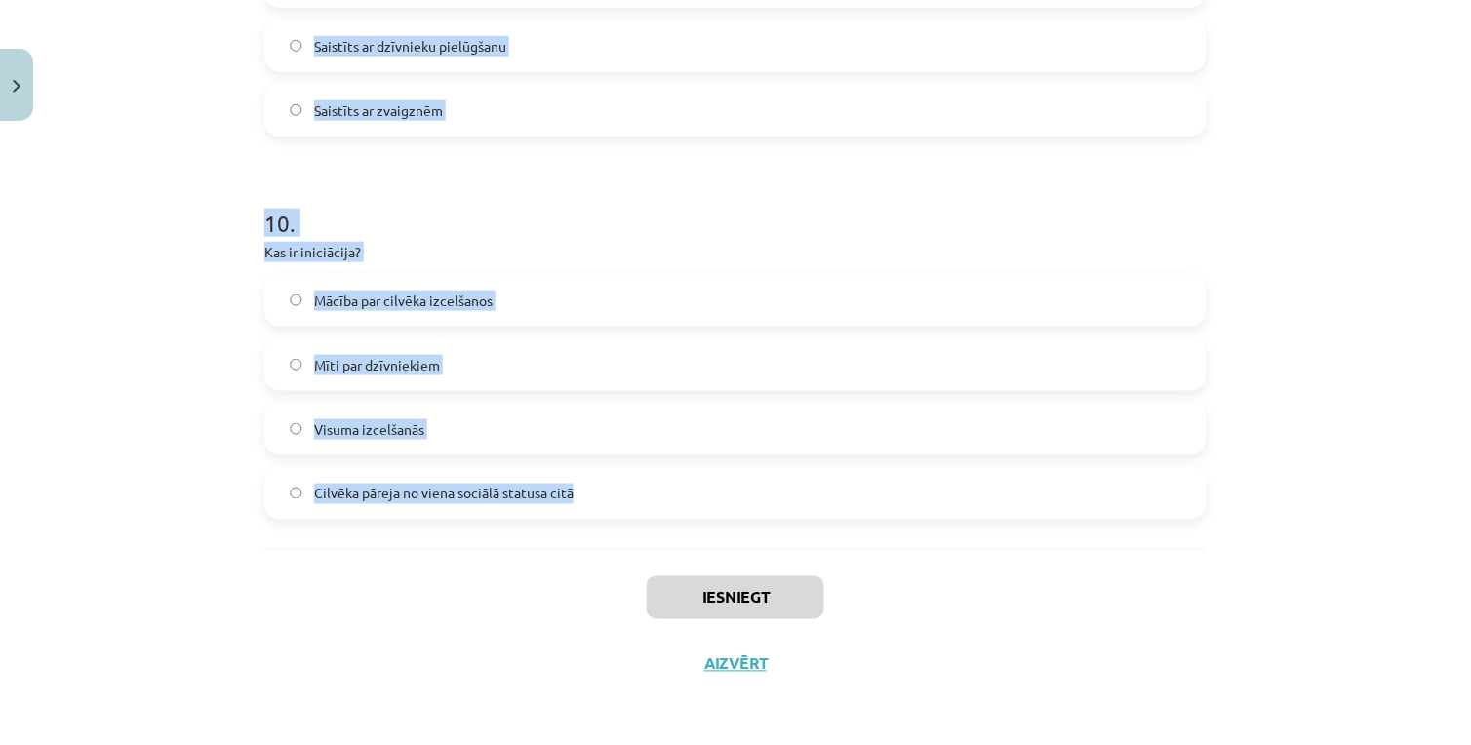
drag, startPoint x: 218, startPoint y: 356, endPoint x: 577, endPoint y: 502, distance: 387.5
click at [577, 502] on div "Mācību tēma: Literatūras 9. klases 1. ieskaites mācību materiāls #4 ✅ Izmantotā…" at bounding box center [735, 372] width 1471 height 745
copy form "3 . Lor ip dolorsitame? Consecte adipis Elitse doeiusm te incididunt utlabor Et…"
click at [83, 432] on div "Mācību tēma: Literatūras 9. klases 1. ieskaites mācību materiāls #4 ✅ Izmantotā…" at bounding box center [735, 372] width 1471 height 745
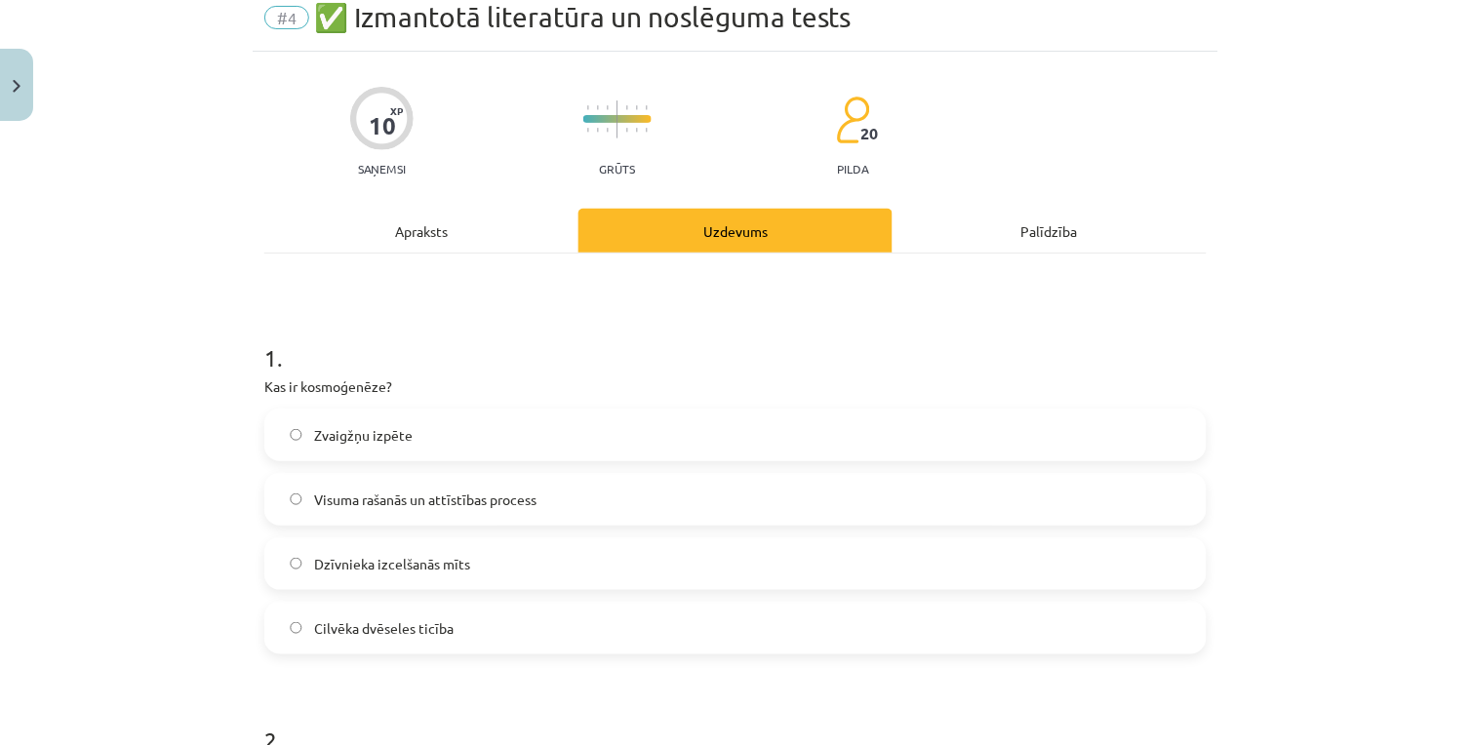
scroll to position [0, 0]
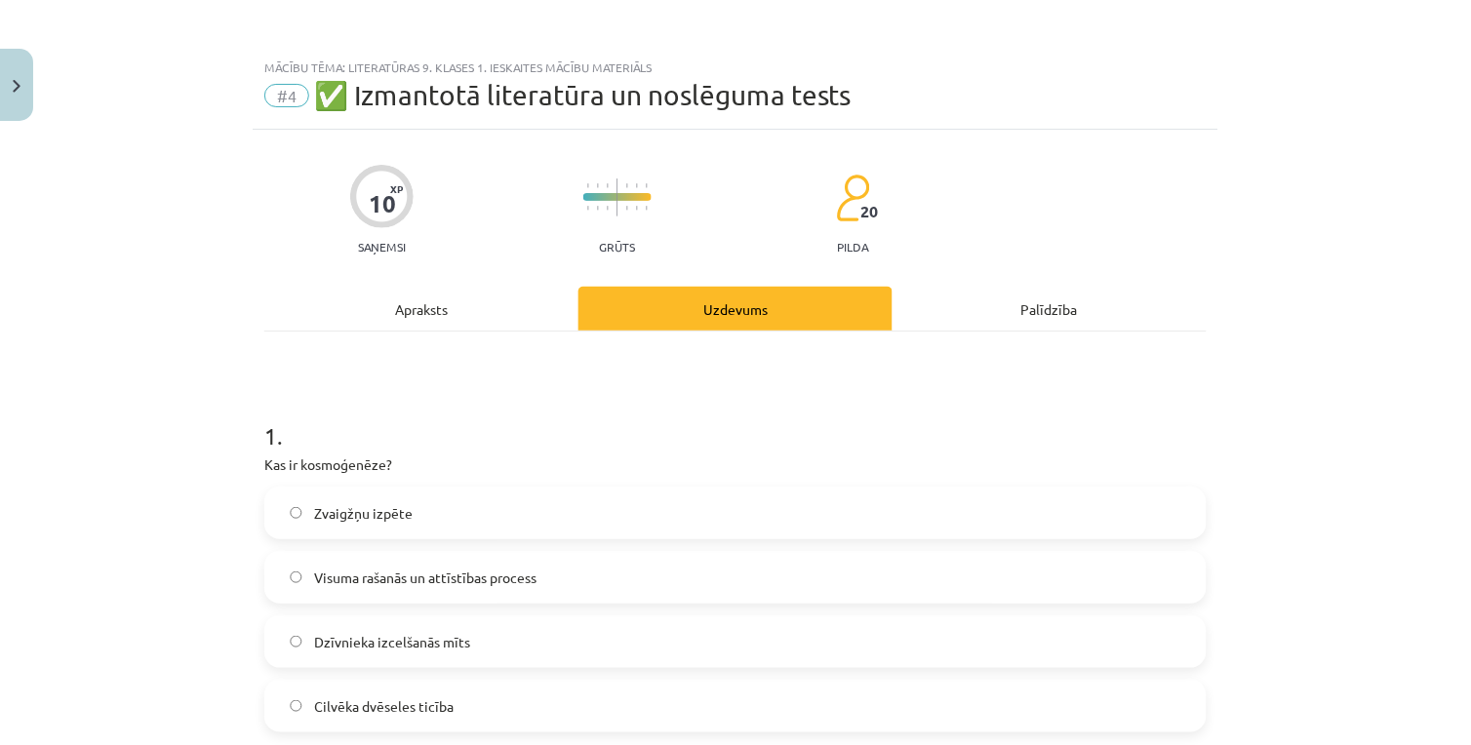
click at [465, 581] on span "Visuma rašanās un attīstības process" at bounding box center [425, 578] width 222 height 20
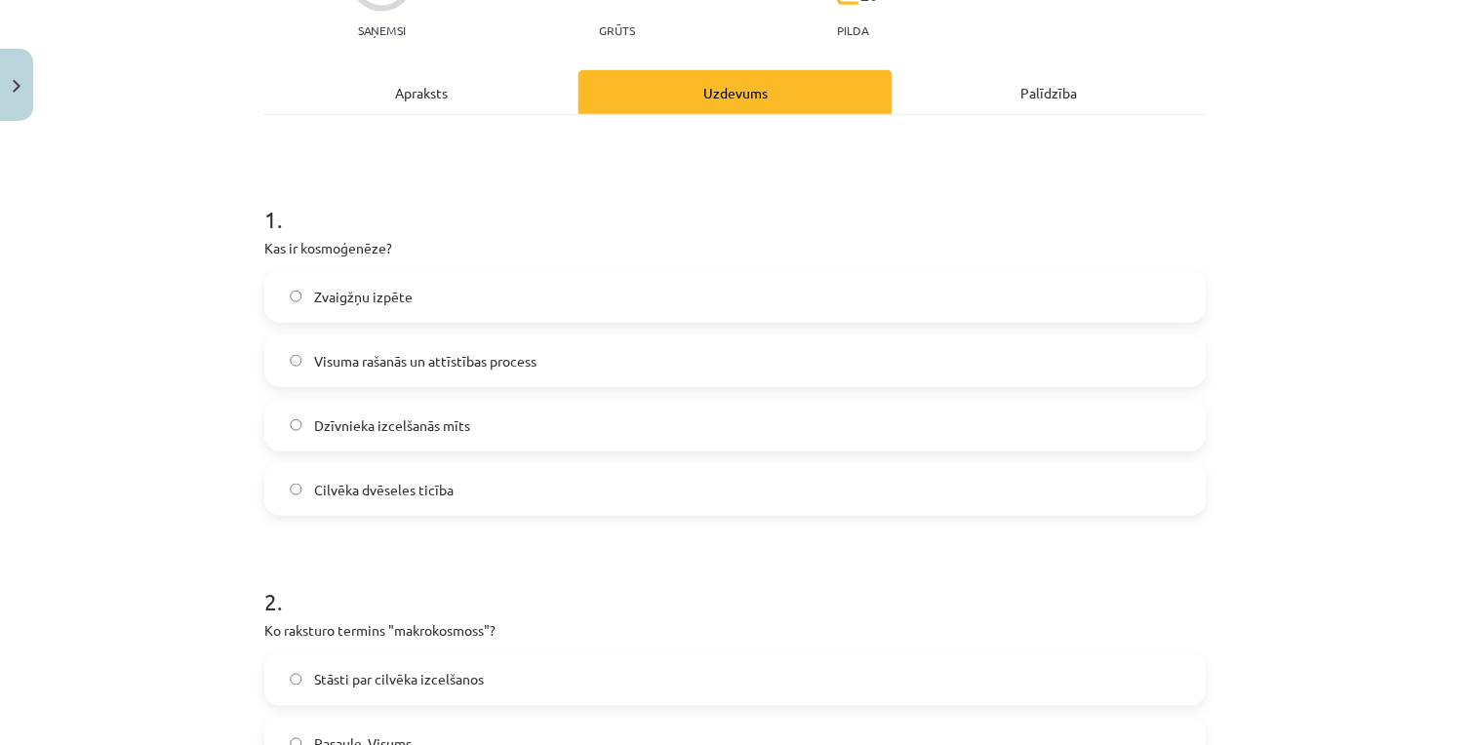
scroll to position [541, 0]
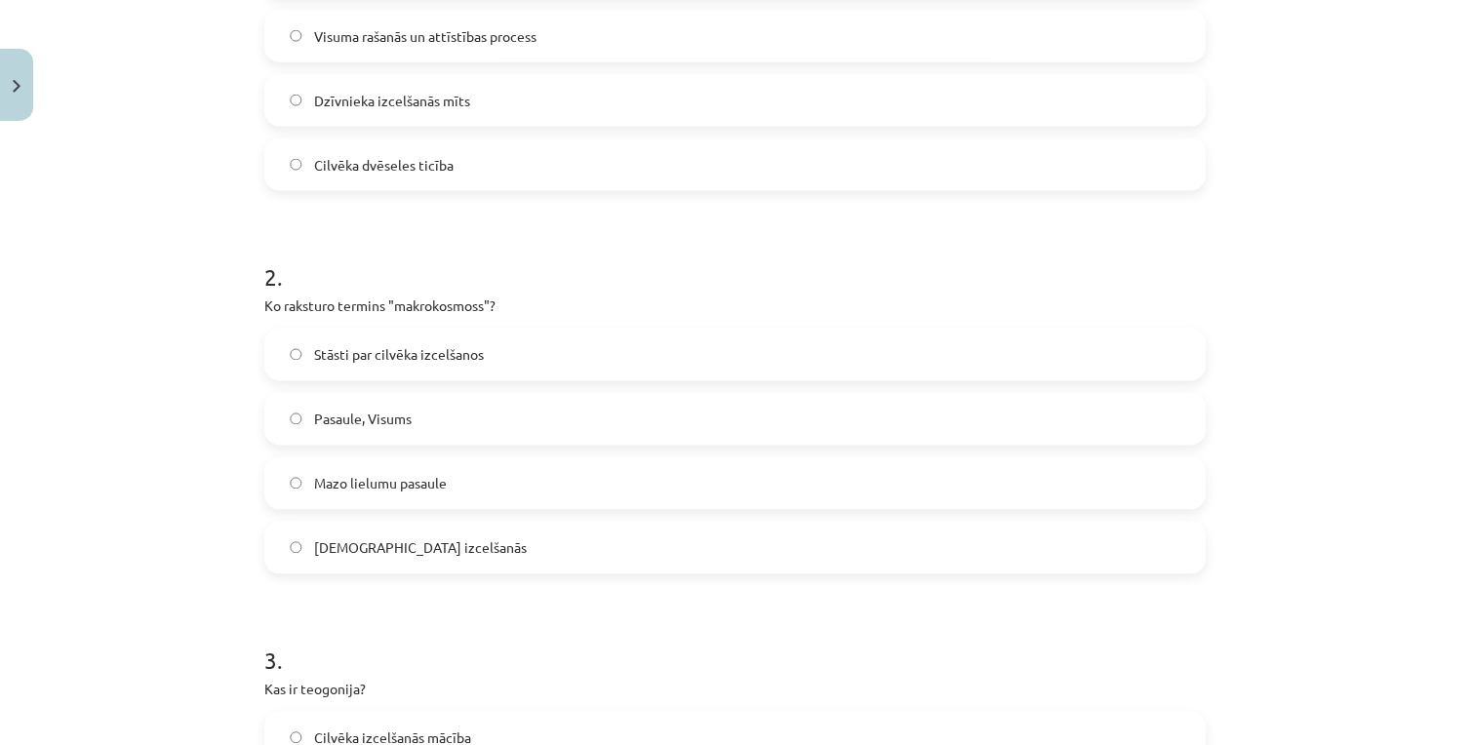
click at [397, 413] on span "Pasaule, Visums" at bounding box center [363, 420] width 98 height 20
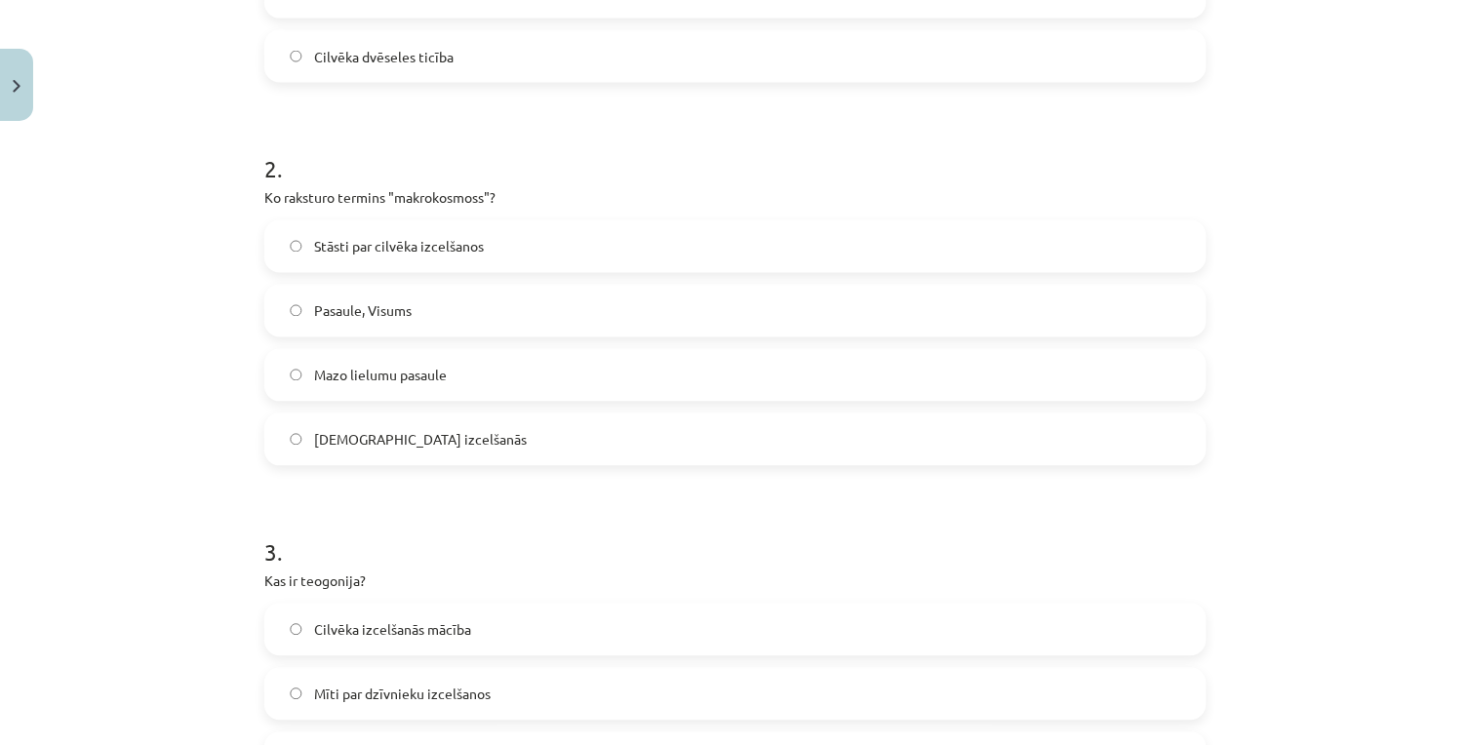
scroll to position [758, 0]
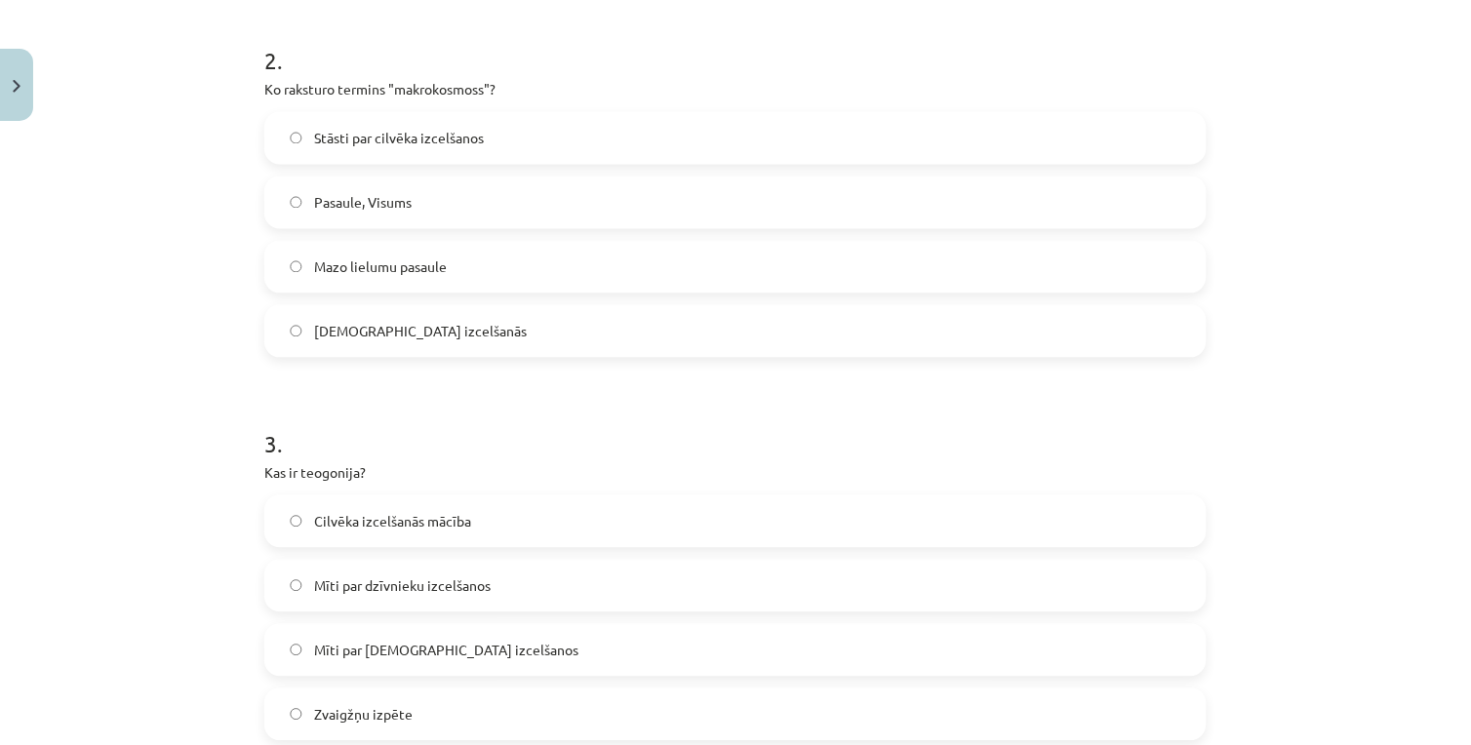
click at [312, 570] on label "Mīti par dzīvnieku izcelšanos" at bounding box center [735, 586] width 938 height 49
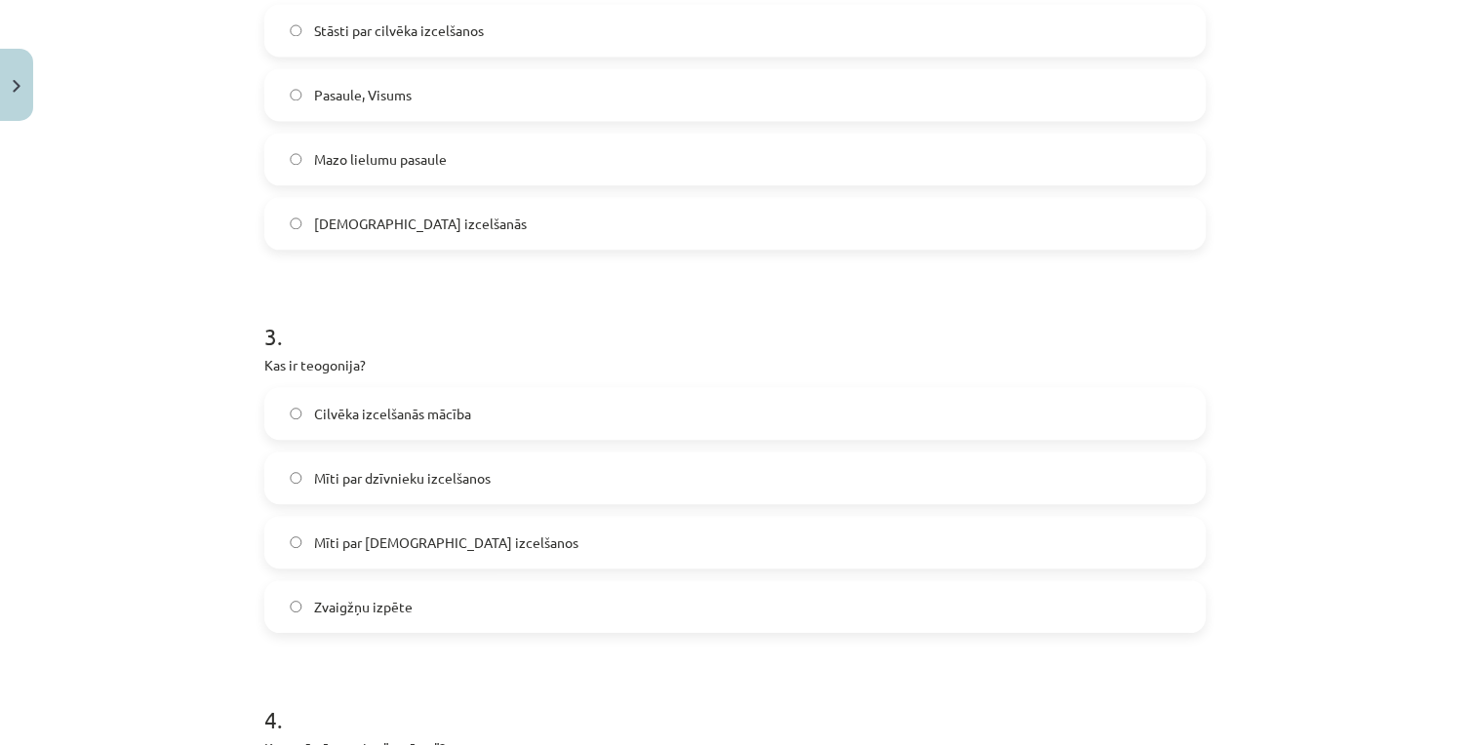
click at [368, 553] on label "Mīti par [DEMOGRAPHIC_DATA] izcelšanos" at bounding box center [735, 542] width 938 height 49
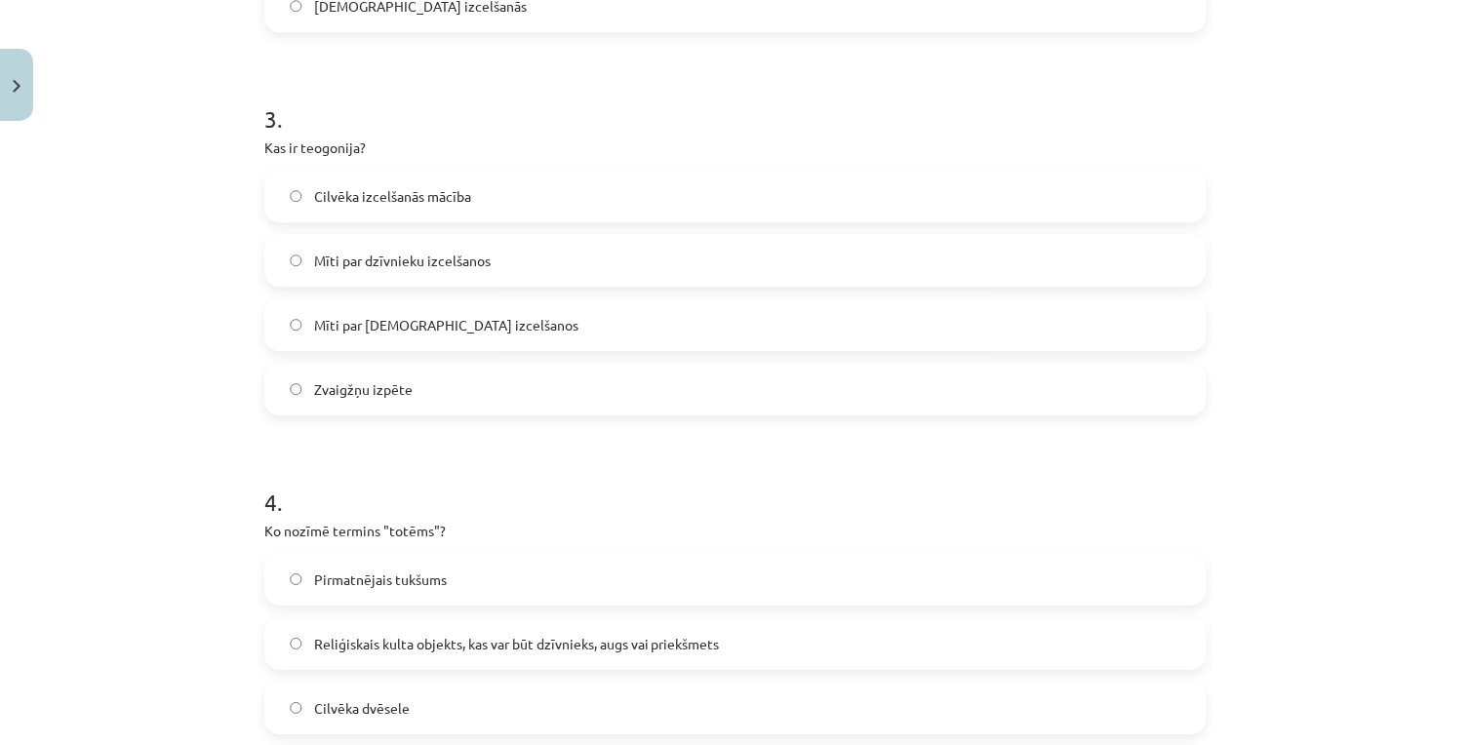
scroll to position [1192, 0]
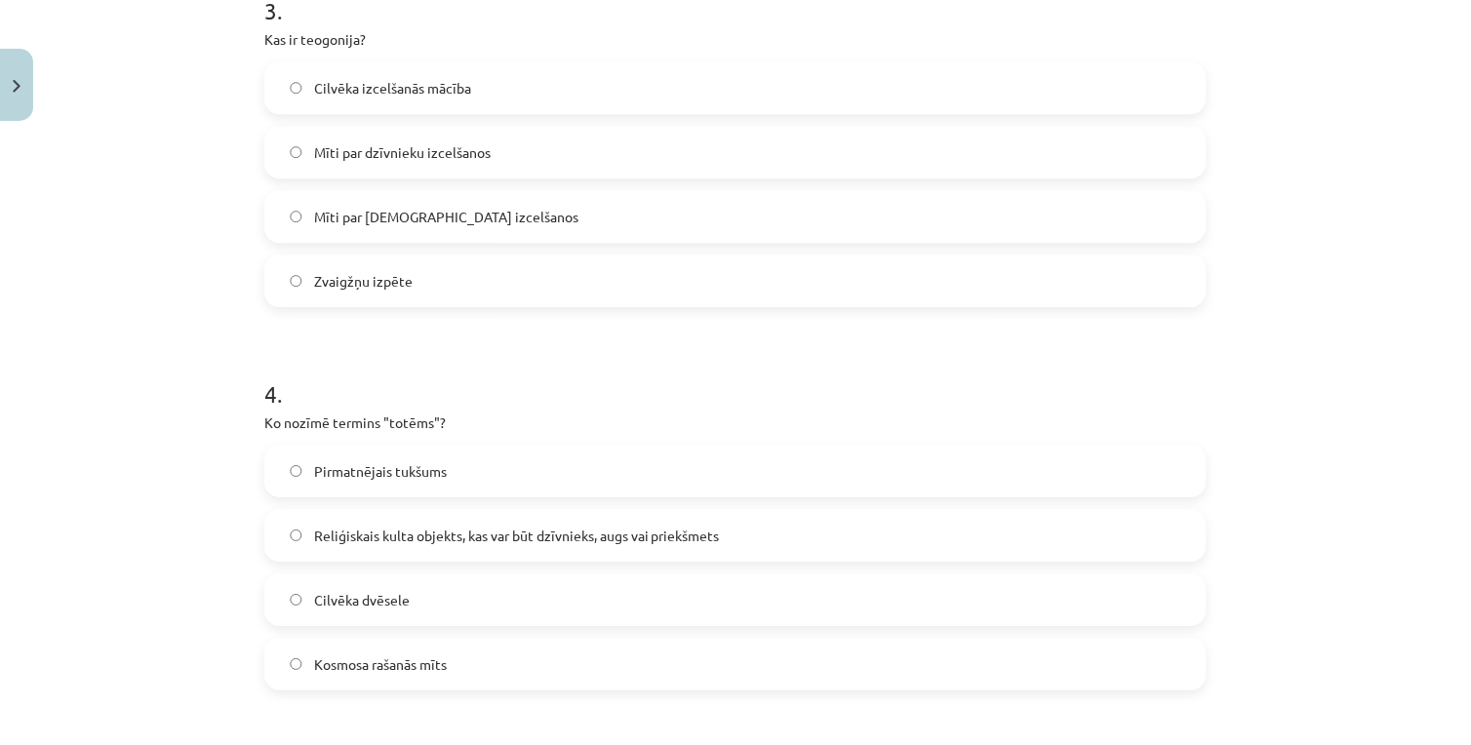
click at [367, 552] on label "Reliģiskais kulta objekts, kas var būt dzīvnieks, augs vai priekšmets" at bounding box center [735, 535] width 938 height 49
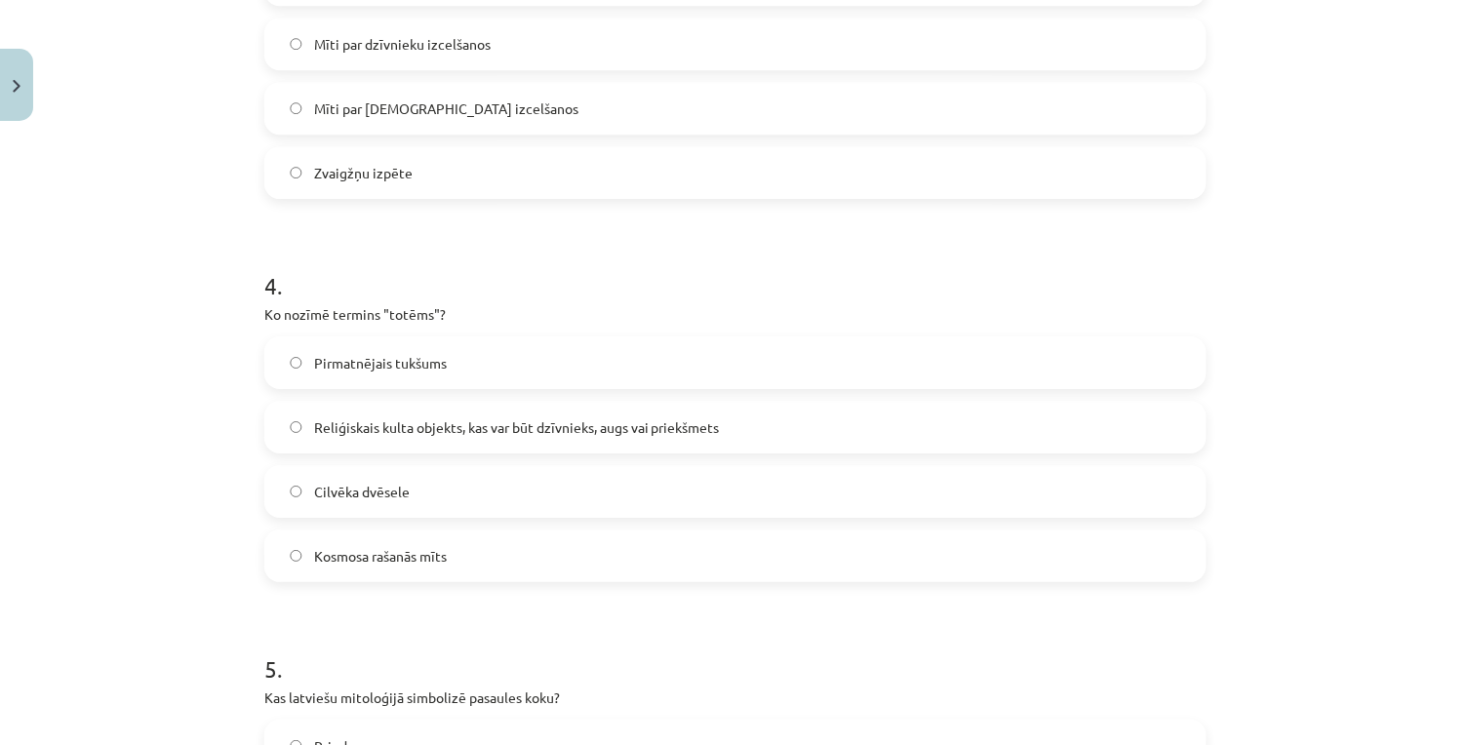
scroll to position [1516, 0]
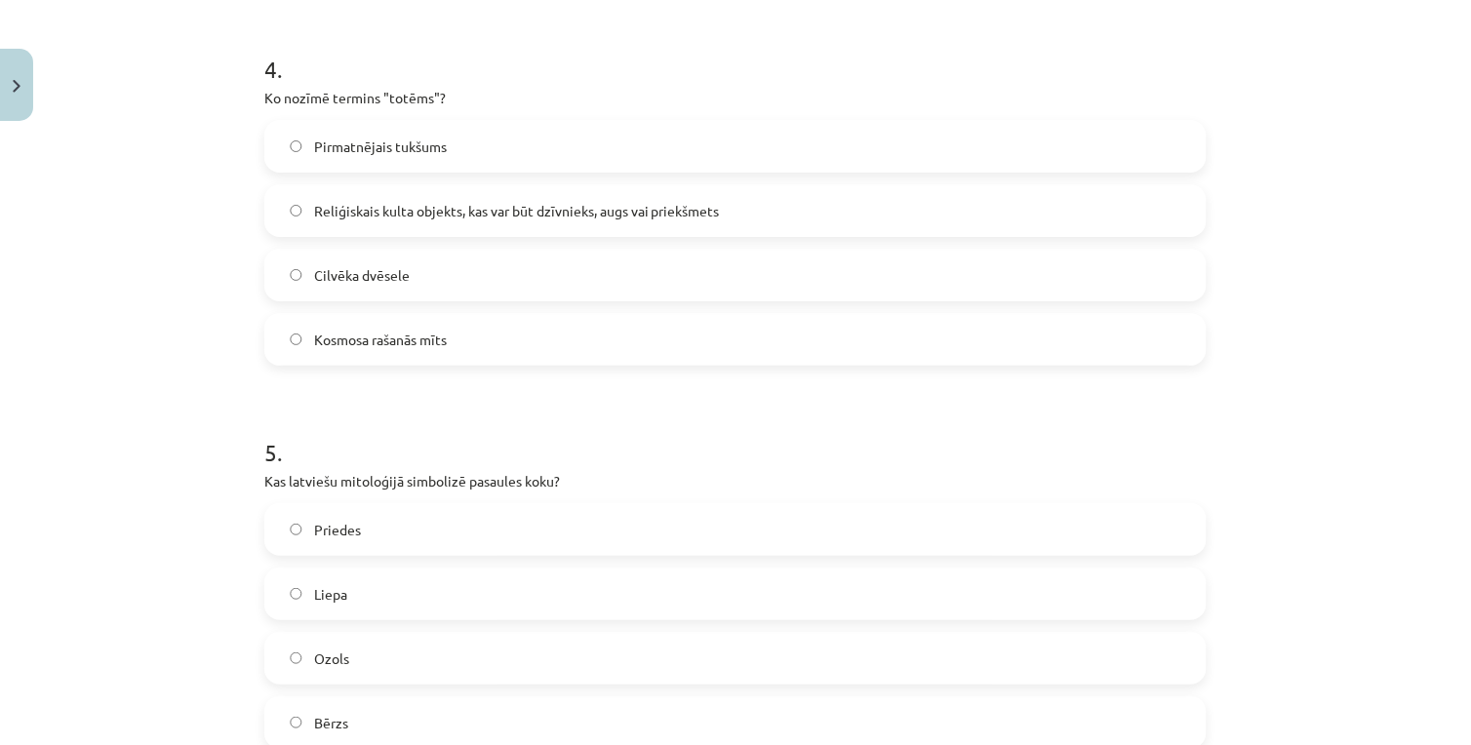
click at [364, 669] on label "Ozols" at bounding box center [735, 658] width 938 height 49
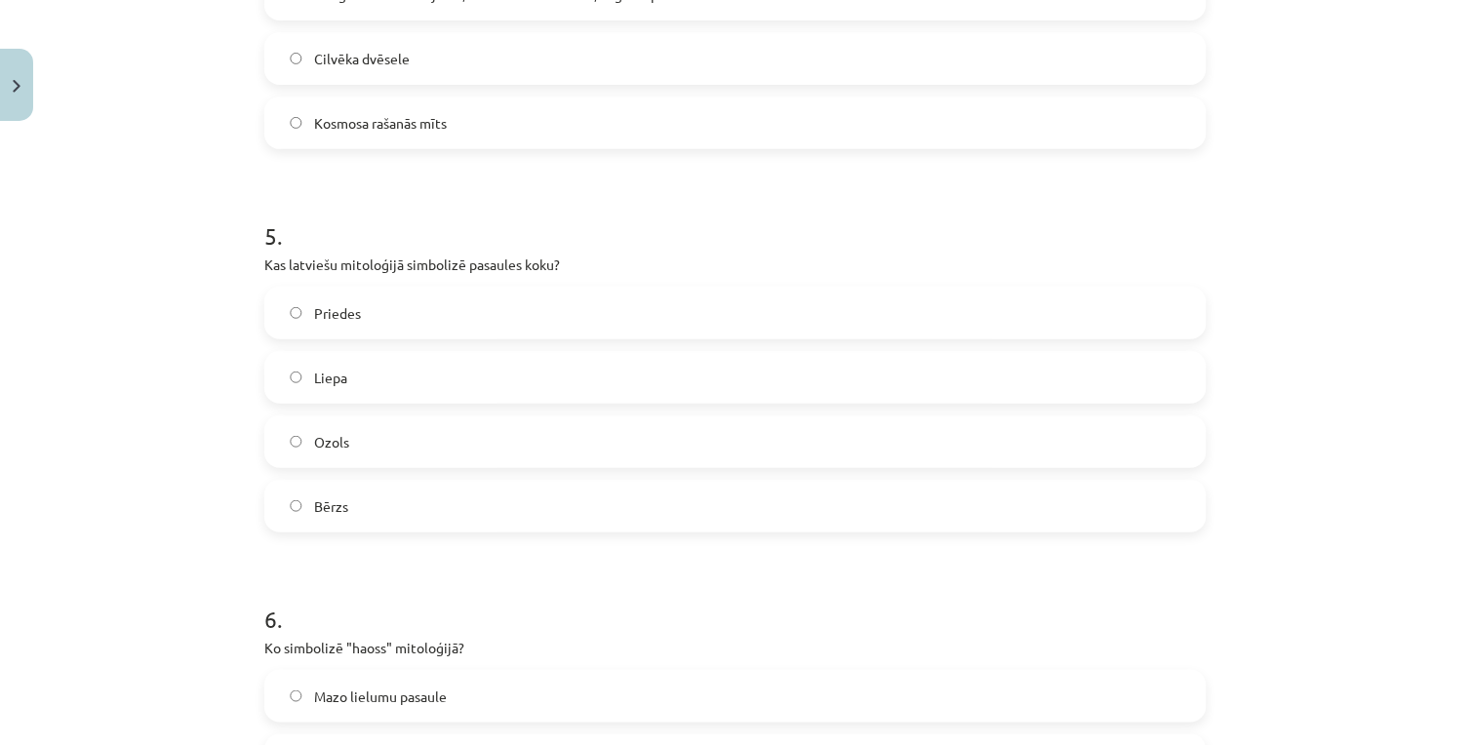
scroll to position [1950, 0]
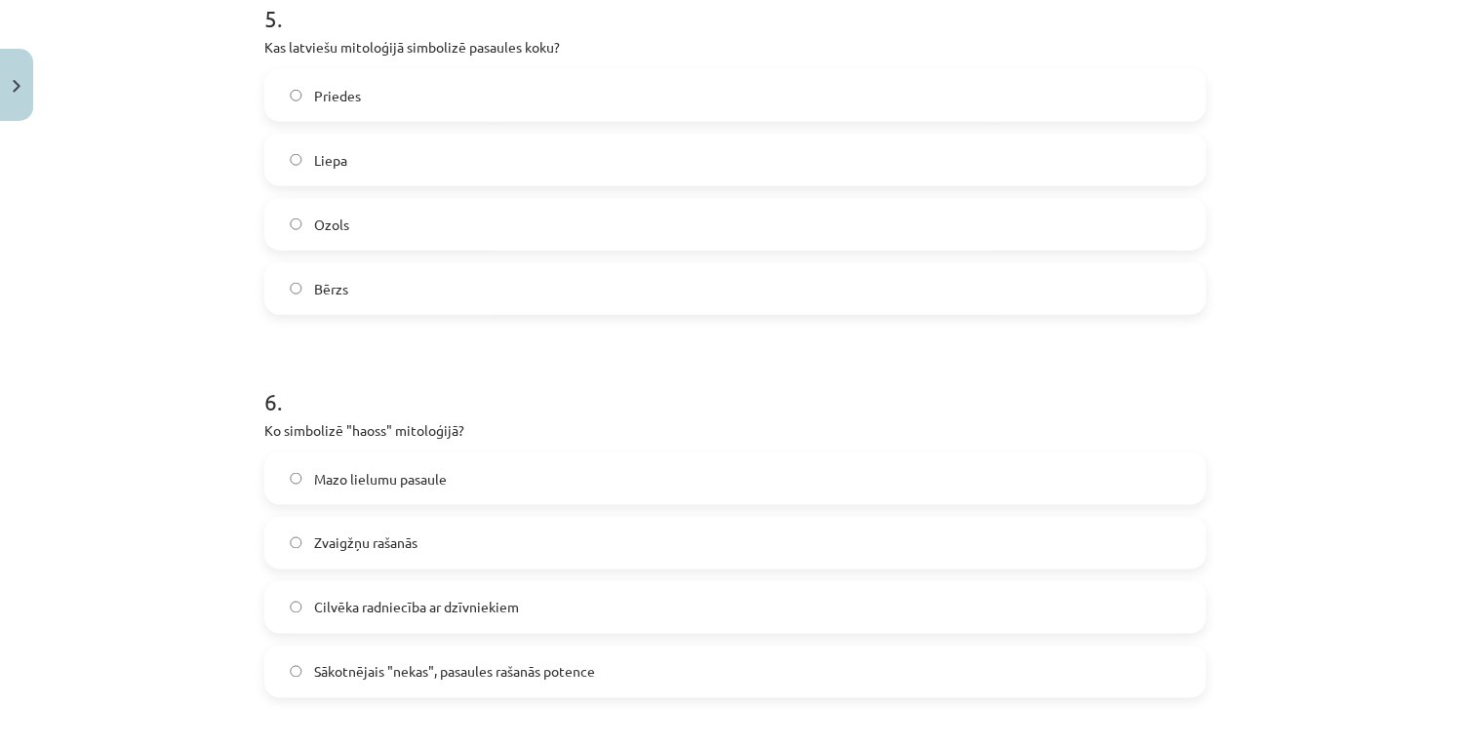
click at [385, 670] on span "Sākotnējais "nekas", pasaules rašanās potence" at bounding box center [454, 672] width 281 height 20
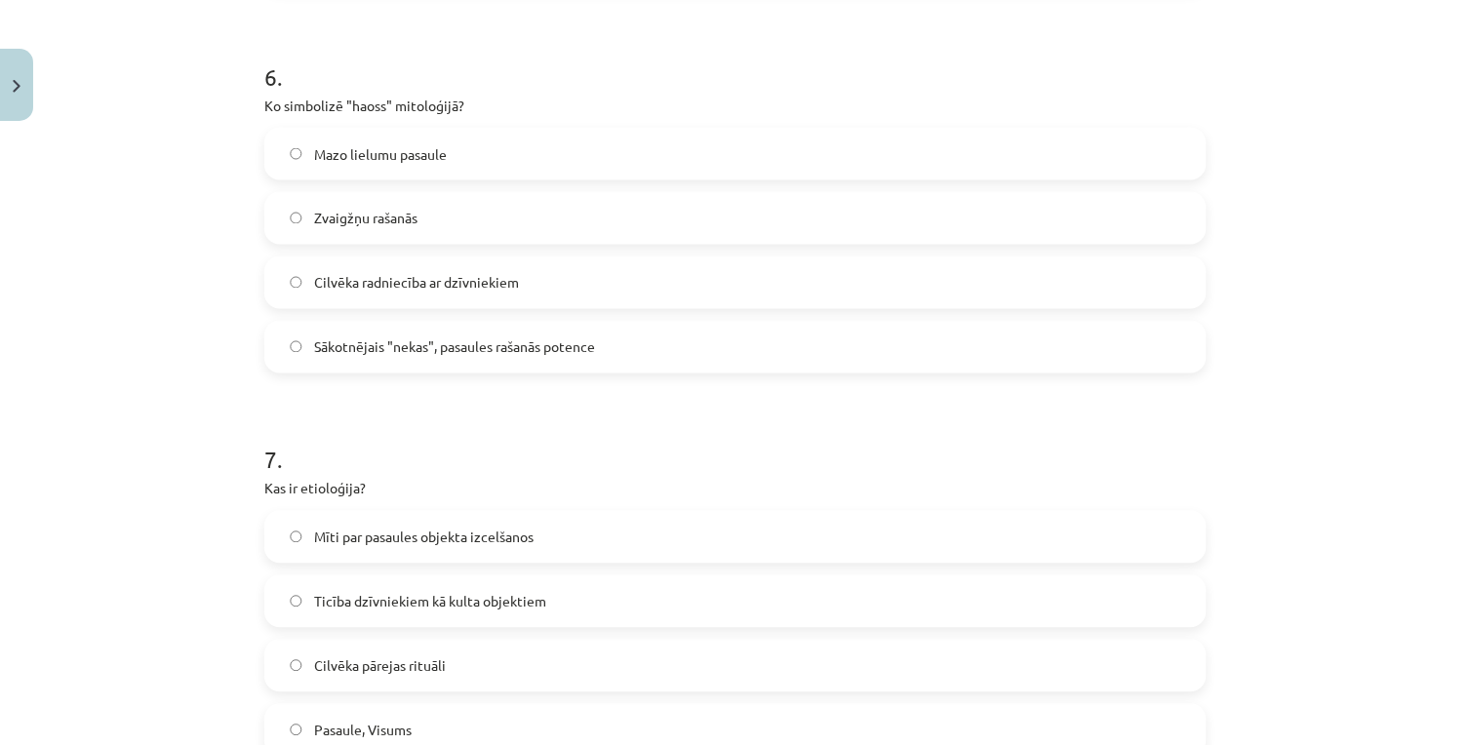
scroll to position [2383, 0]
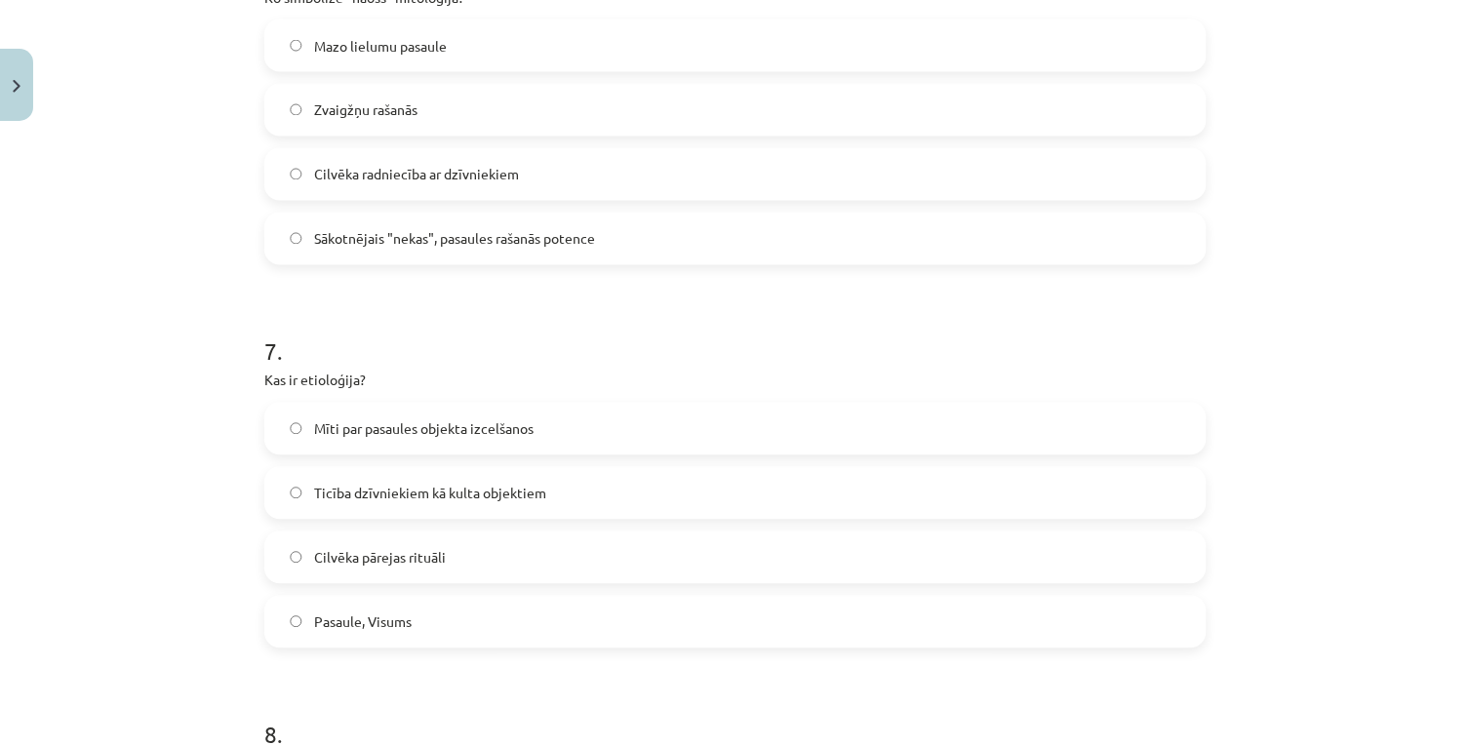
click at [398, 425] on span "Mīti par pasaules objekta izcelšanos" at bounding box center [423, 429] width 219 height 20
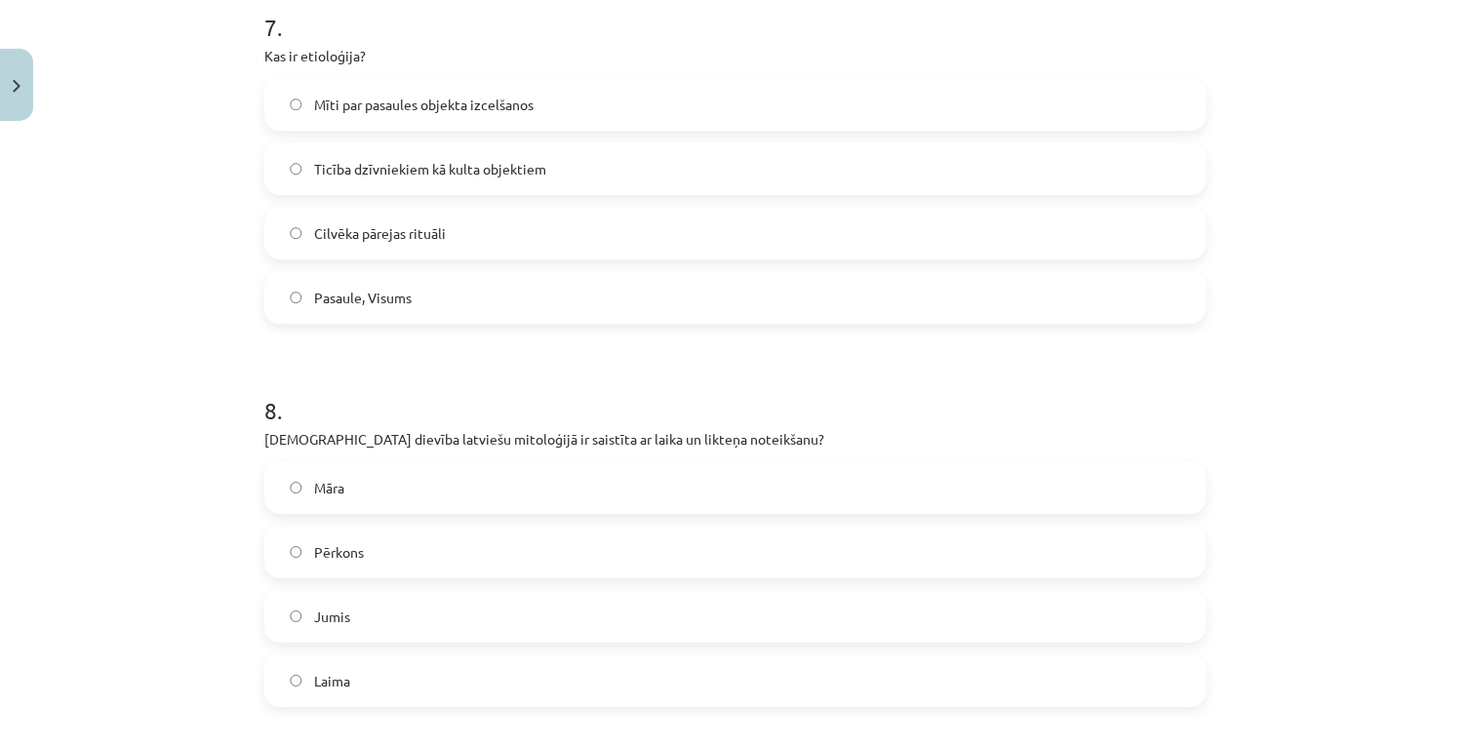
scroll to position [2816, 0]
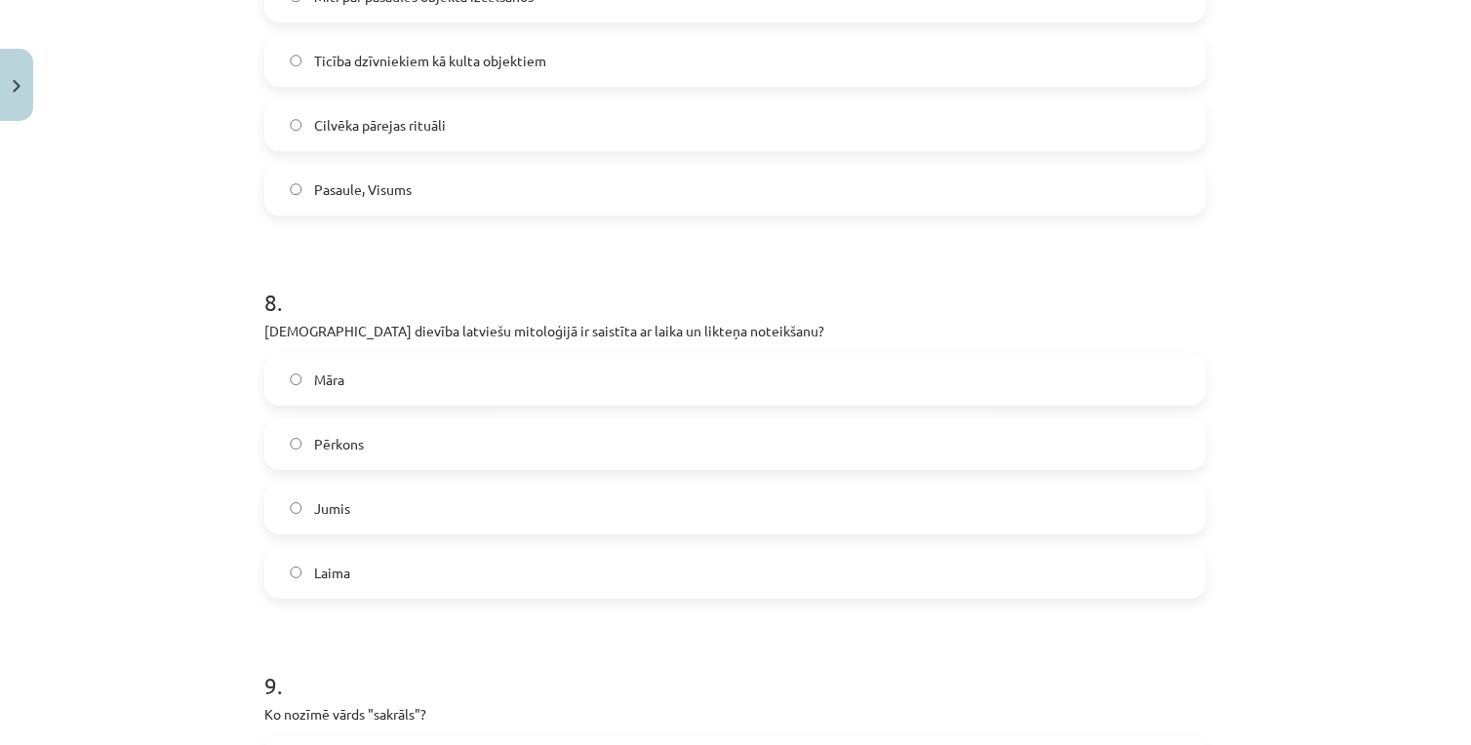
click at [313, 581] on label "Laima" at bounding box center [735, 572] width 938 height 49
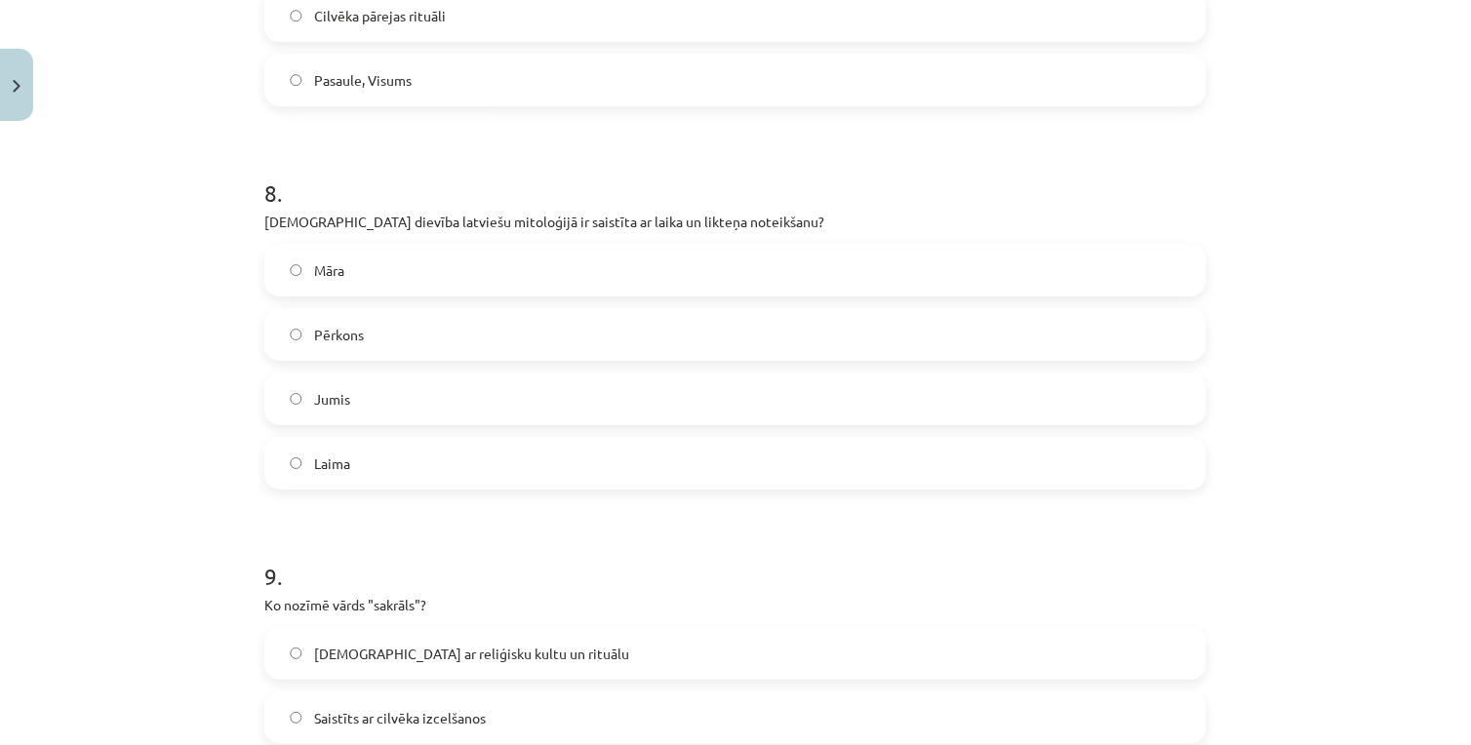
scroll to position [3034, 0]
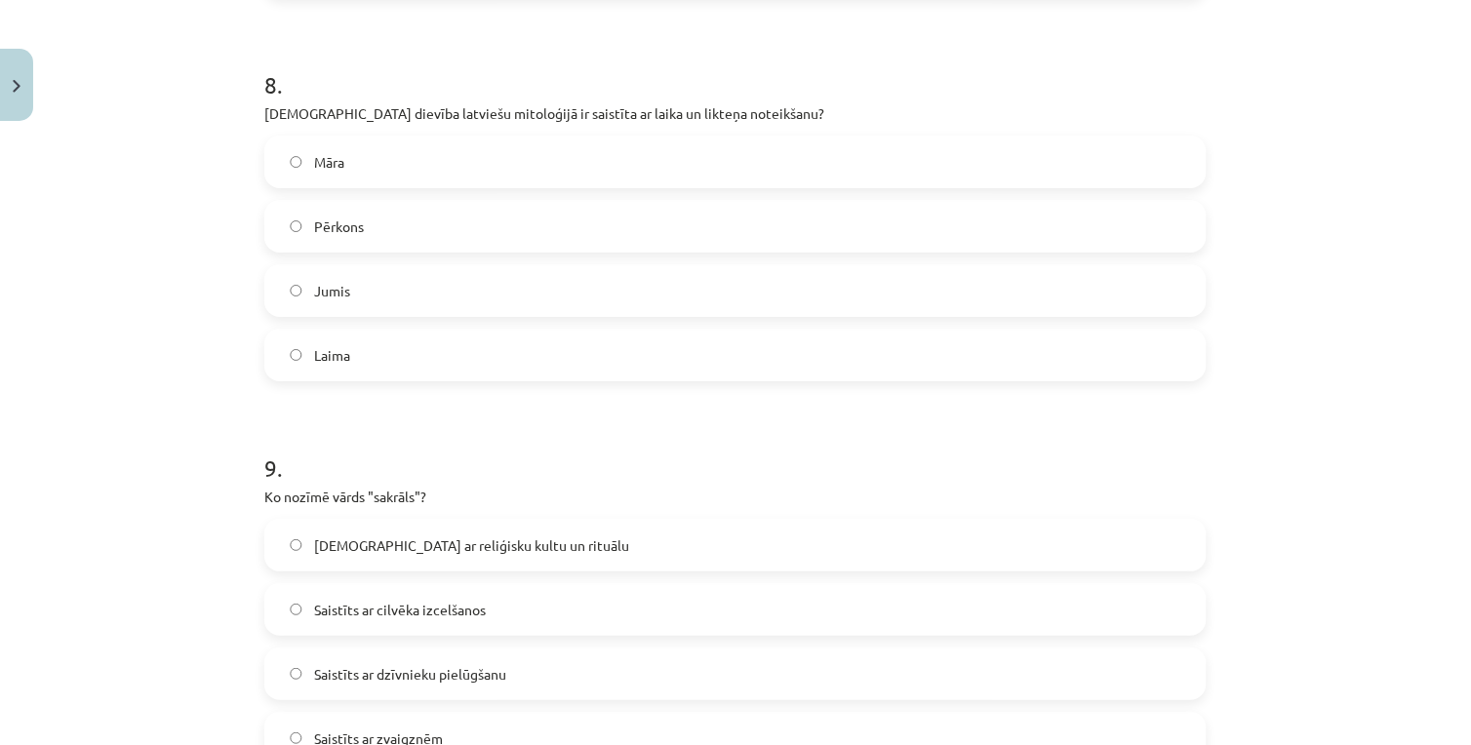
click at [461, 547] on span "[DEMOGRAPHIC_DATA] ar reliģisku kultu un rituālu" at bounding box center [471, 545] width 315 height 20
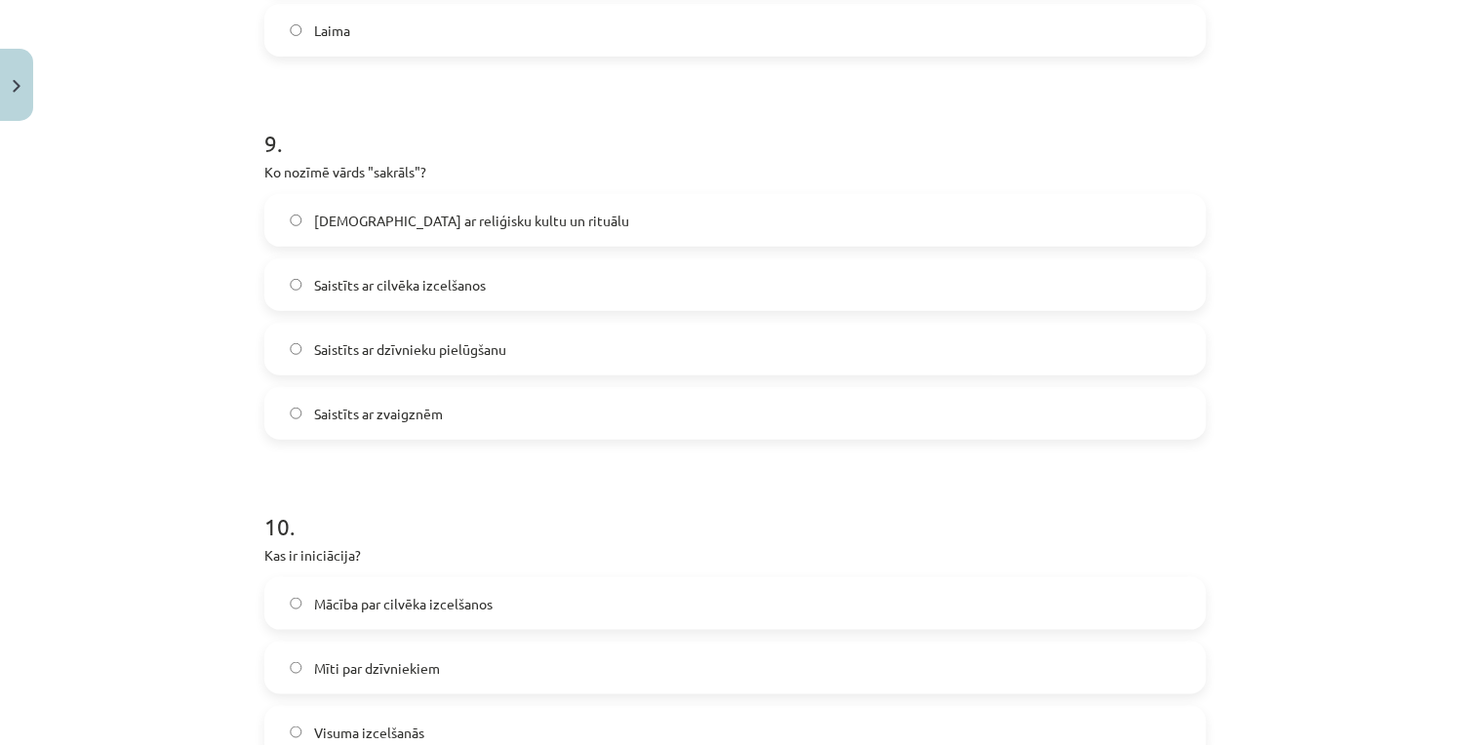
scroll to position [3467, 0]
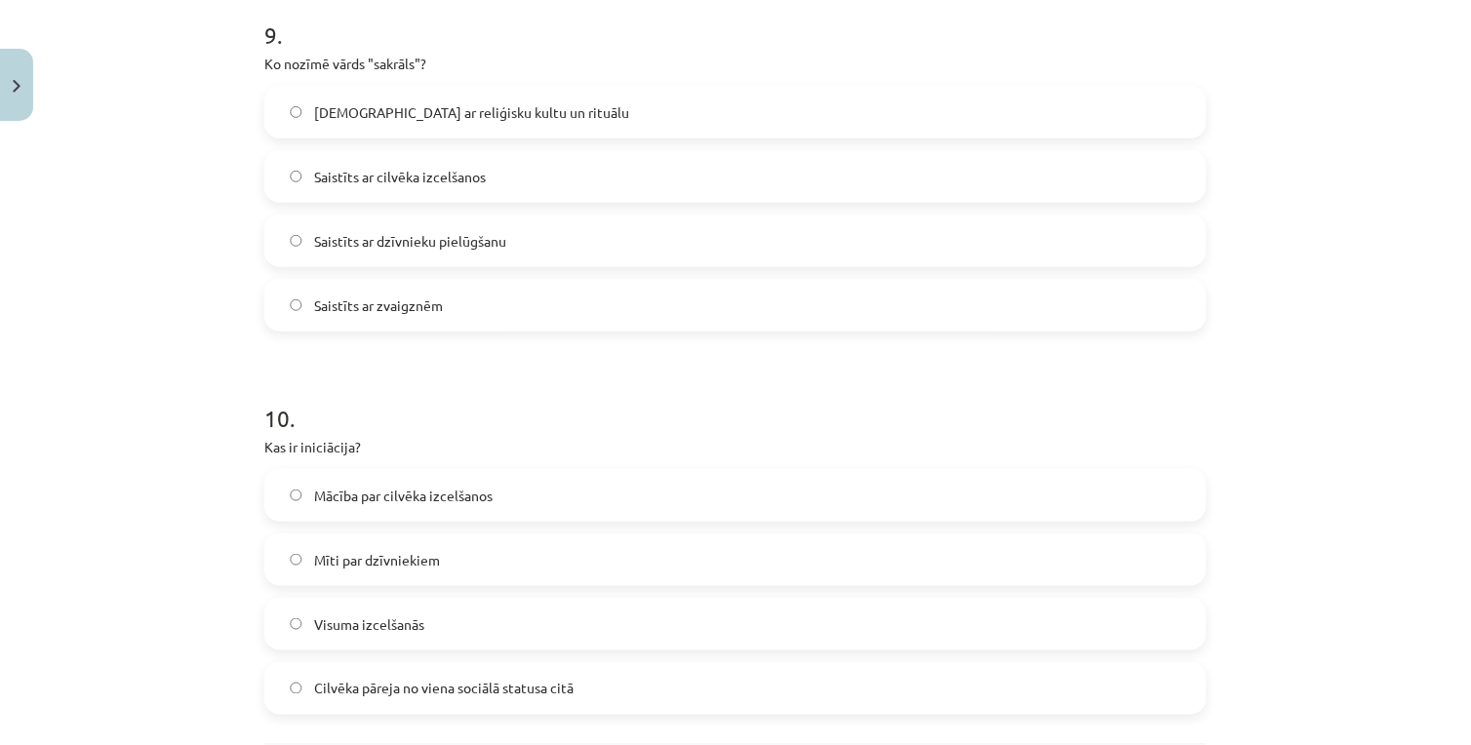
click at [333, 697] on label "Cilvēka pāreja no viena sociālā statusa citā" at bounding box center [735, 688] width 938 height 49
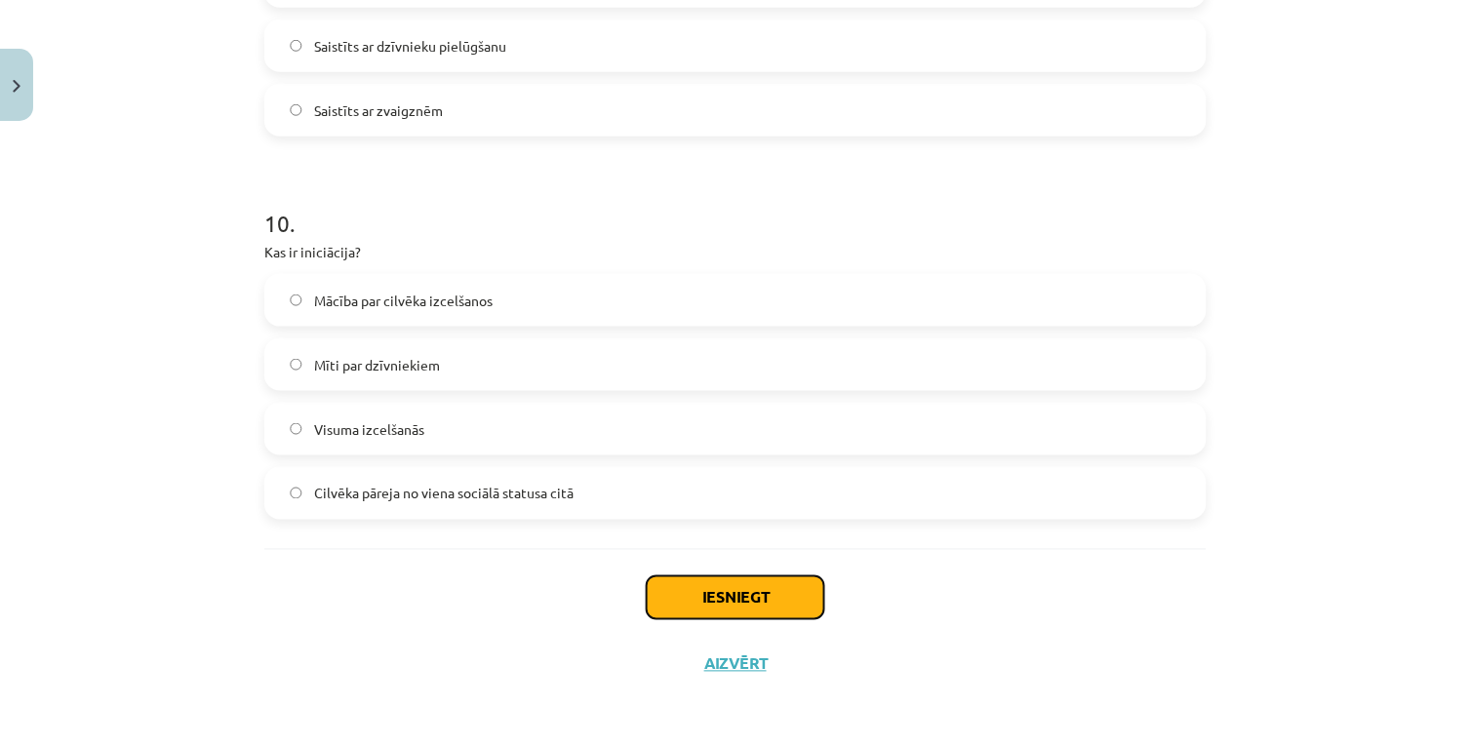
click at [697, 605] on button "Iesniegt" at bounding box center [735, 597] width 177 height 43
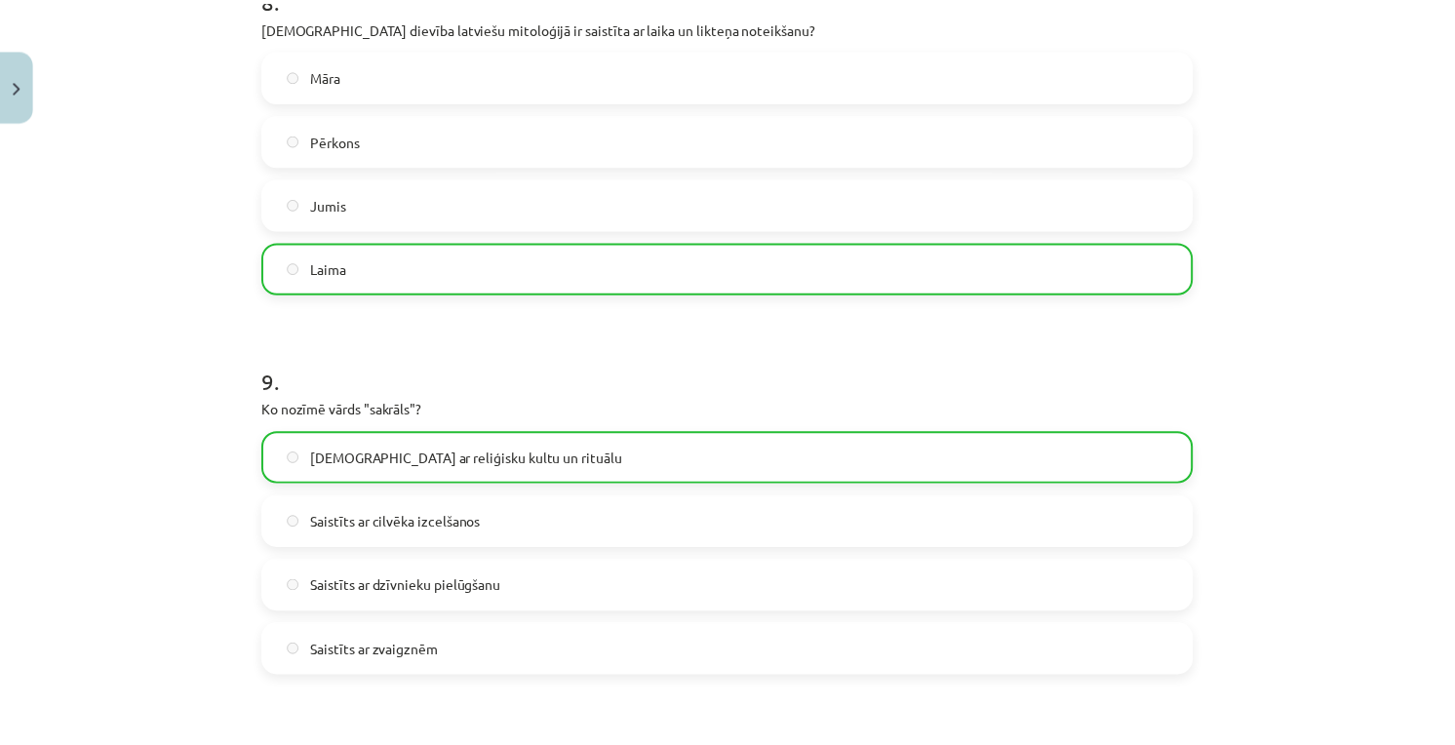
scroll to position [3011, 0]
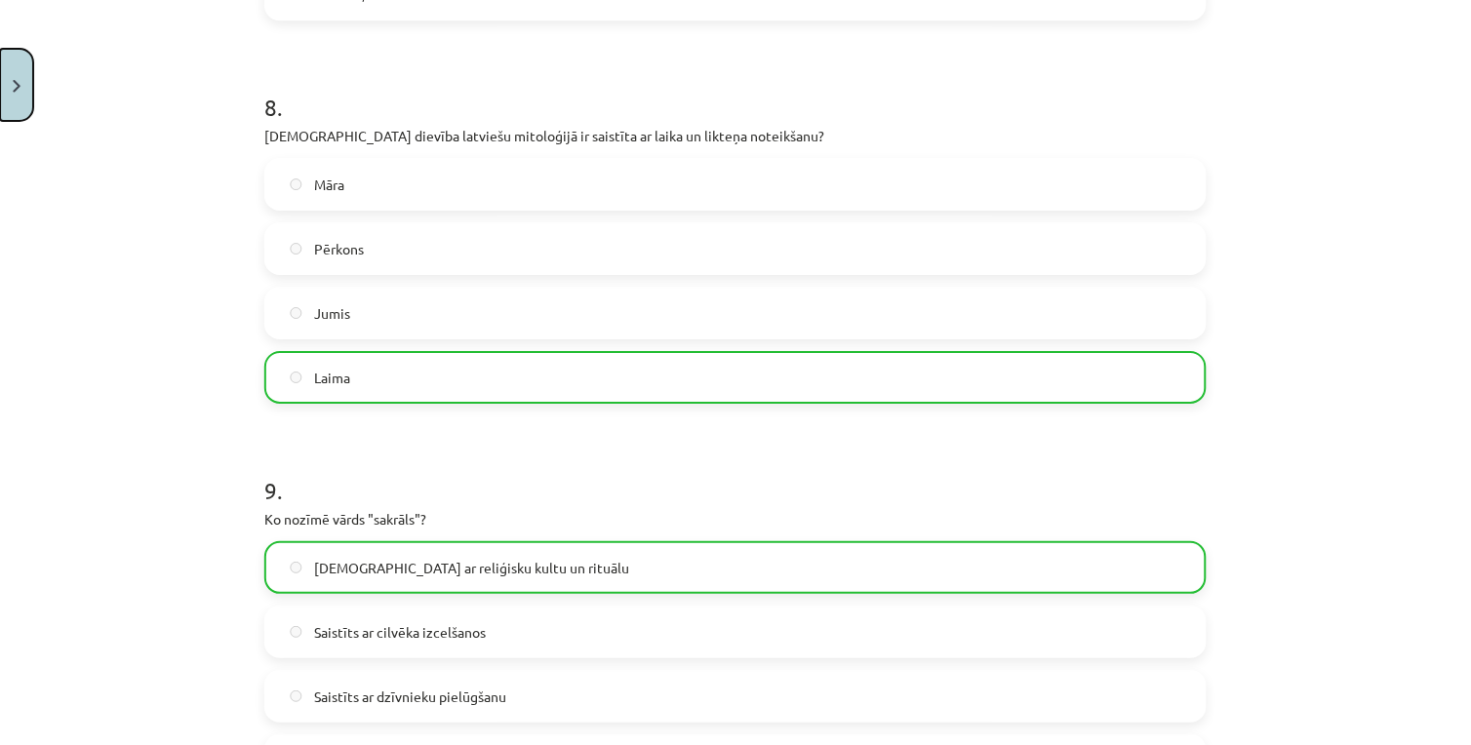
click at [11, 101] on button "Close" at bounding box center [16, 85] width 33 height 72
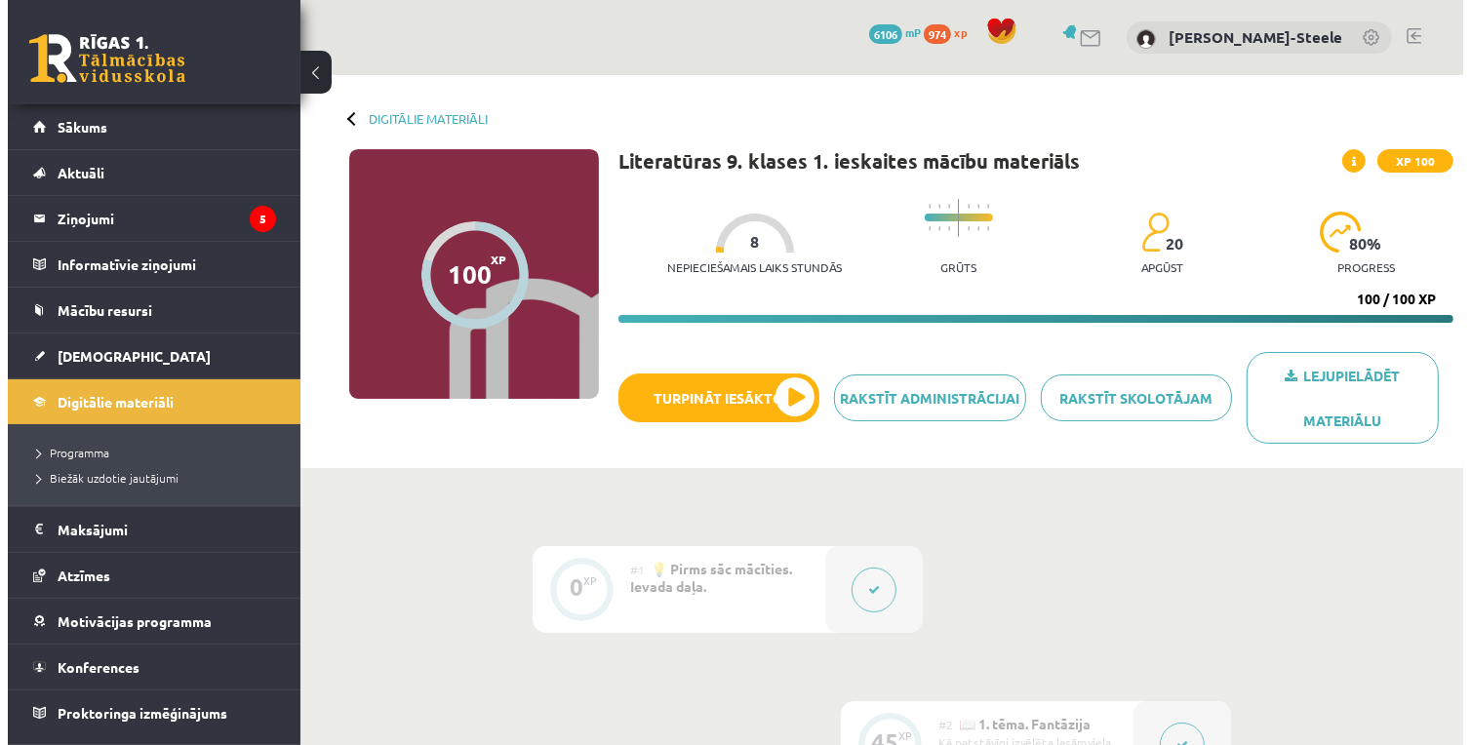
scroll to position [108, 0]
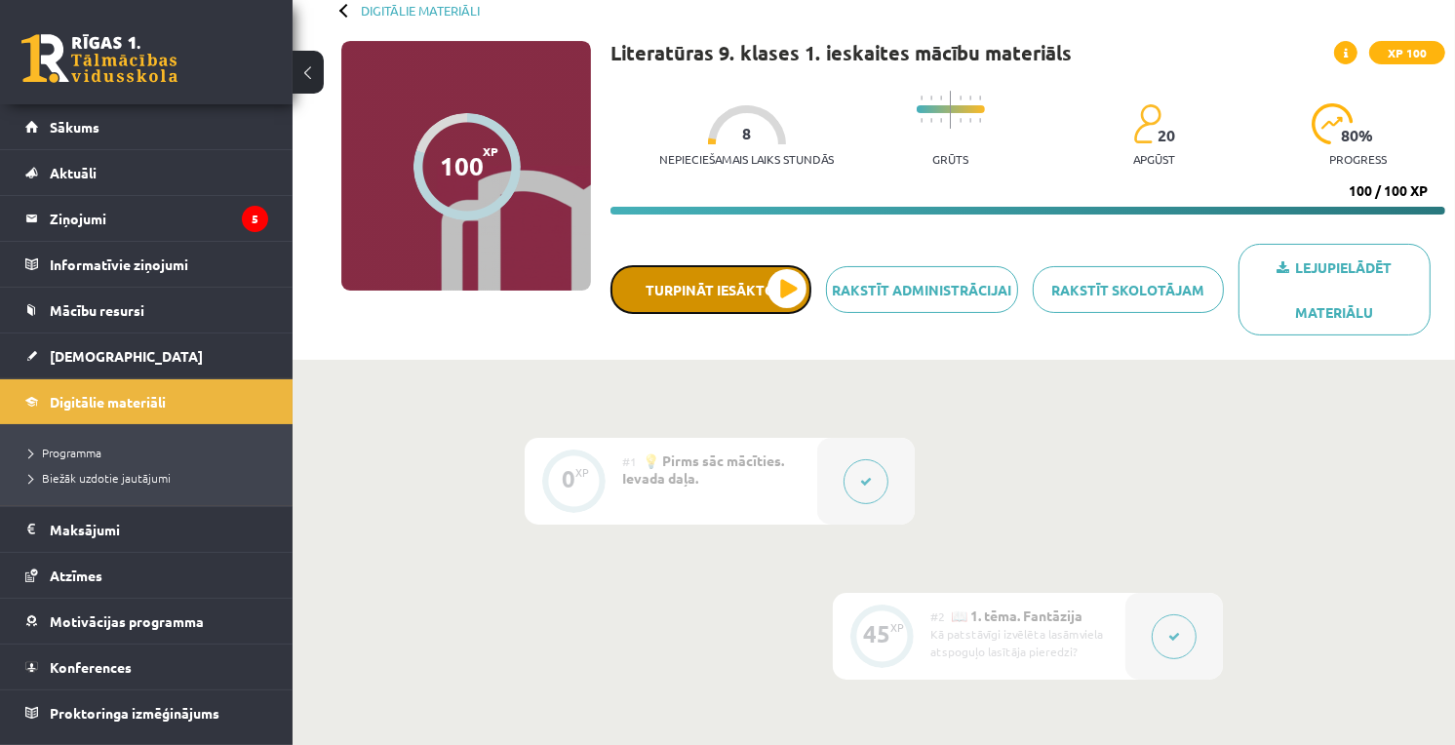
click at [731, 291] on button "Turpināt iesākto" at bounding box center [710, 289] width 201 height 49
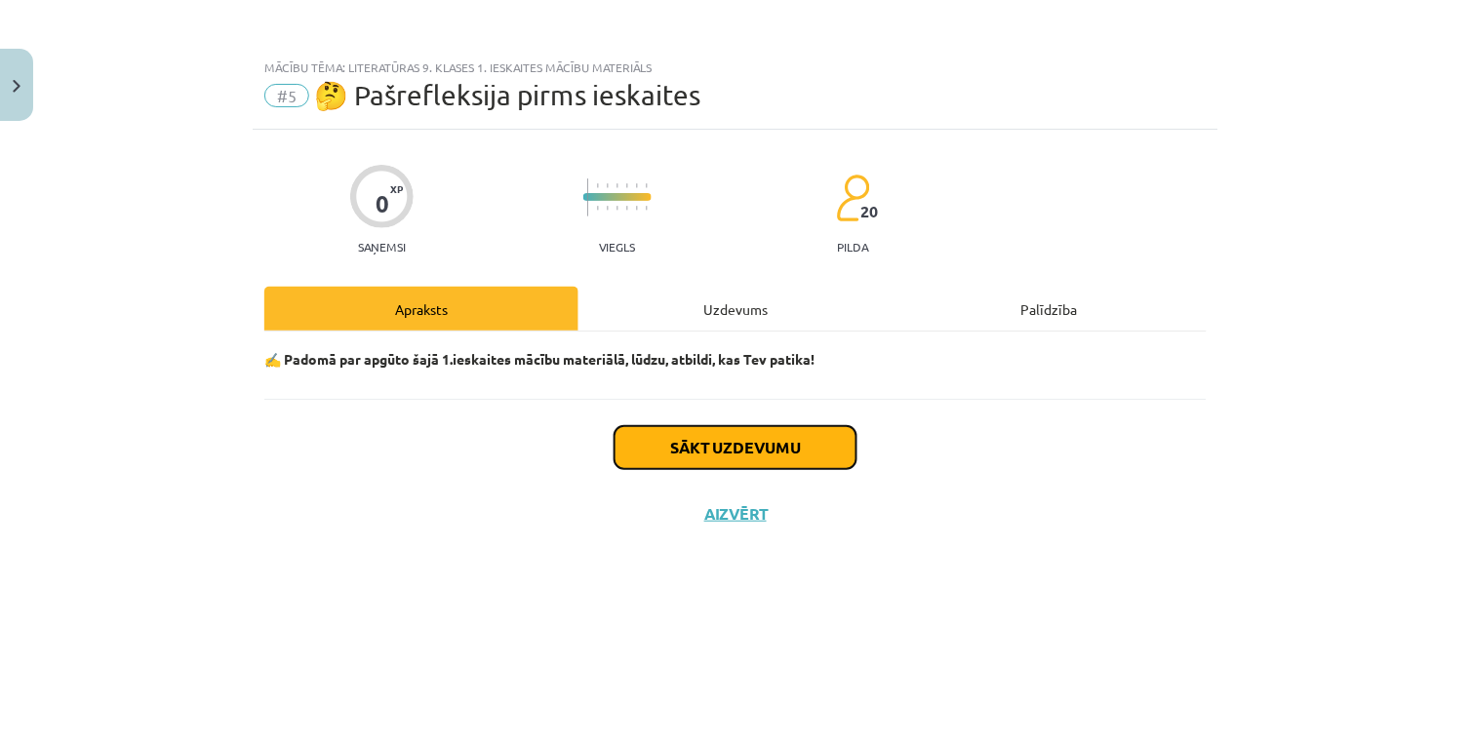
click at [647, 451] on button "Sākt uzdevumu" at bounding box center [735, 447] width 242 height 43
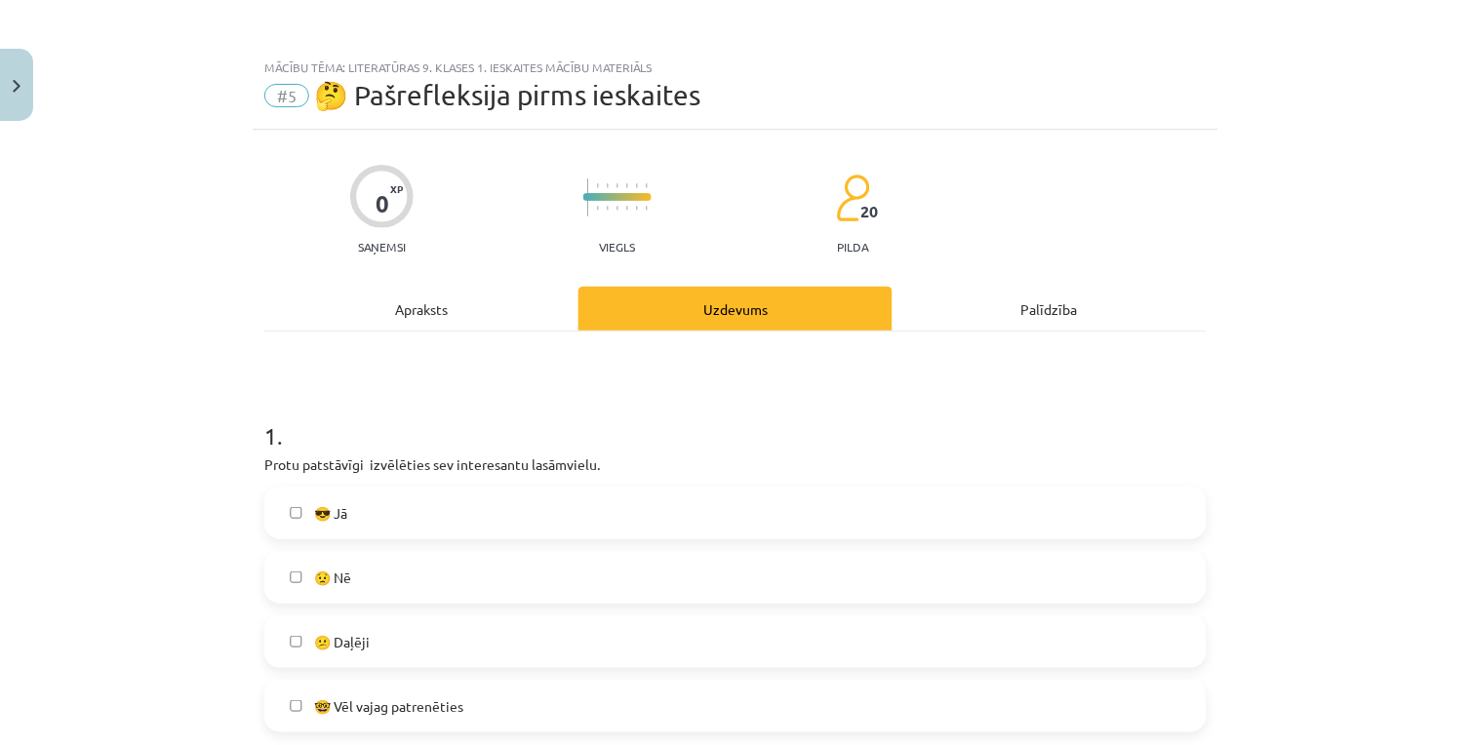
click at [469, 520] on label "😎 Jā" at bounding box center [735, 513] width 938 height 49
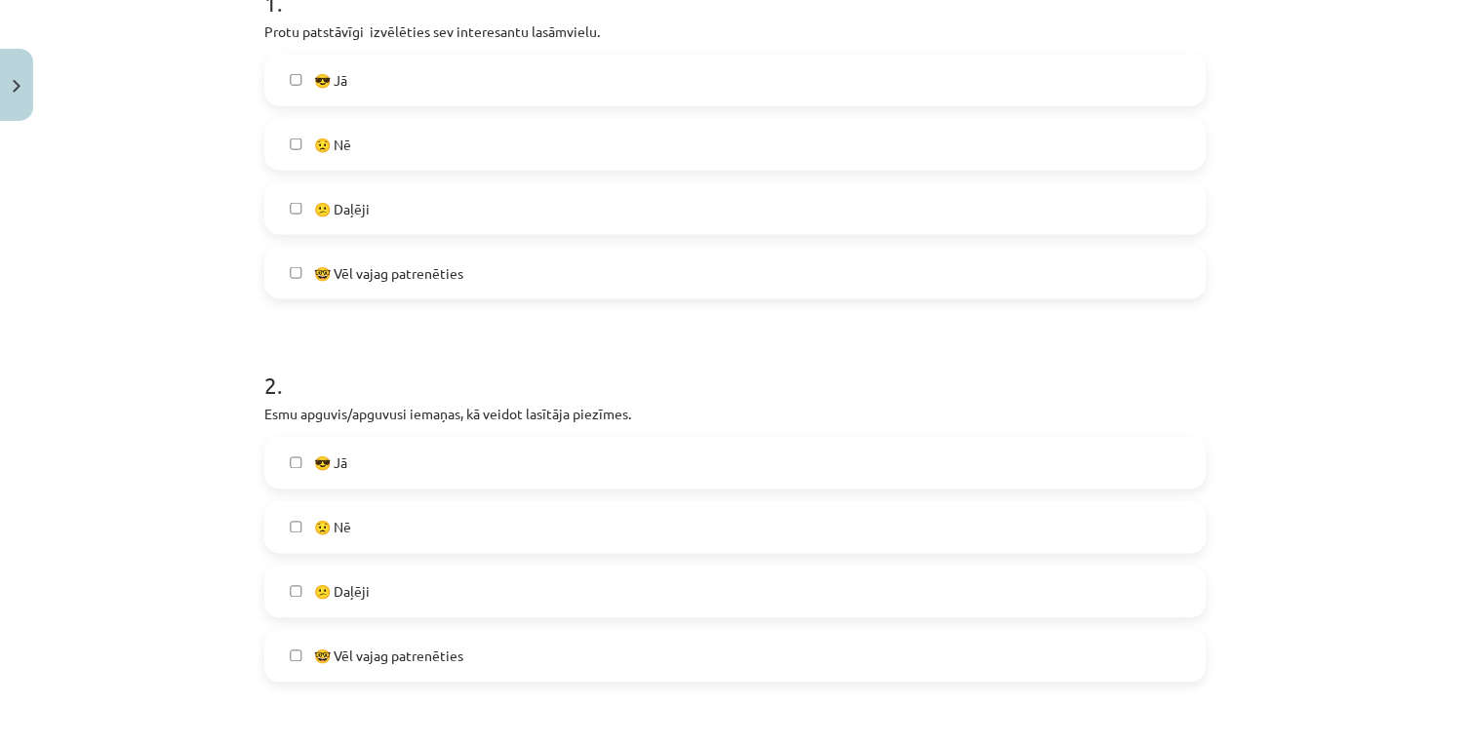
scroll to position [325, 0]
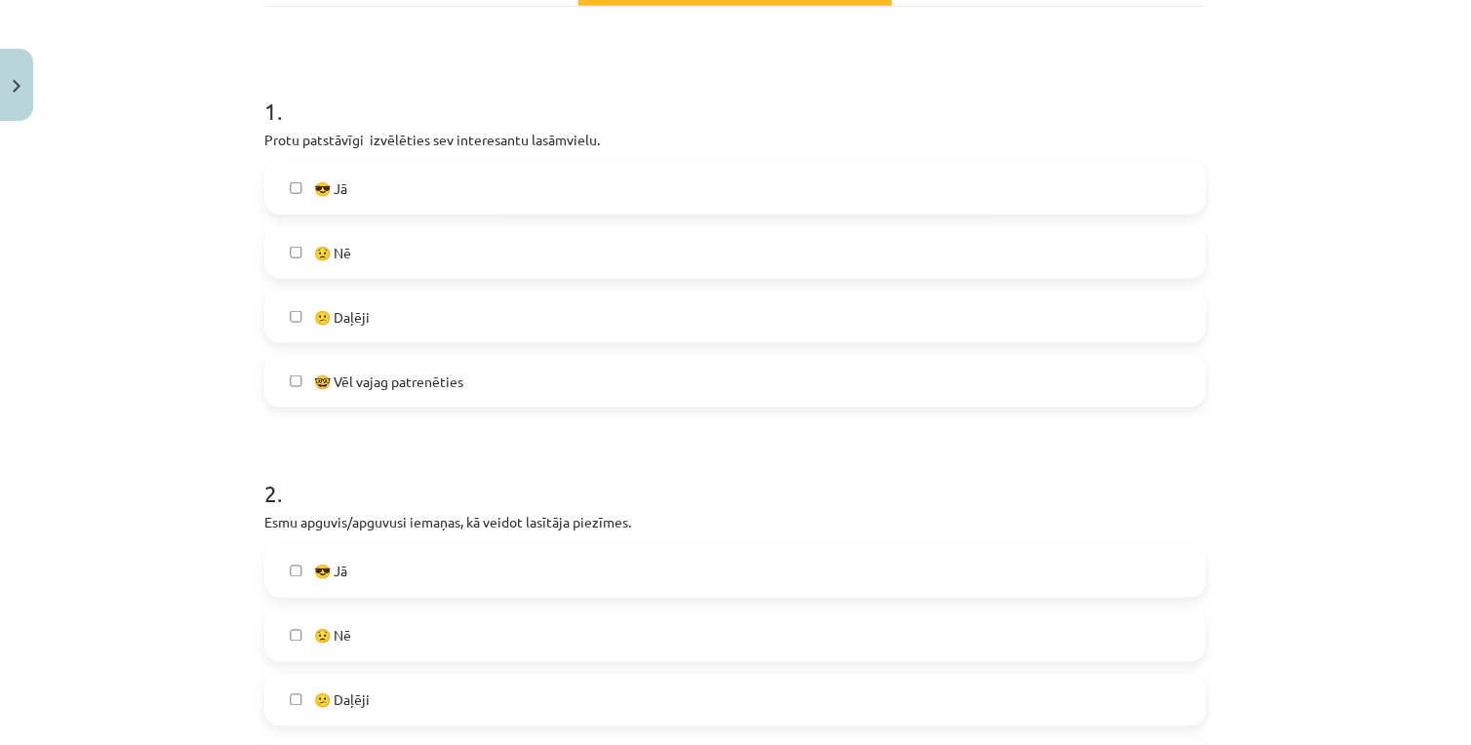
click at [391, 190] on label "😎 Jā" at bounding box center [735, 188] width 938 height 49
click at [443, 395] on label "🤓 Vēl vajag patrenēties" at bounding box center [735, 381] width 938 height 49
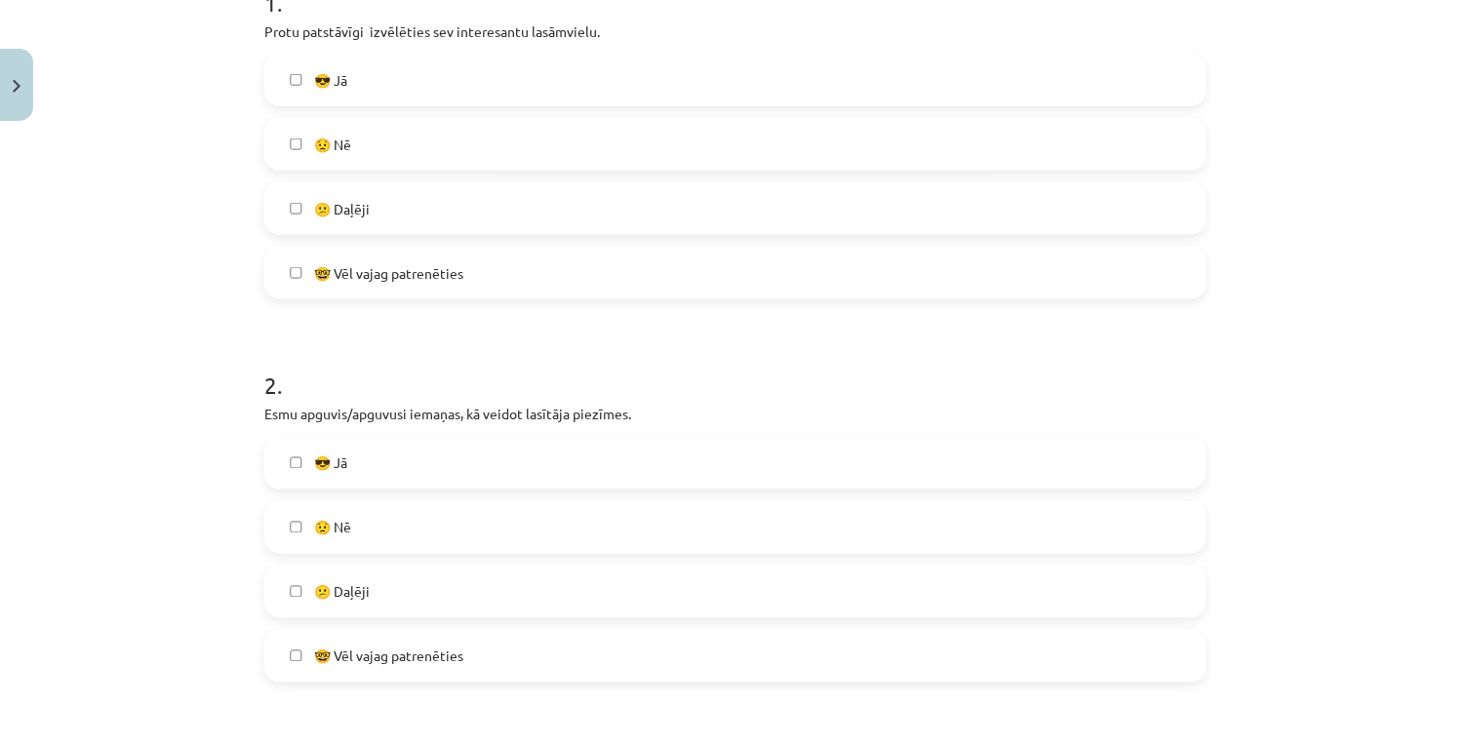
click at [410, 471] on label "😎 Jā" at bounding box center [735, 463] width 938 height 49
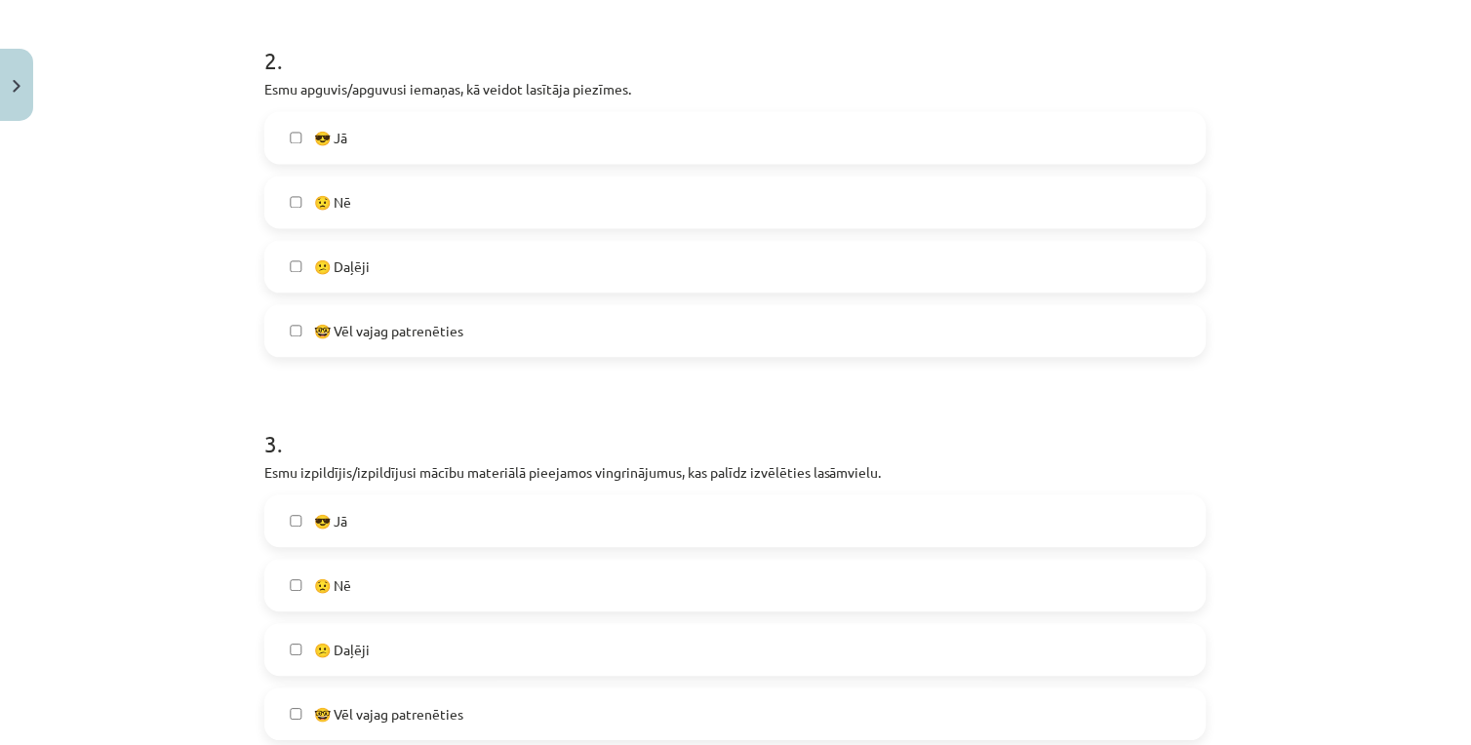
scroll to position [866, 0]
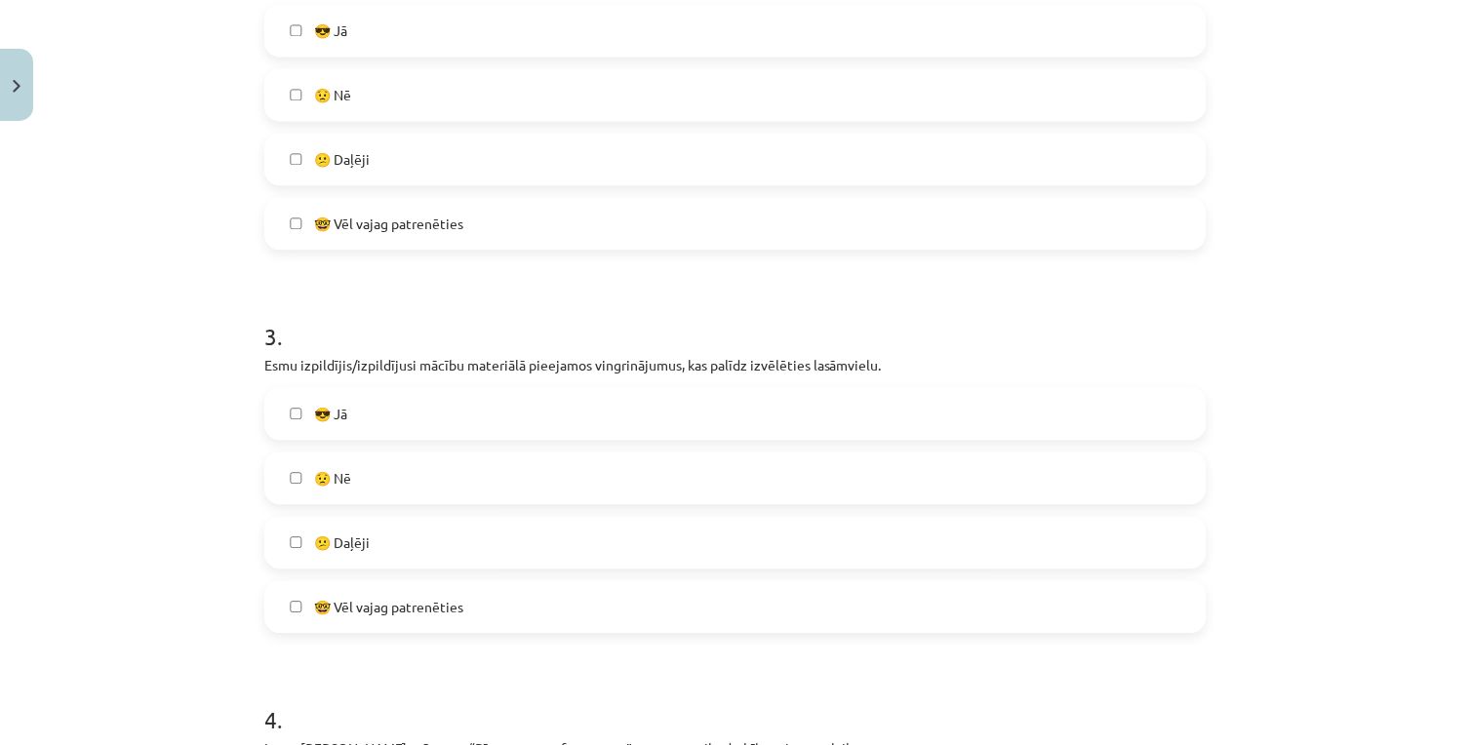
click at [348, 408] on label "😎 Jā" at bounding box center [735, 413] width 938 height 49
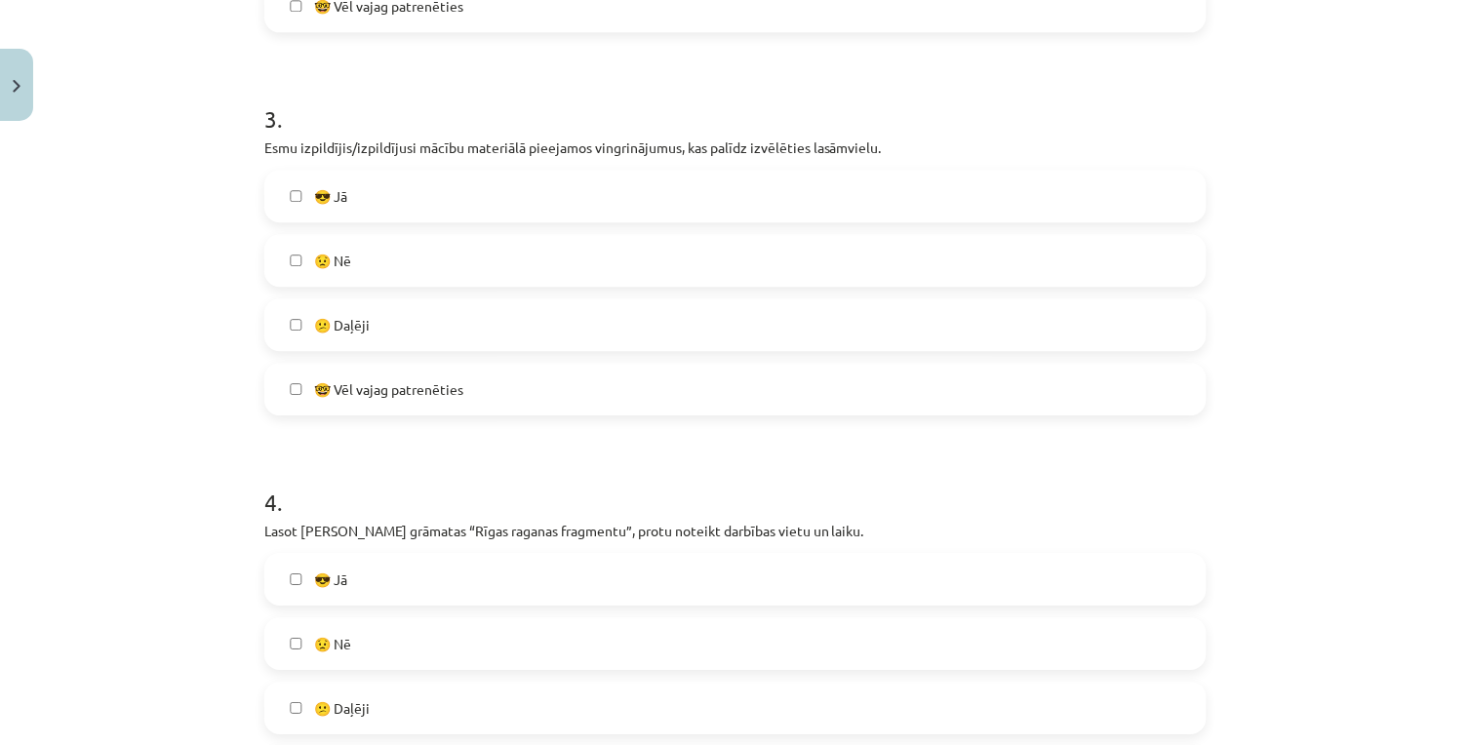
scroll to position [1192, 0]
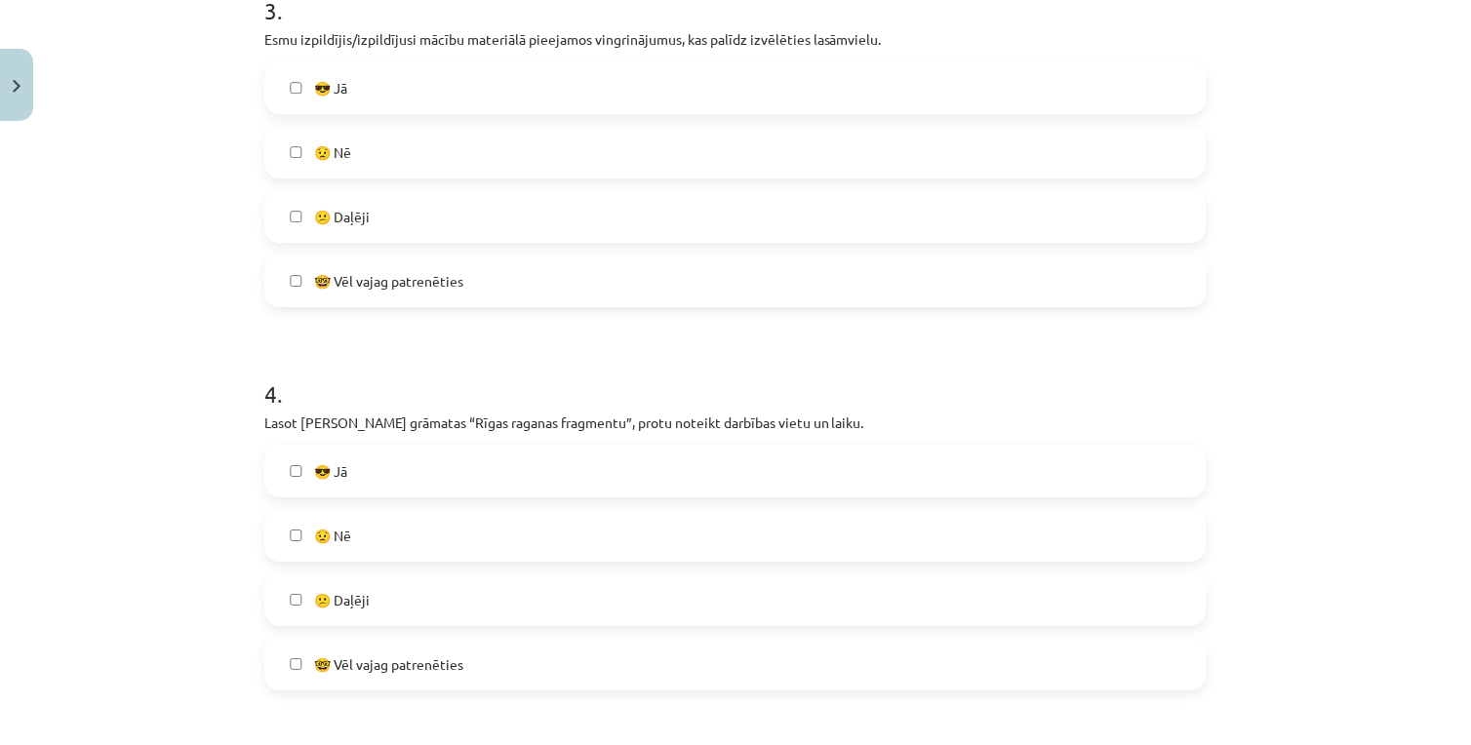
click at [391, 480] on label "😎 Jā" at bounding box center [735, 471] width 938 height 49
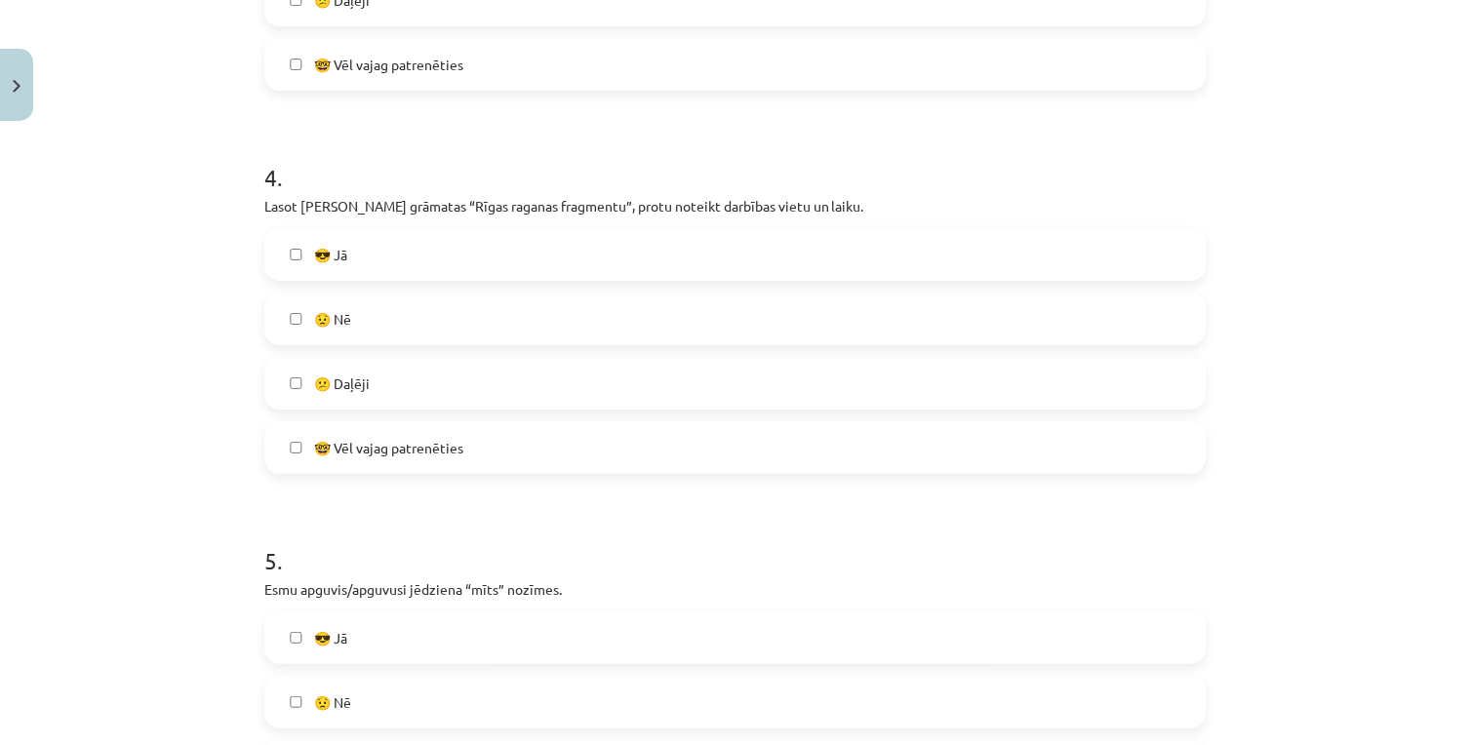
scroll to position [1625, 0]
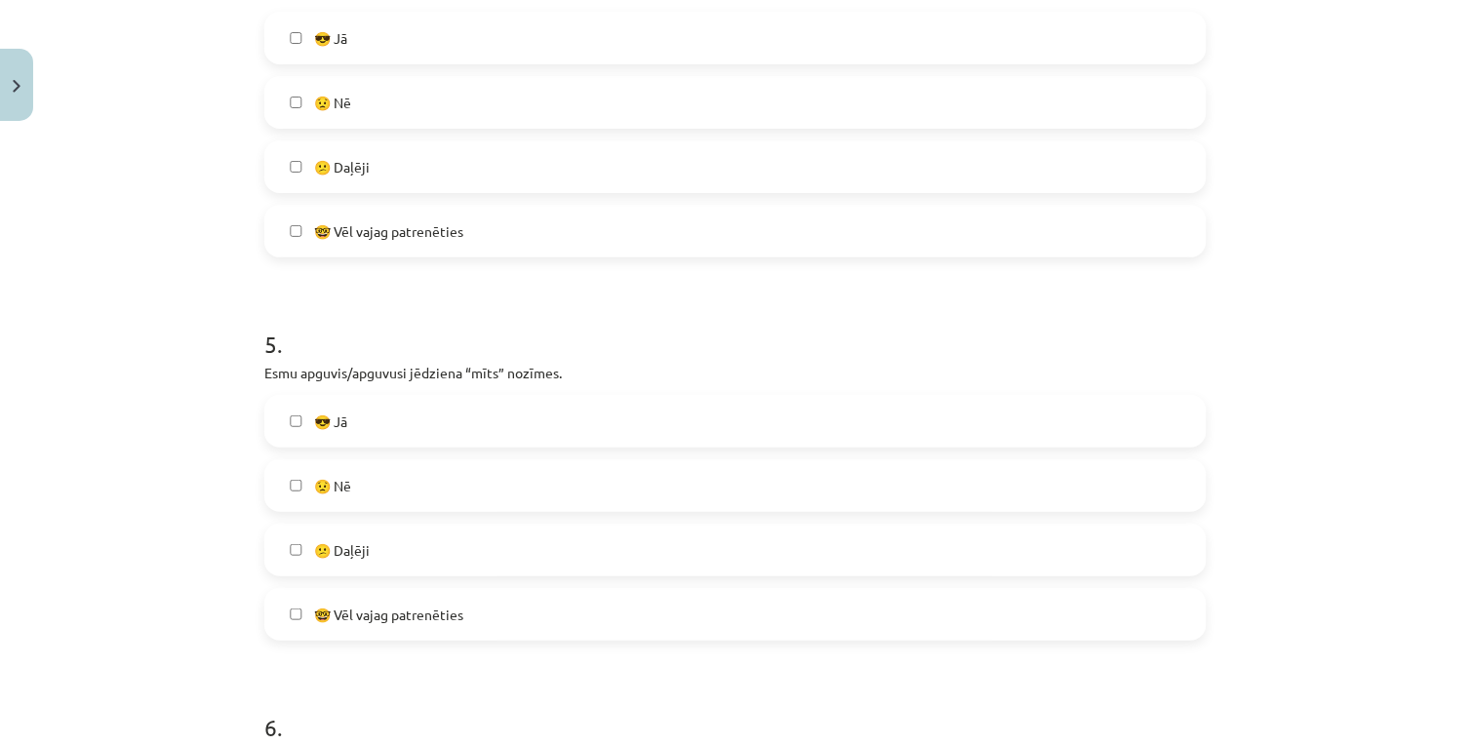
click at [346, 417] on label "😎 Jā" at bounding box center [735, 421] width 938 height 49
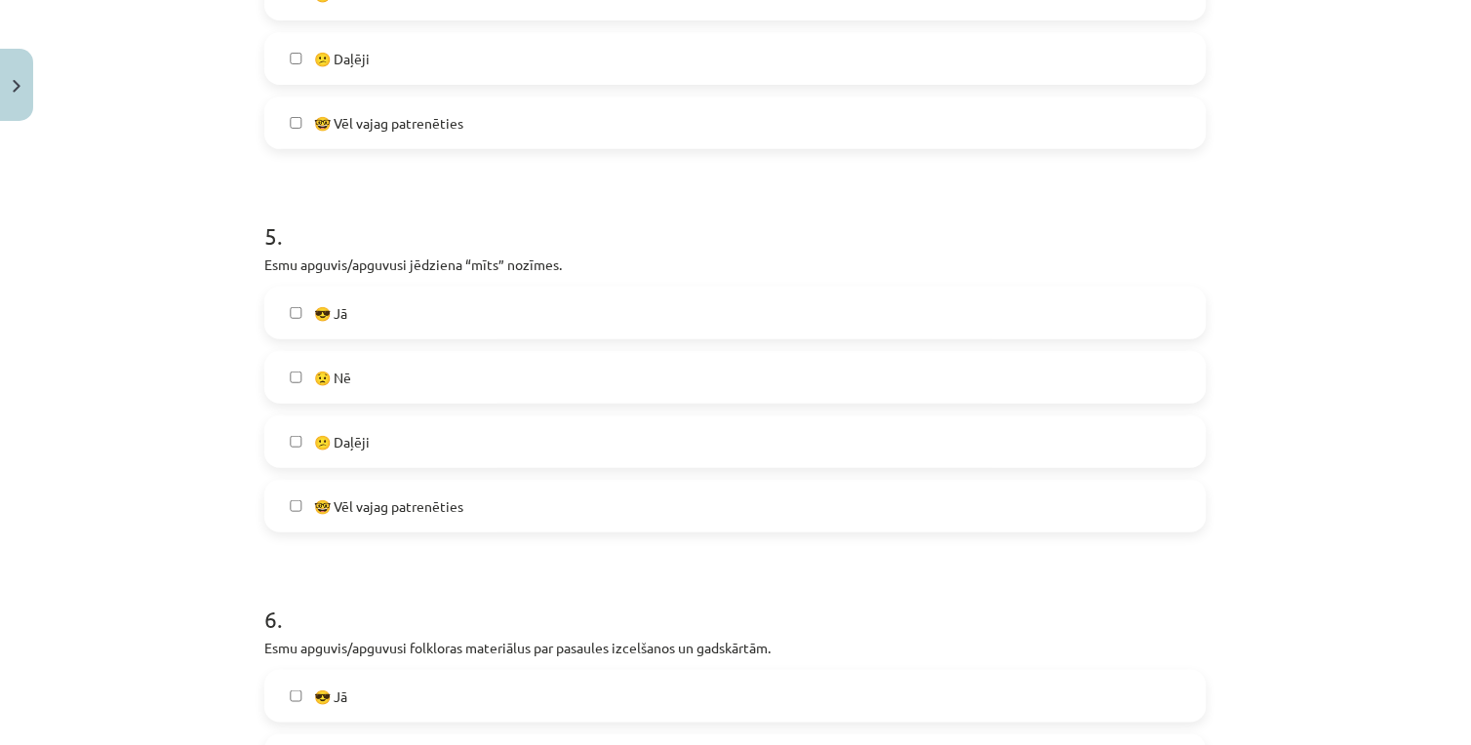
scroll to position [1950, 0]
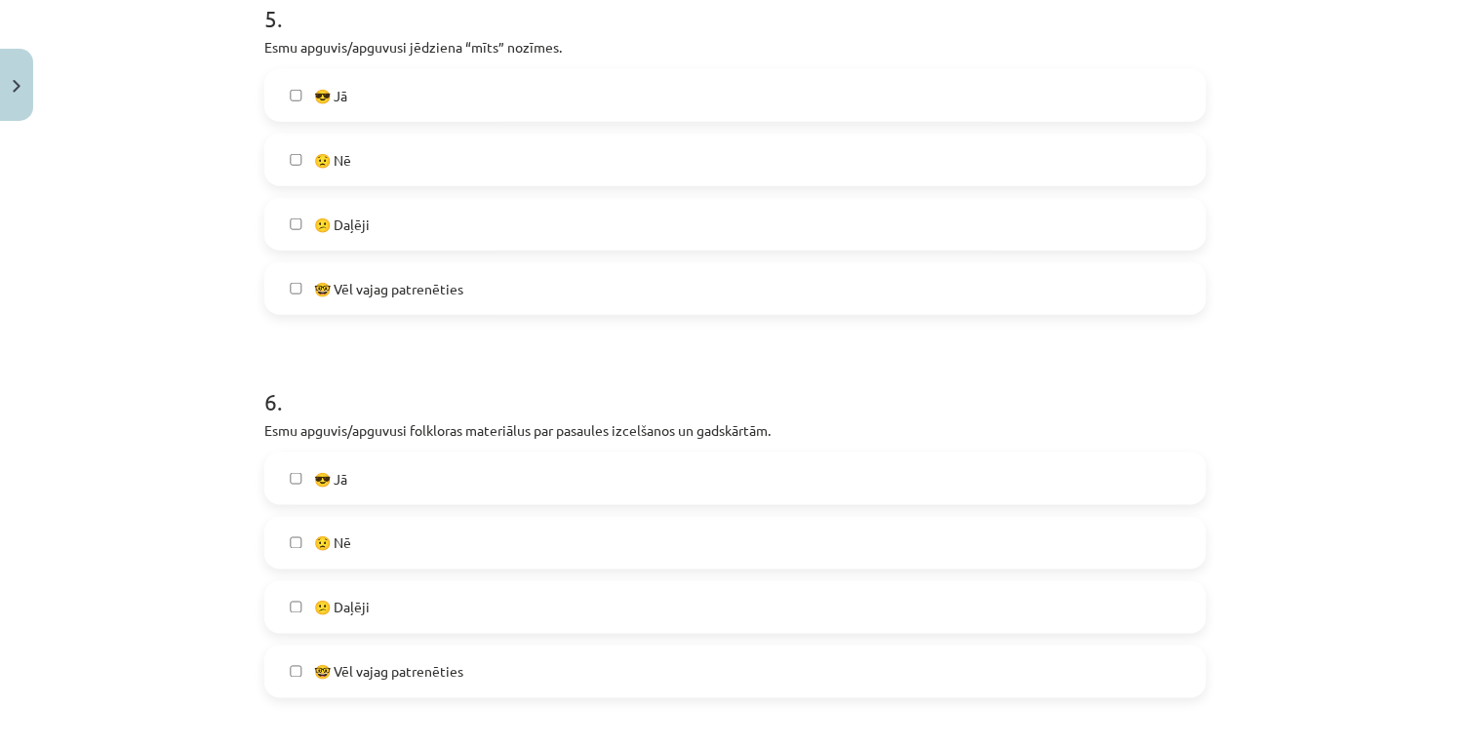
click at [371, 488] on label "😎 Jā" at bounding box center [735, 478] width 938 height 49
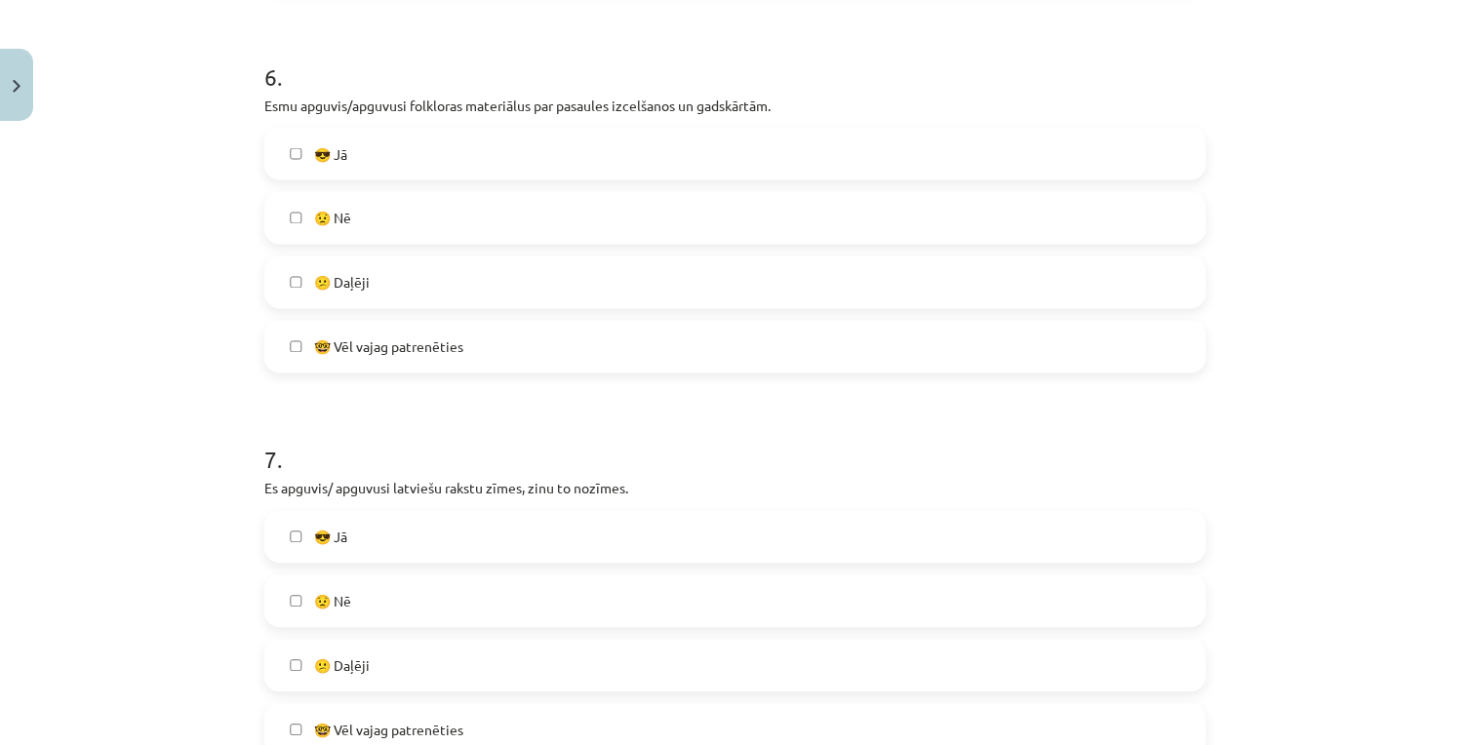
scroll to position [2383, 0]
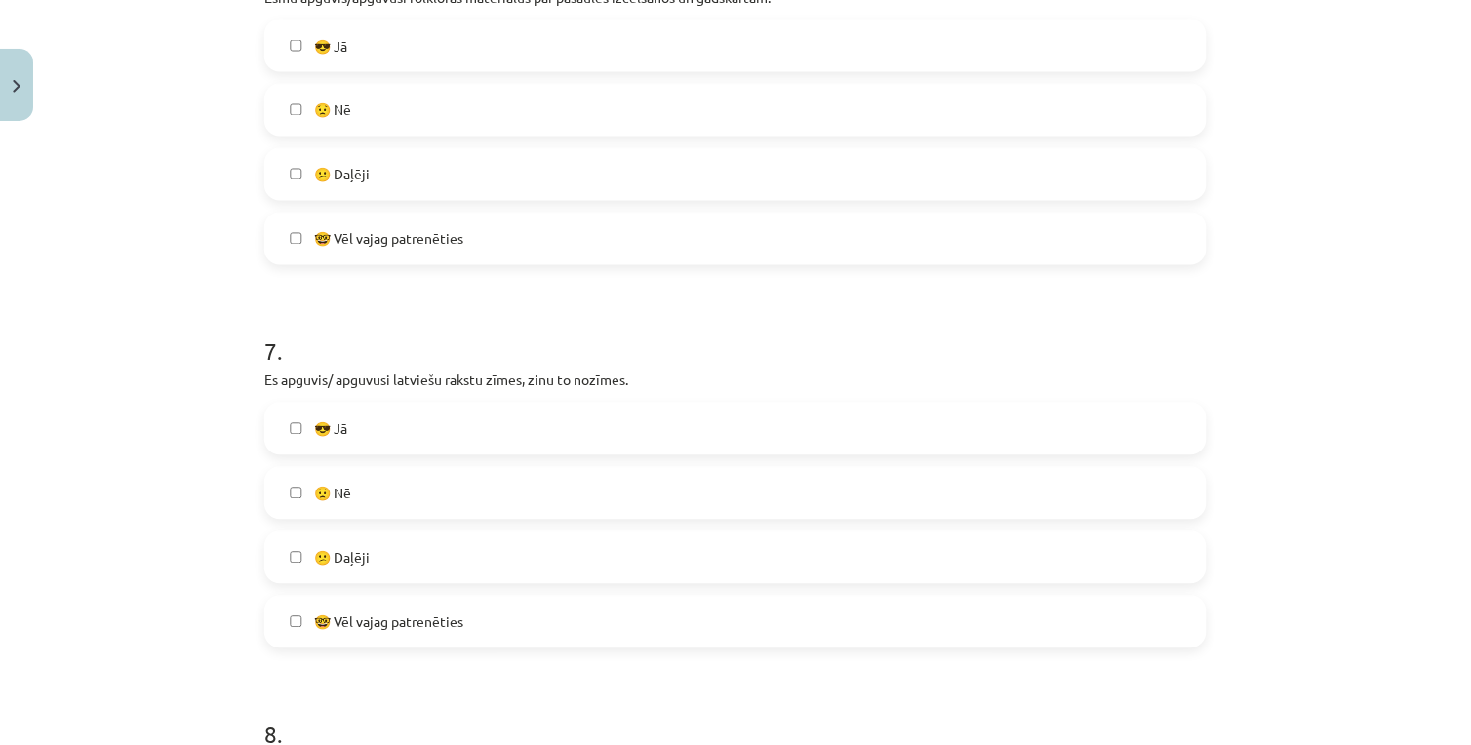
click at [417, 426] on label "😎 Jā" at bounding box center [735, 429] width 938 height 49
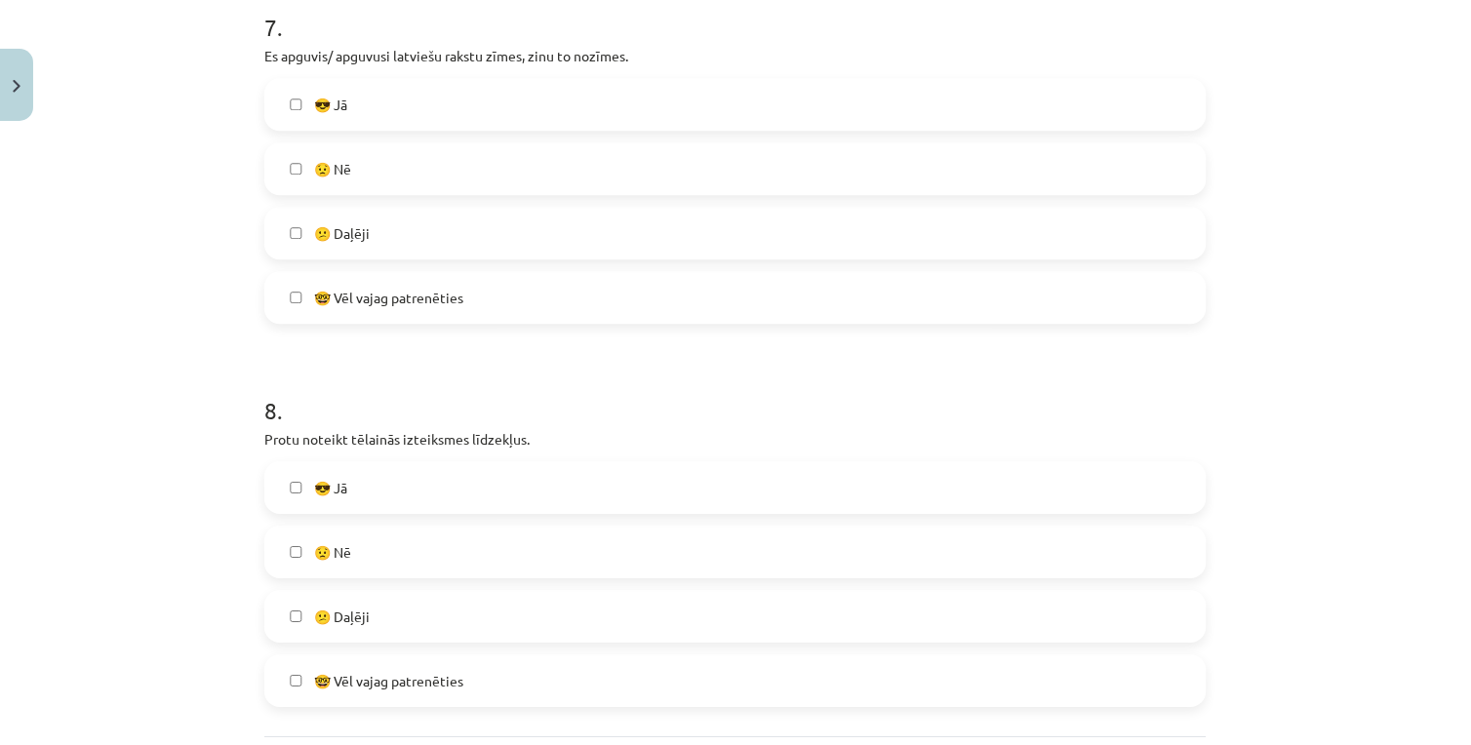
click at [347, 491] on label "😎 Jā" at bounding box center [735, 487] width 938 height 49
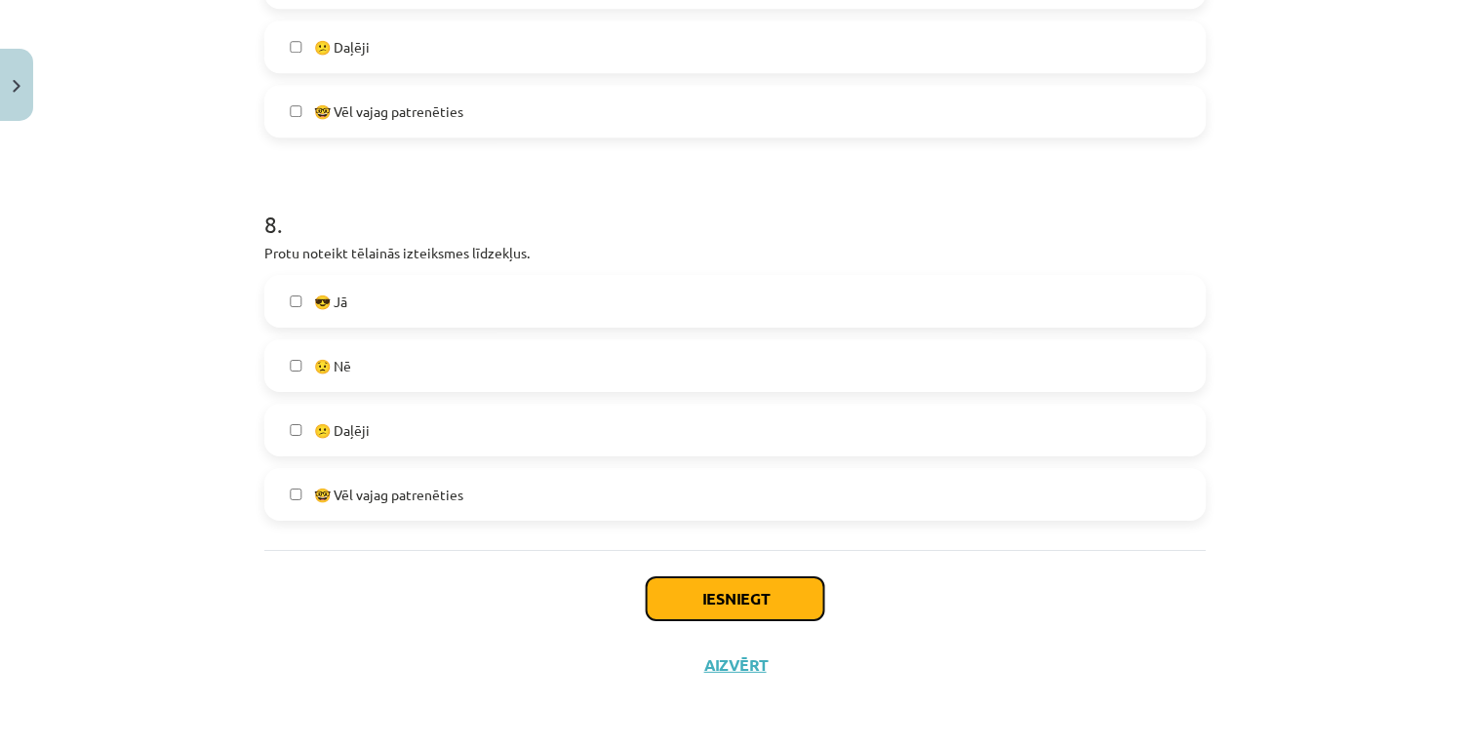
click at [724, 587] on button "Iesniegt" at bounding box center [735, 598] width 177 height 43
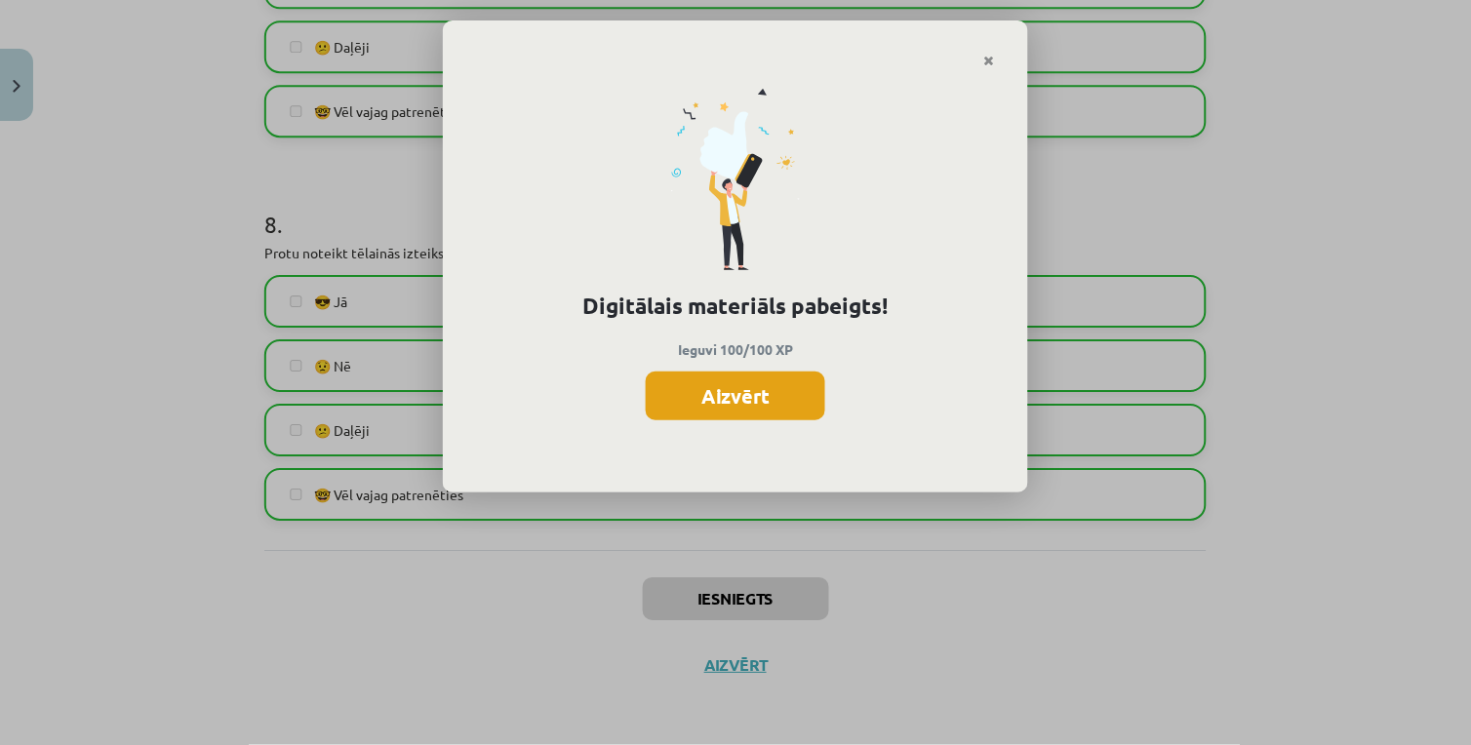
click at [742, 373] on button "Aizvērt" at bounding box center [735, 396] width 179 height 49
